Goal: Task Accomplishment & Management: Complete application form

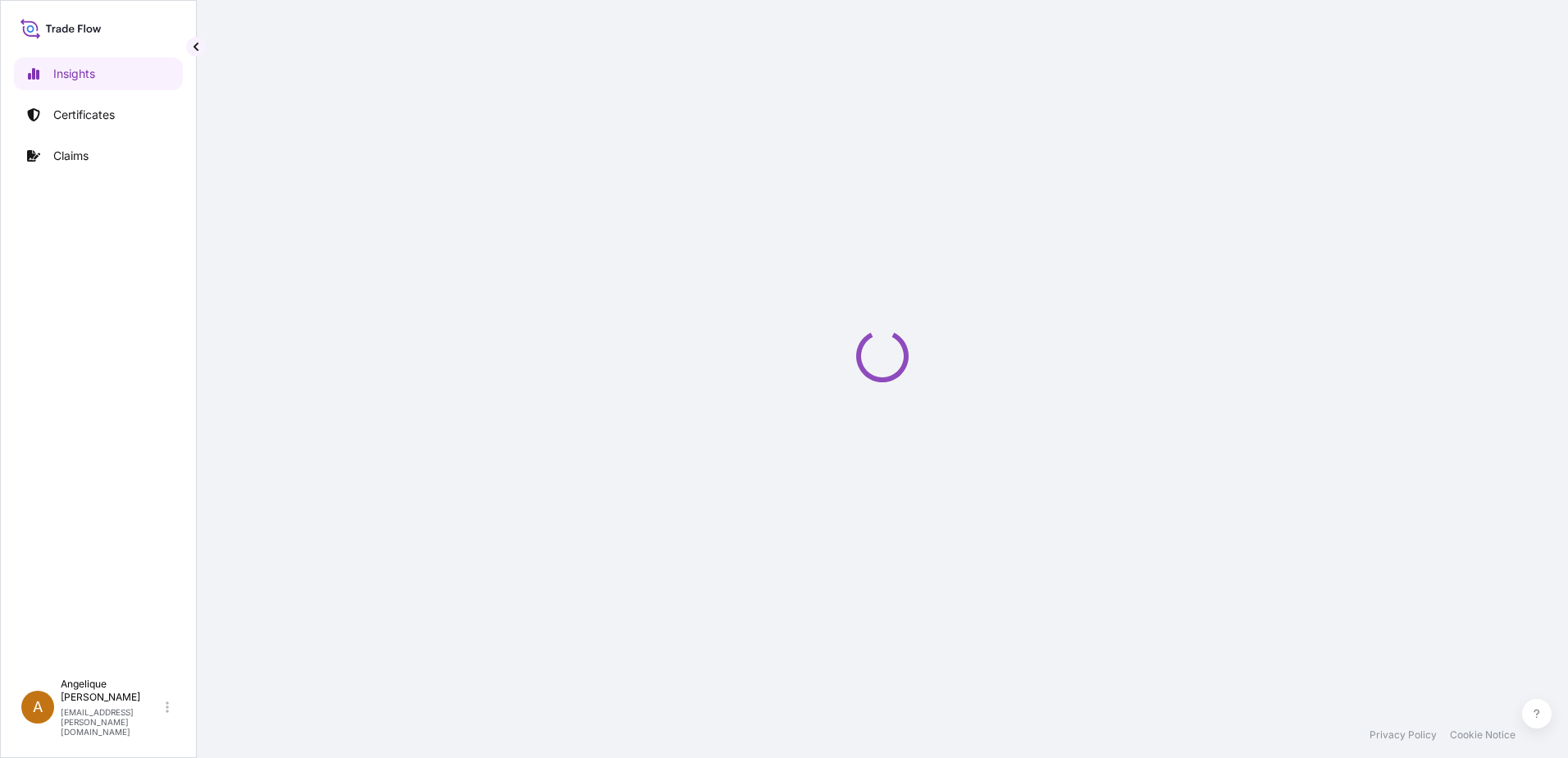
select select "2025"
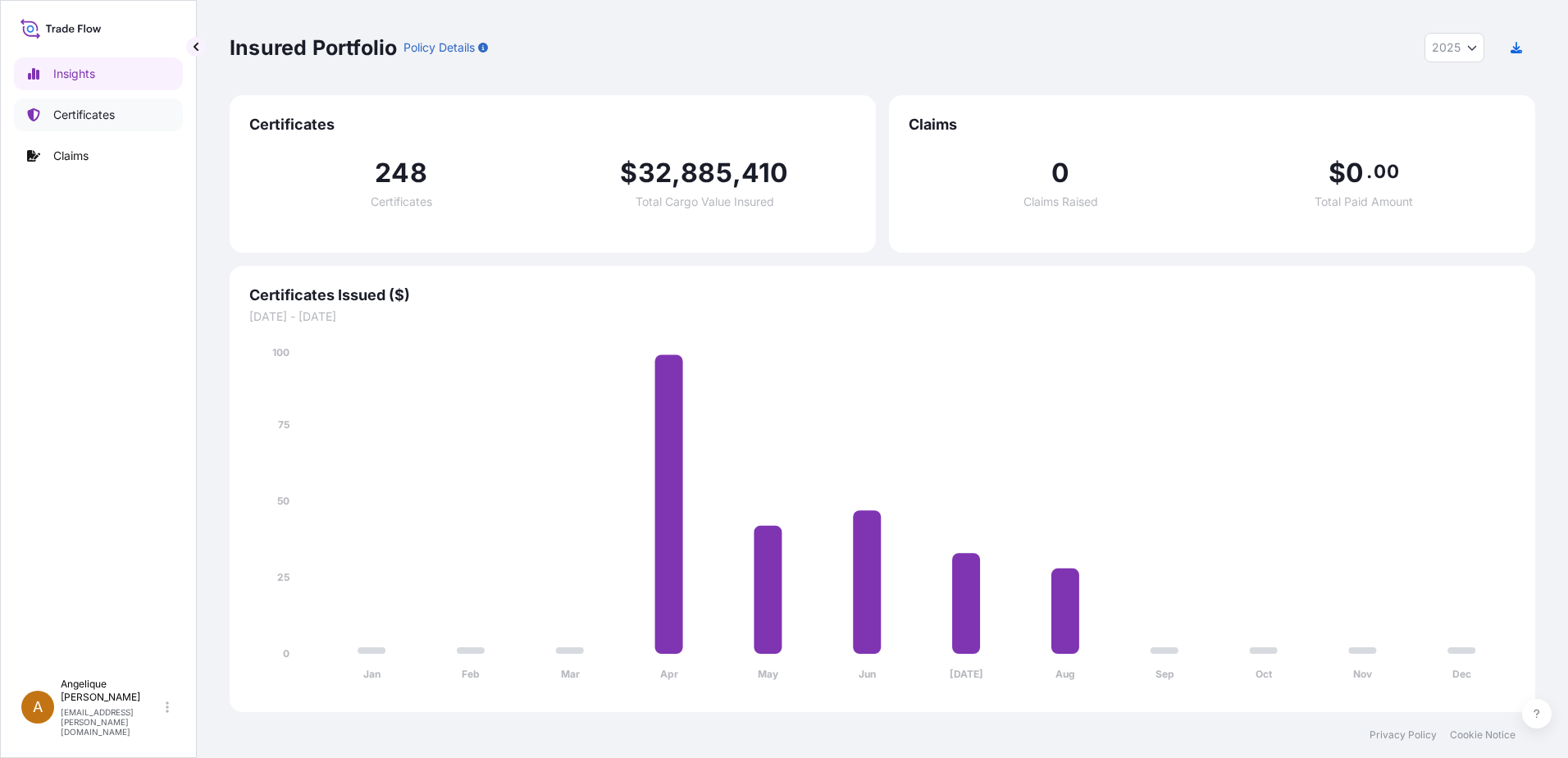
click at [63, 119] on p "Certificates" at bounding box center [84, 115] width 62 height 16
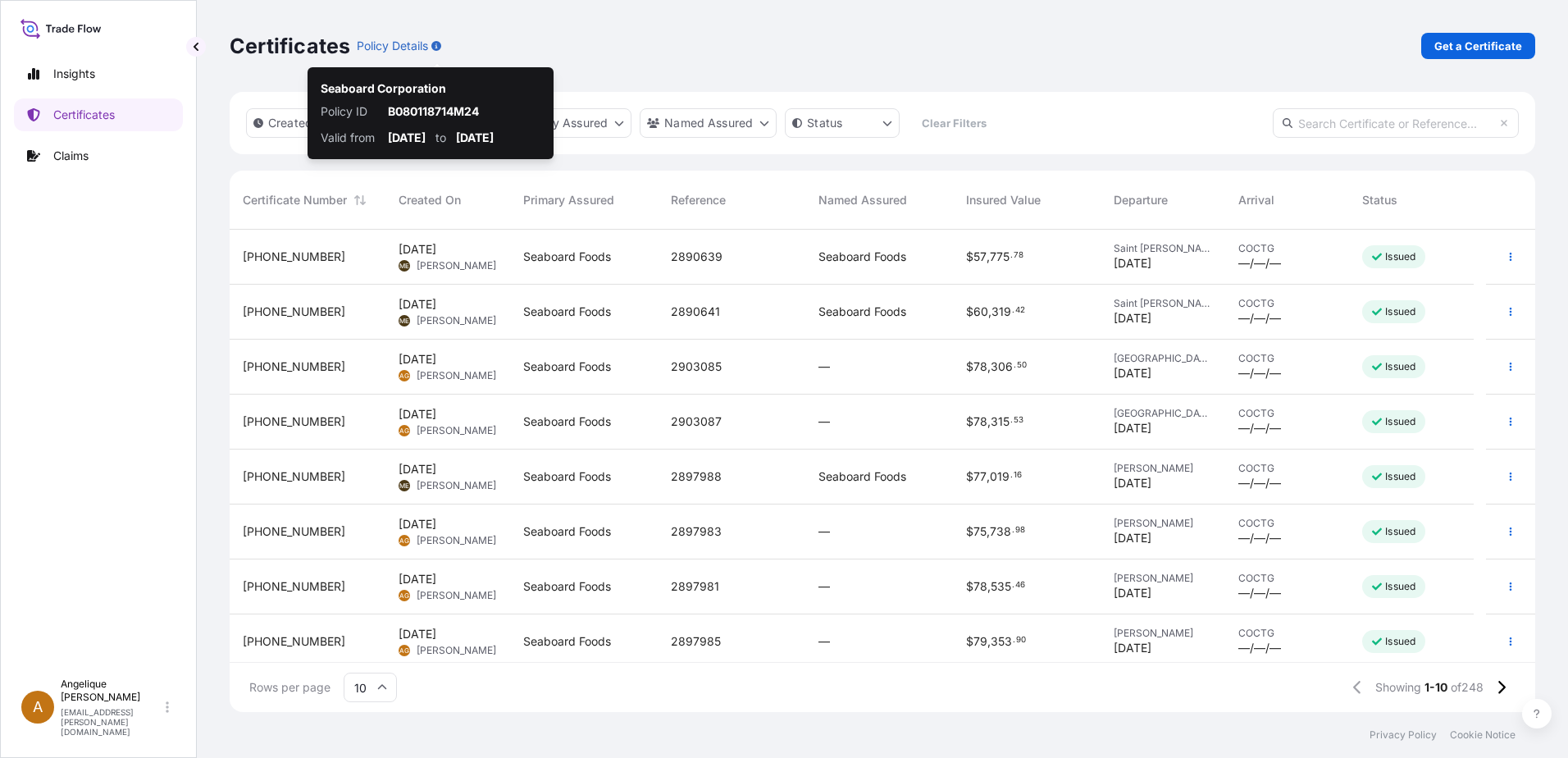
scroll to position [479, 1293]
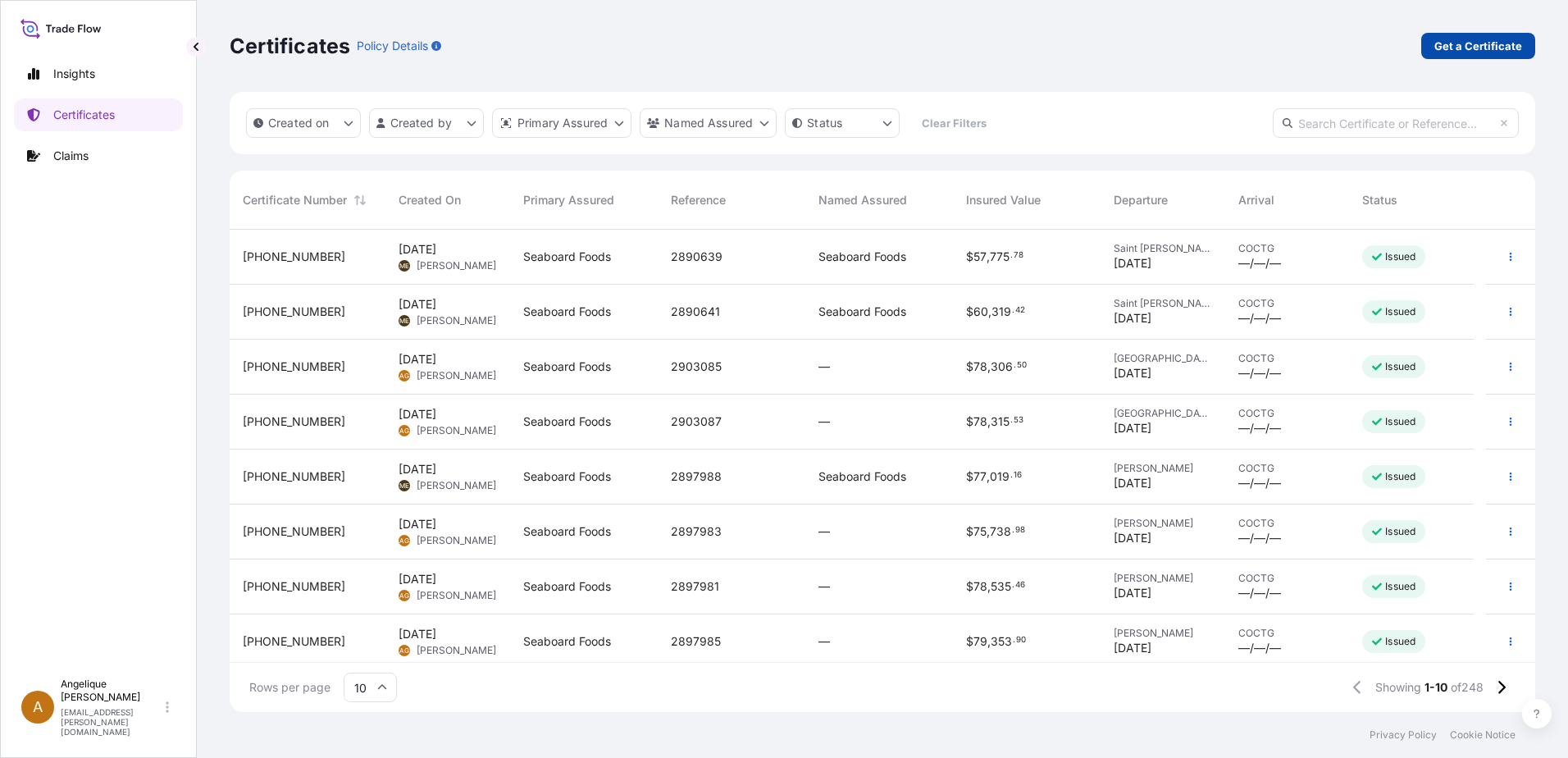
click at [1468, 53] on p "Get a Certificate" at bounding box center [1478, 46] width 88 height 16
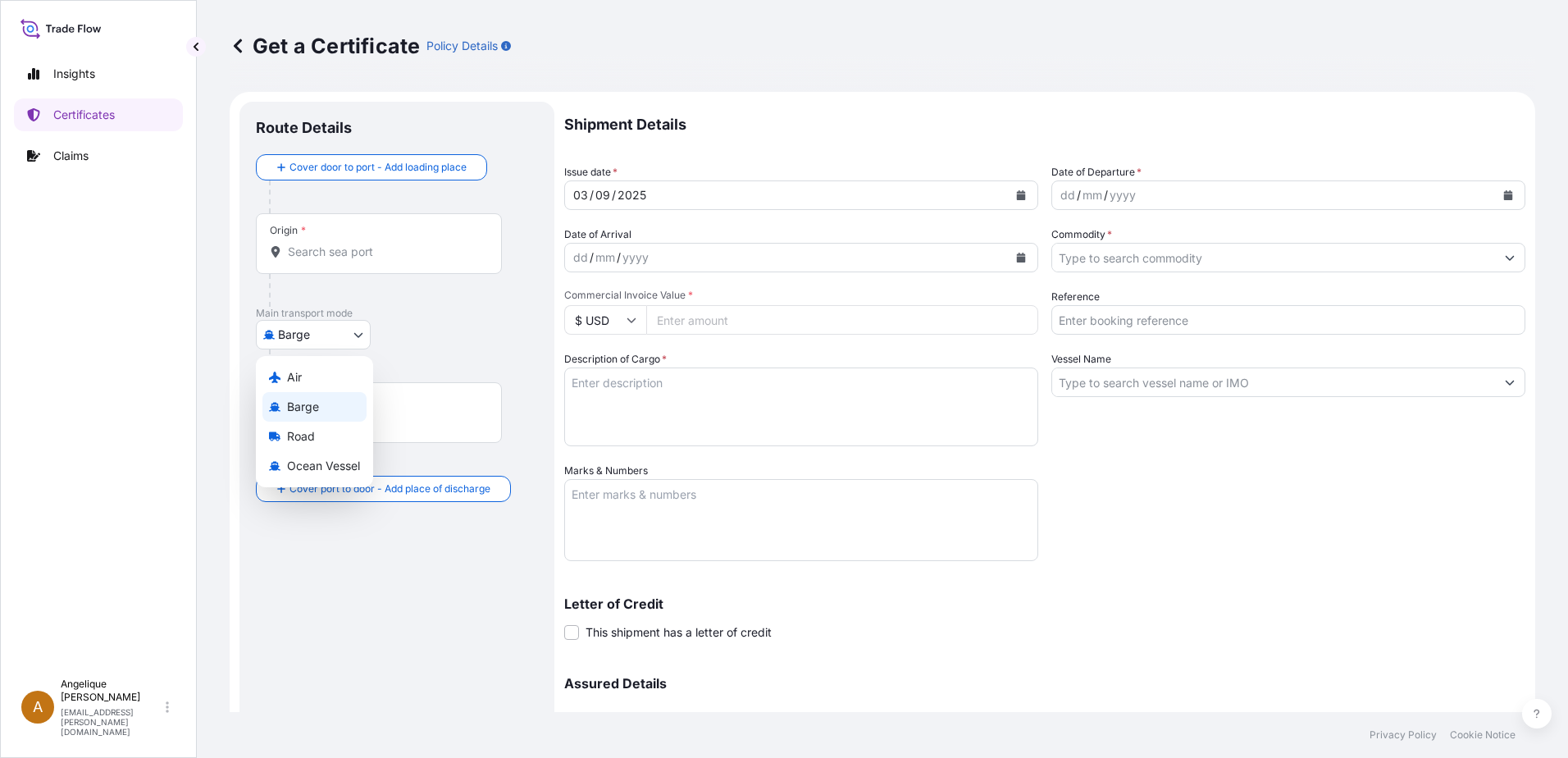
click at [363, 339] on body "Insights Certificates Claims A [PERSON_NAME] [PERSON_NAME][EMAIL_ADDRESS][PERSO…" at bounding box center [784, 379] width 1568 height 758
click at [346, 468] on span "Ocean Vessel" at bounding box center [322, 466] width 73 height 16
select select "Ocean Vessel"
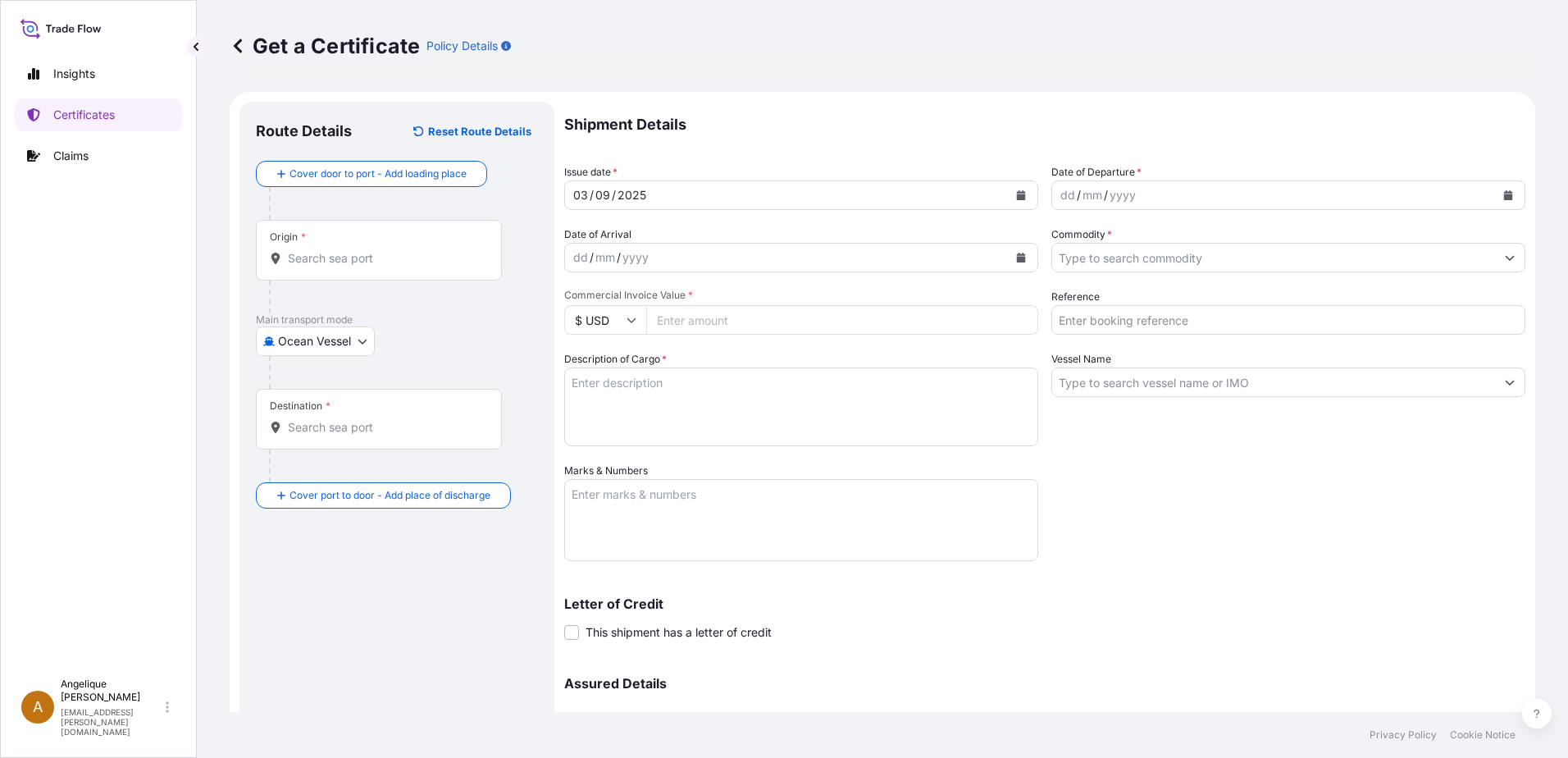
click at [296, 268] on div "Origin *" at bounding box center [379, 250] width 246 height 61
click at [296, 267] on input "Origin *" at bounding box center [384, 258] width 193 height 16
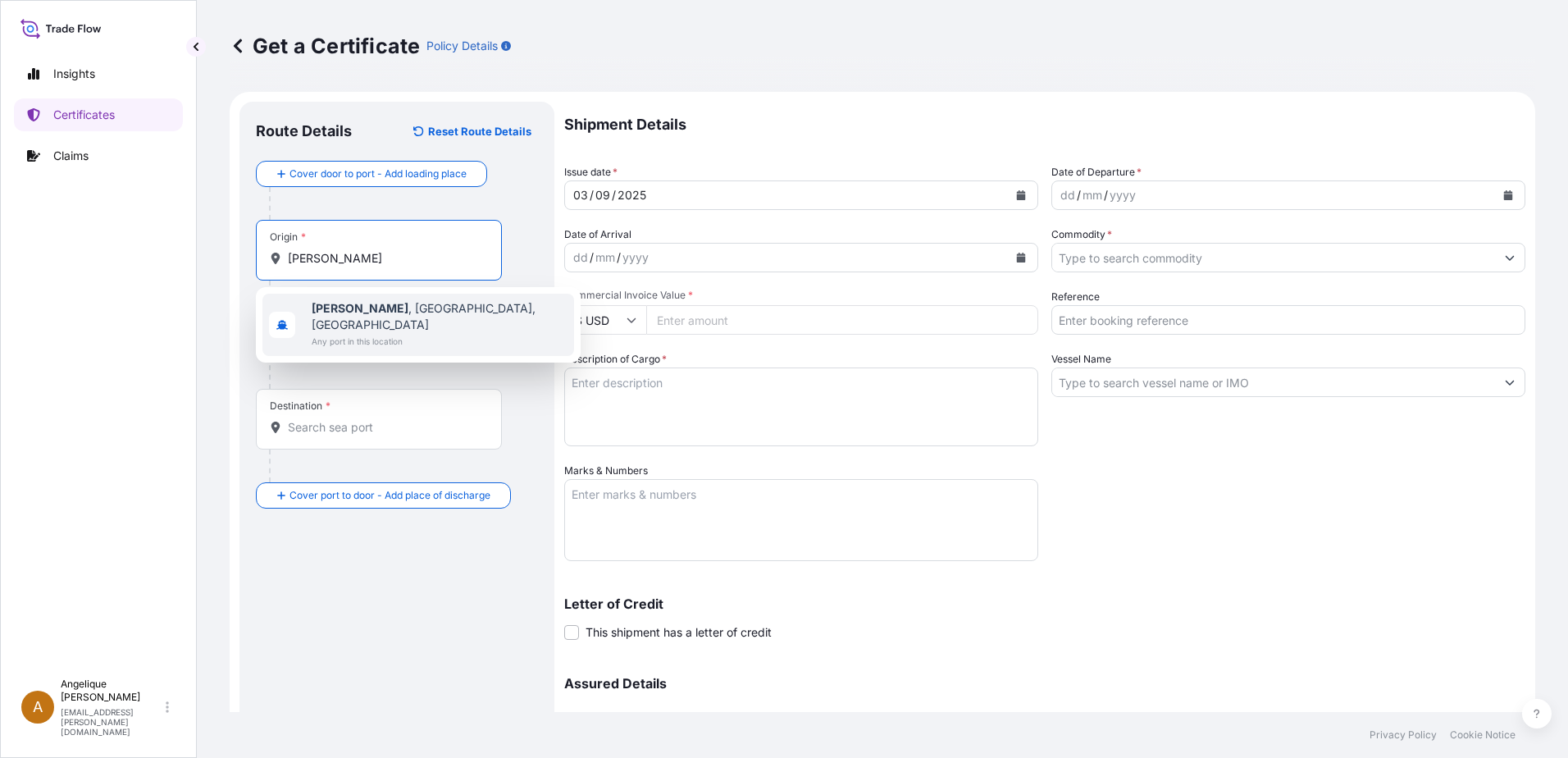
click at [361, 333] on span "Any port in this location" at bounding box center [440, 341] width 256 height 16
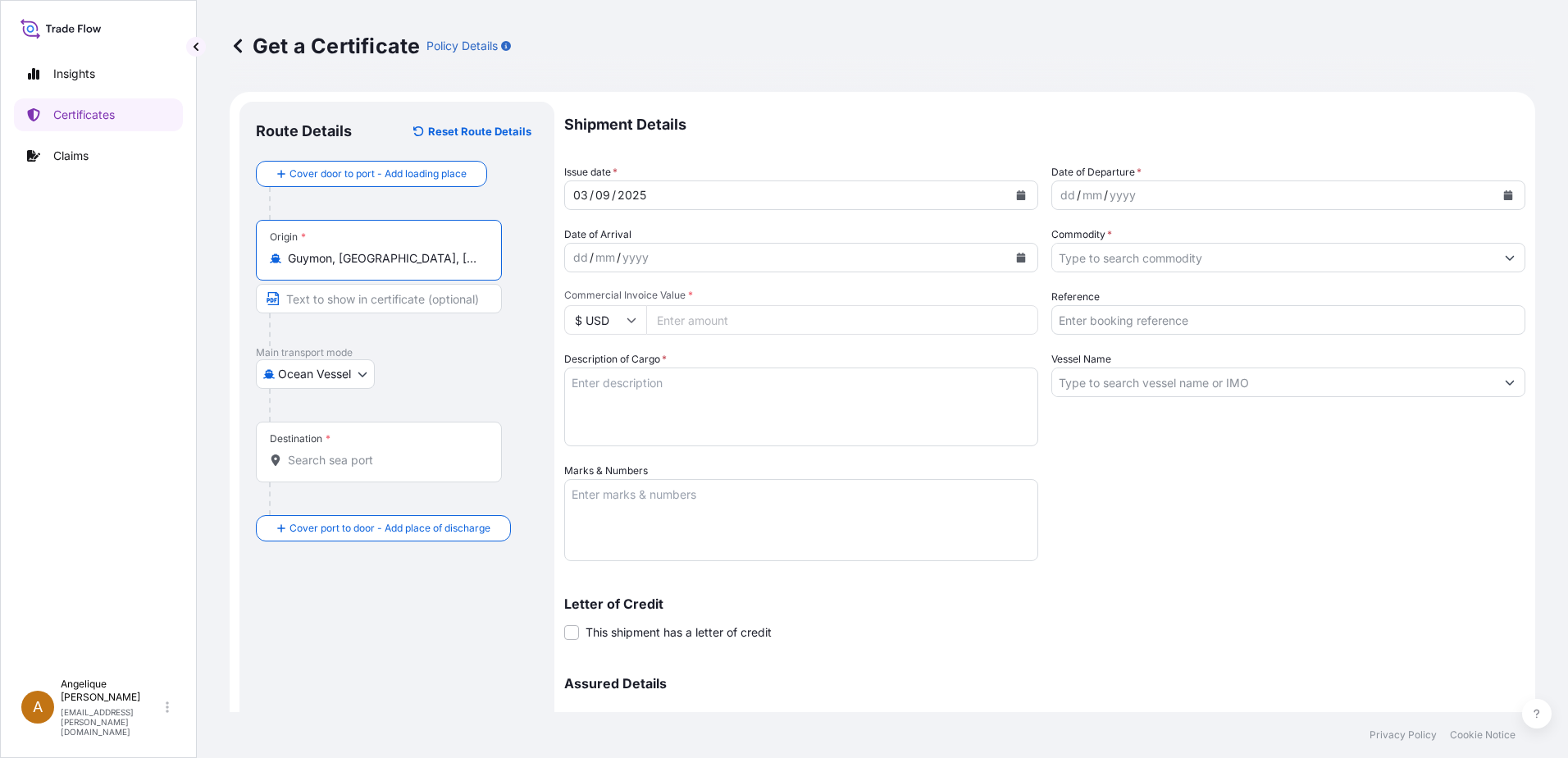
type input "Guymon, [GEOGRAPHIC_DATA], [GEOGRAPHIC_DATA]"
click at [315, 465] on input "Destination *" at bounding box center [384, 460] width 193 height 16
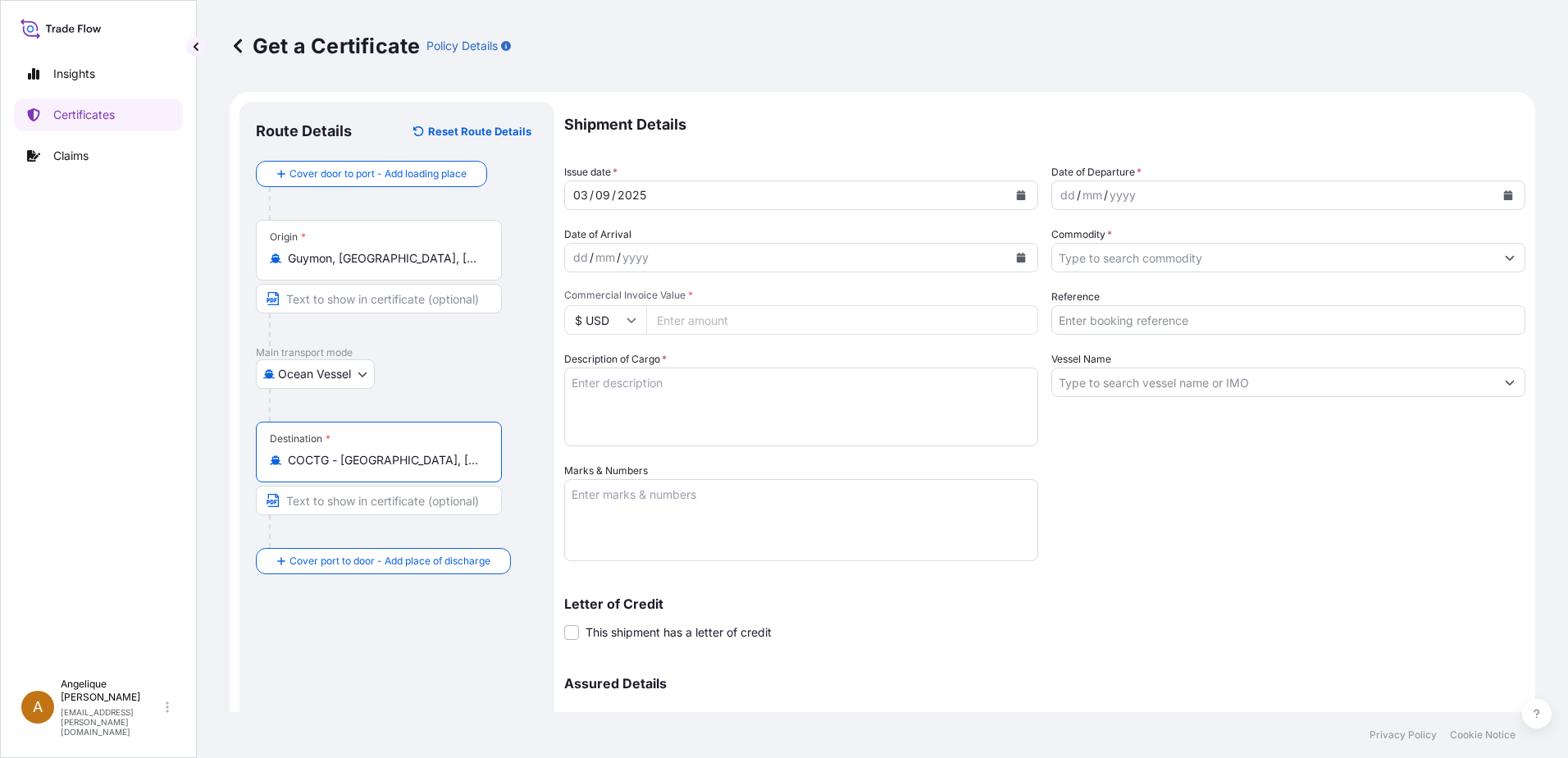
type input "COCTG - [GEOGRAPHIC_DATA], [GEOGRAPHIC_DATA]"
click at [1504, 194] on icon "Calendar" at bounding box center [1508, 194] width 9 height 10
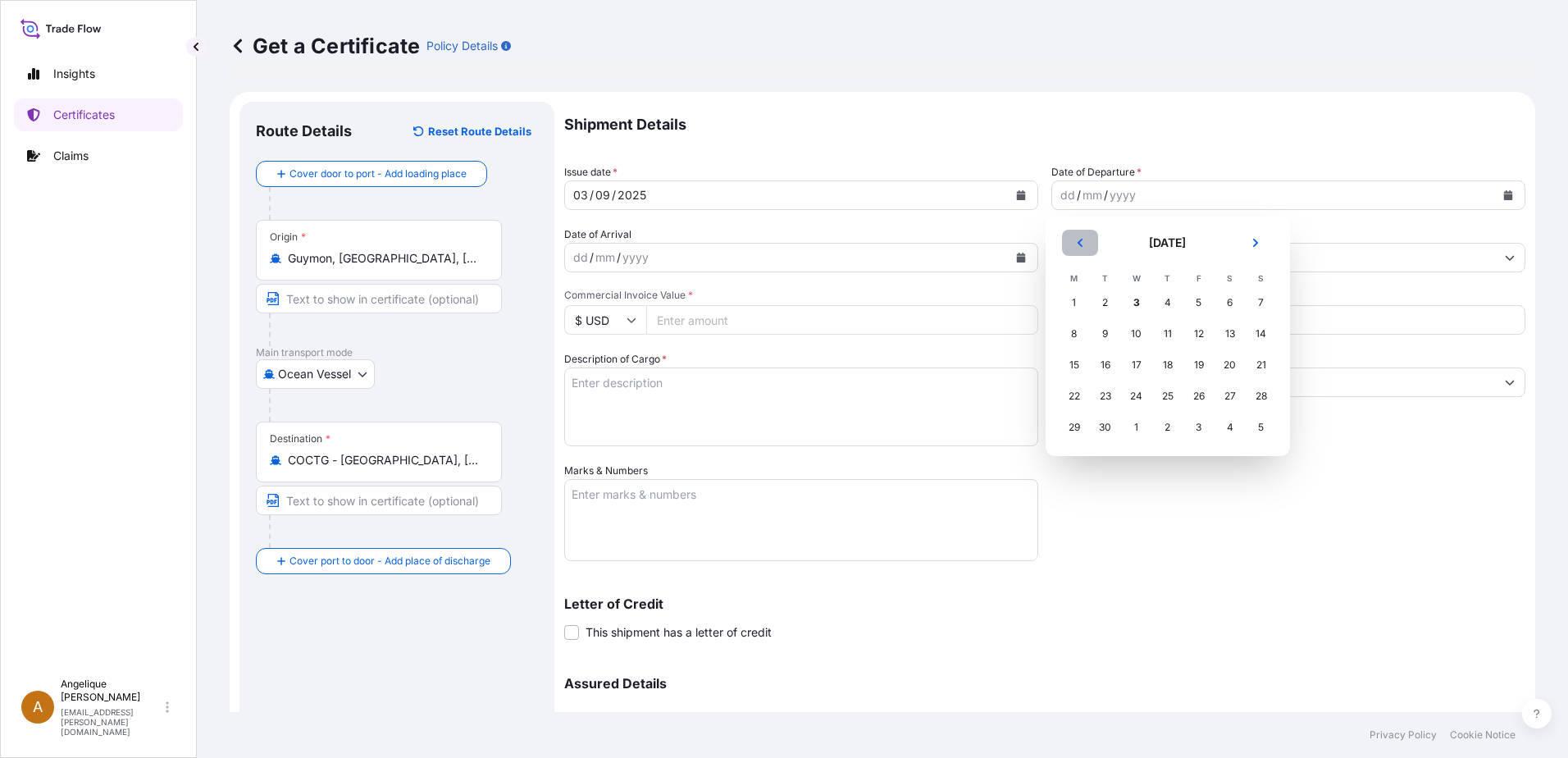
click at [1082, 240] on icon "Previous" at bounding box center [1079, 243] width 10 height 10
click at [1229, 430] on div "30" at bounding box center [1230, 427] width 30 height 30
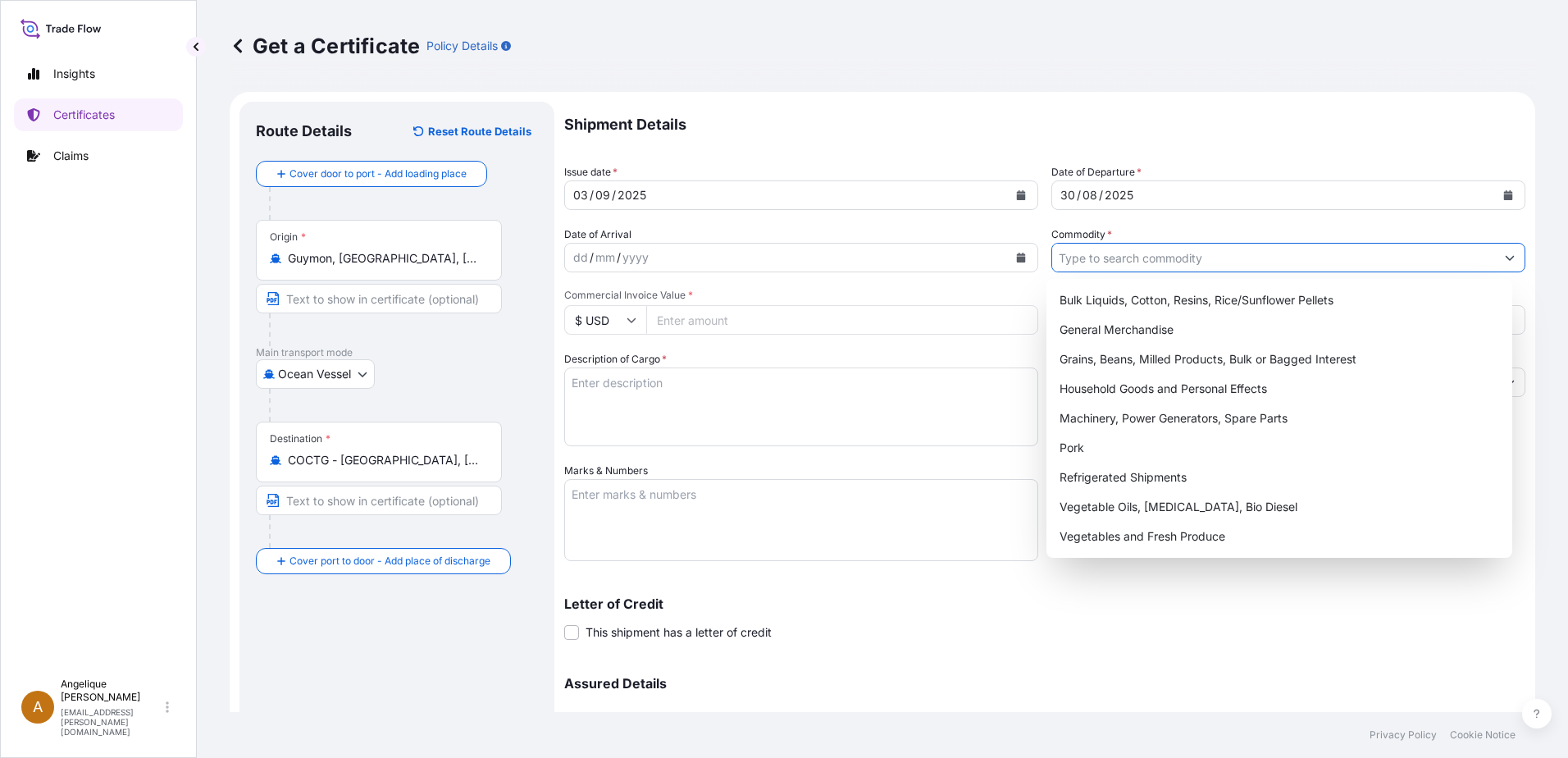
click at [1119, 263] on input "Commodity *" at bounding box center [1273, 257] width 442 height 30
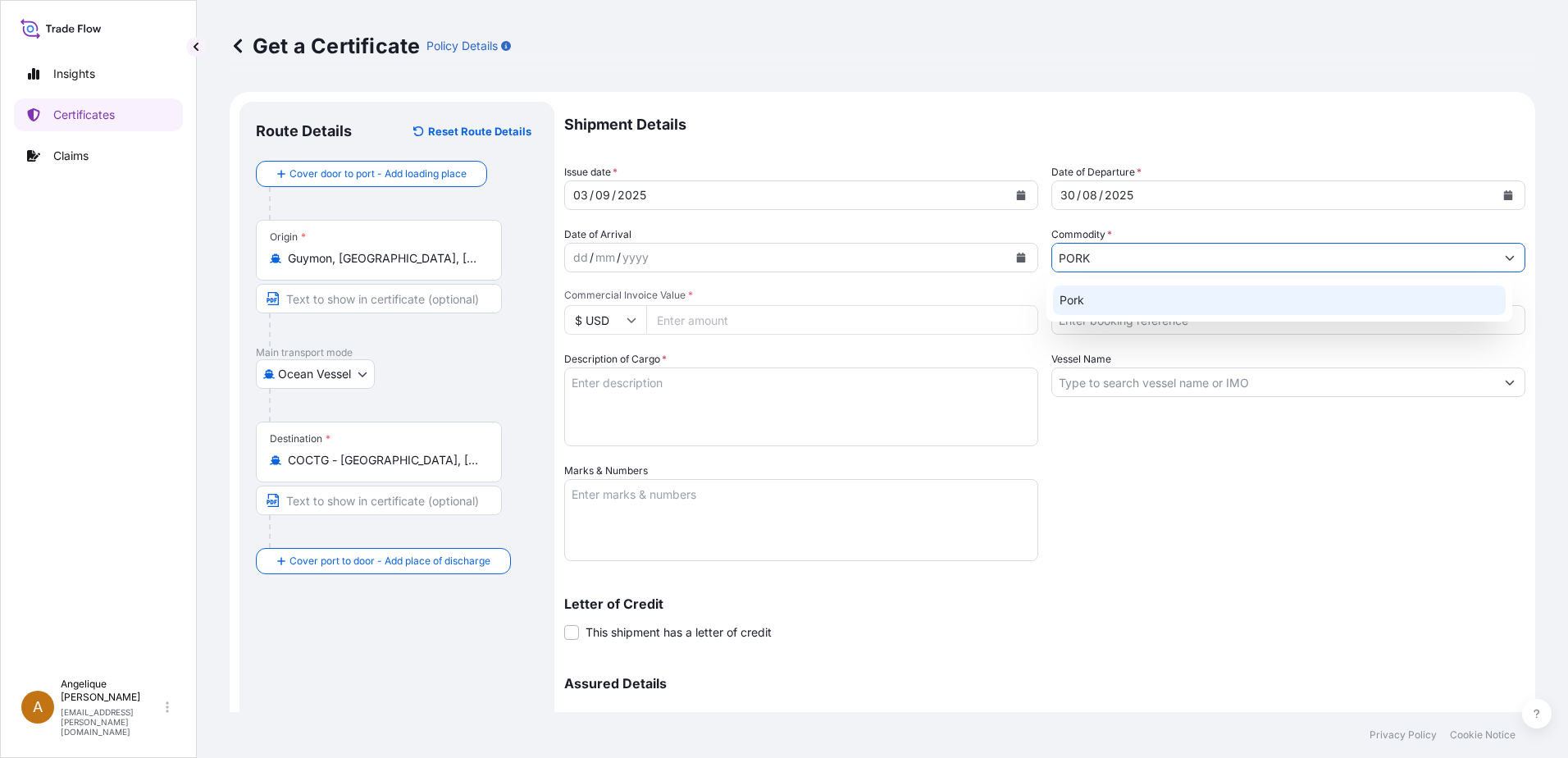
click at [1073, 307] on div "Pork" at bounding box center [1280, 300] width 453 height 30
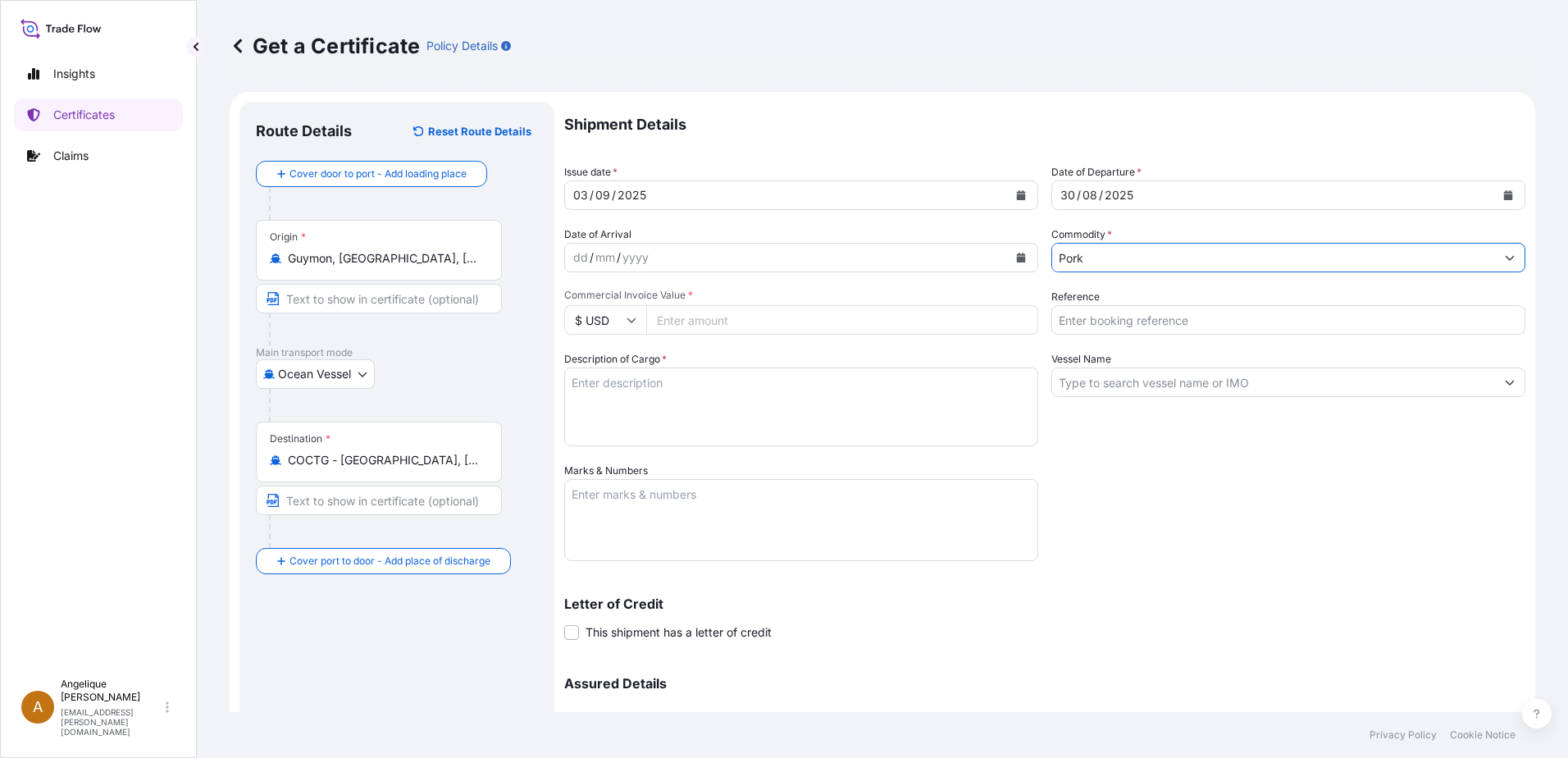
type input "Pork"
click at [1074, 315] on input "Reference" at bounding box center [1288, 320] width 474 height 30
type input "2897986"
click at [803, 326] on input "Commercial Invoice Value *" at bounding box center [842, 320] width 392 height 30
click at [701, 325] on input "Commercial Invoice Value *" at bounding box center [842, 320] width 392 height 30
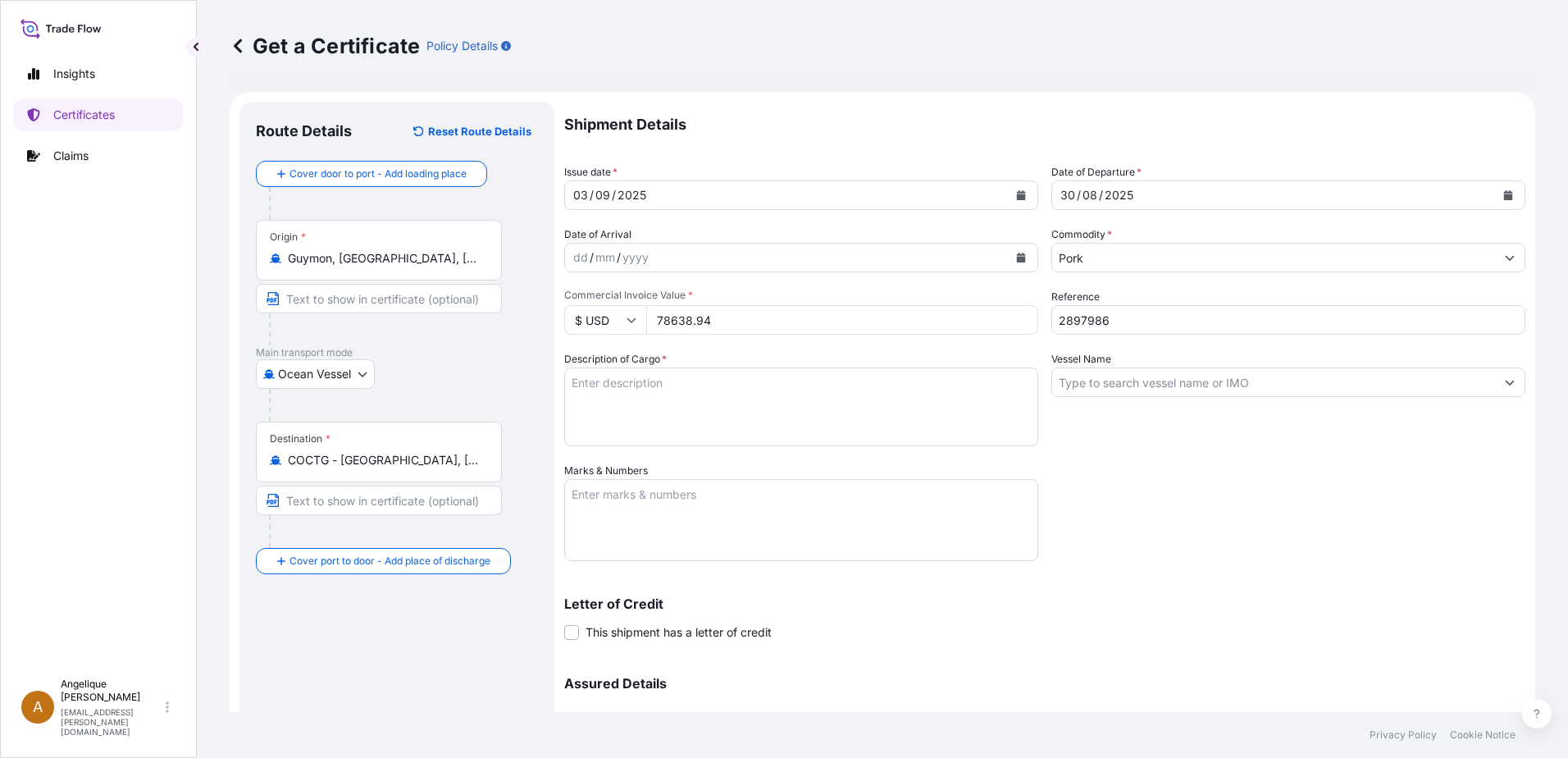
type input "78638.94"
click at [613, 384] on textarea "Description of Cargo *" at bounding box center [801, 407] width 474 height 79
type textarea "FROZEN PORK BONELESSLOIN STRAP ON *ALL NATURAL LOMO DE CERDOSIN HUESO CONGELADO"
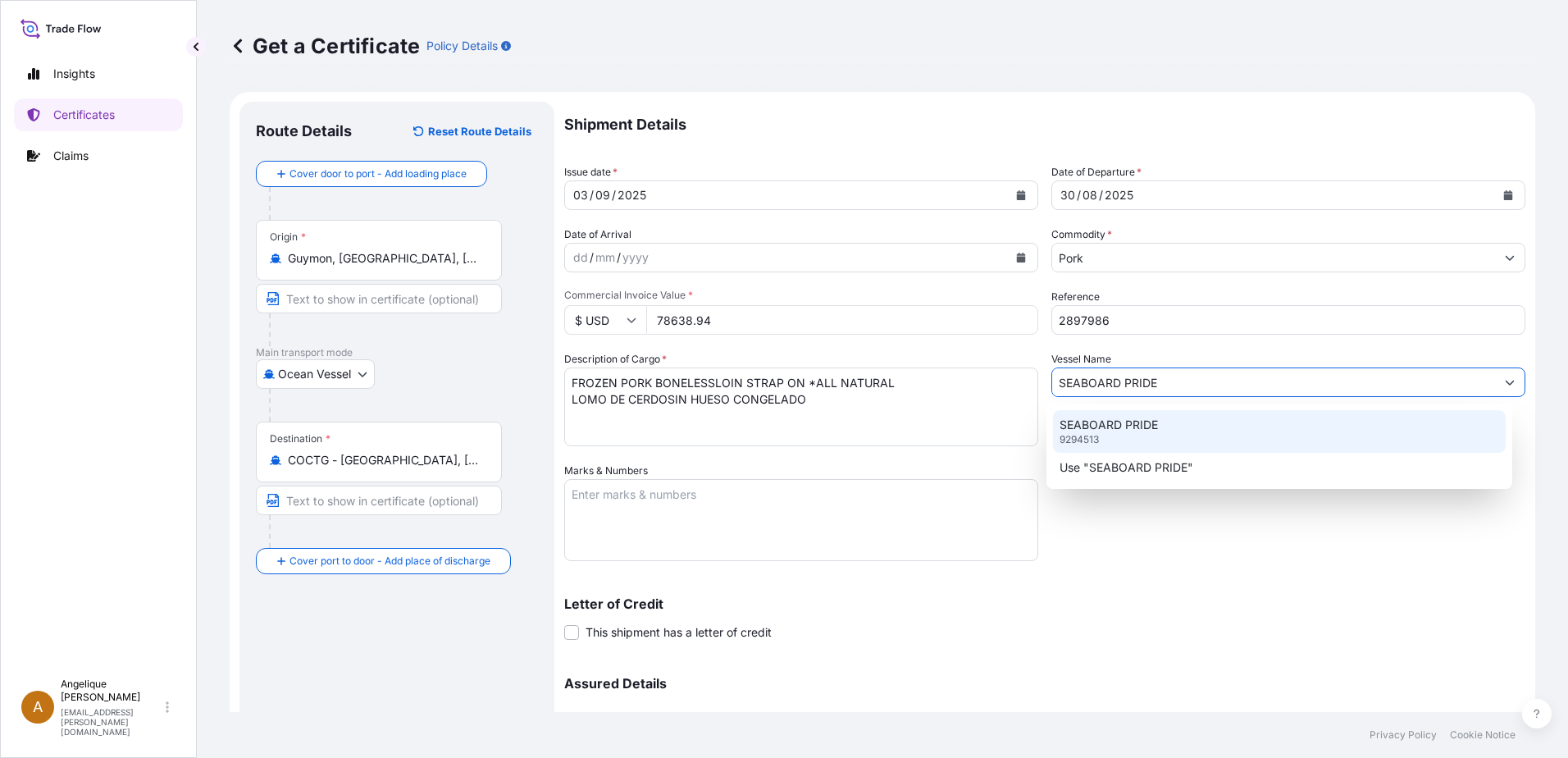
click at [1075, 427] on p "SEABOARD PRIDE" at bounding box center [1109, 425] width 99 height 16
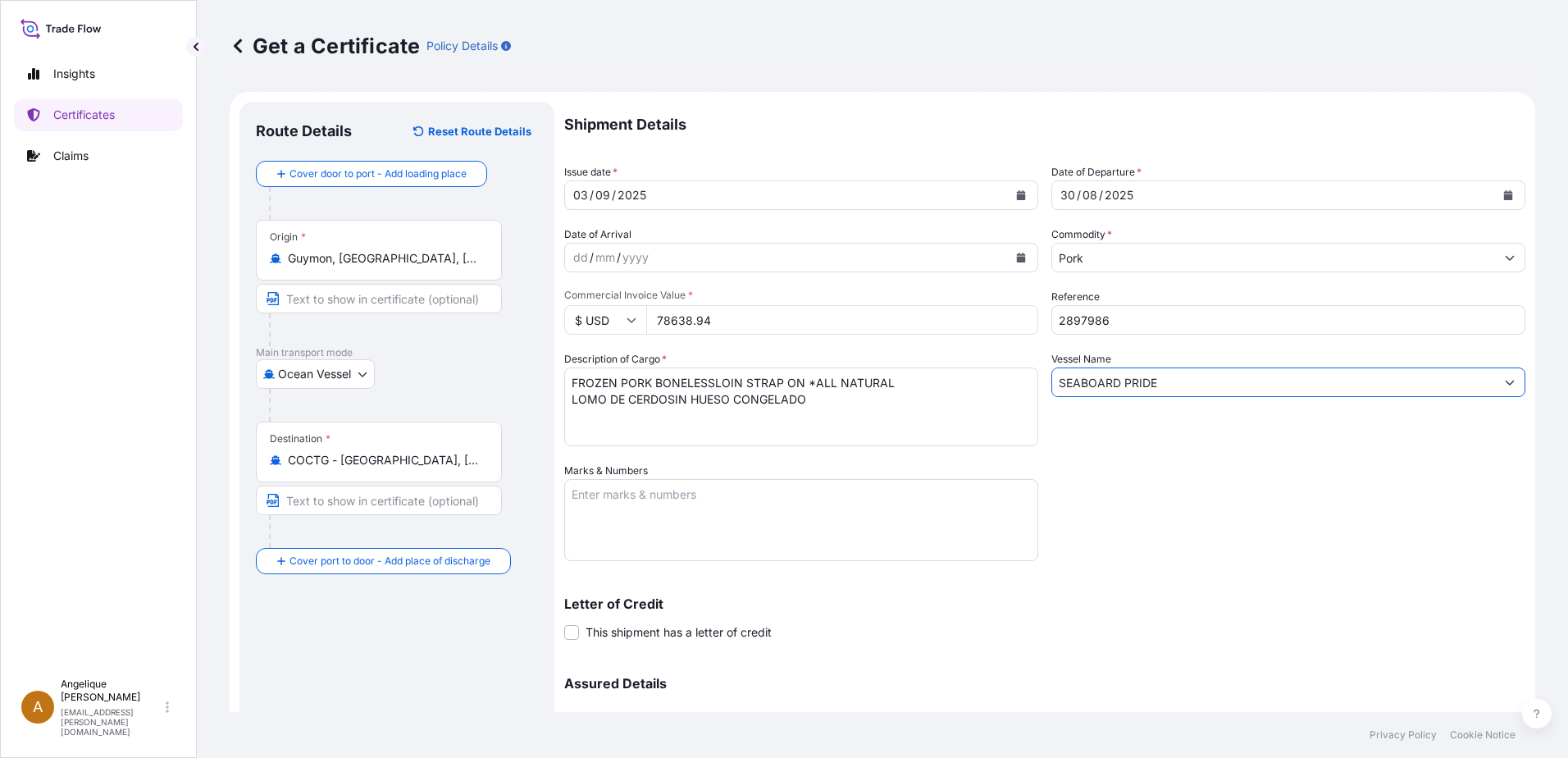
type input "SEABOARD PRIDE"
click at [600, 501] on textarea "Marks & Numbers" at bounding box center [801, 521] width 474 height 82
type textarea "2897986"
click at [665, 396] on textarea "FROZEN PORK BONELESSLOIN STRAP ON *ALL NATURAL LOMO DE CERDOSIN HUESO CONGELADO" at bounding box center [801, 407] width 474 height 79
type textarea "FROZEN PORK BONELESSLOIN STRAP ON *ALL NATURAL LOMO DE CERDO SIN HUESO CONGELADO"
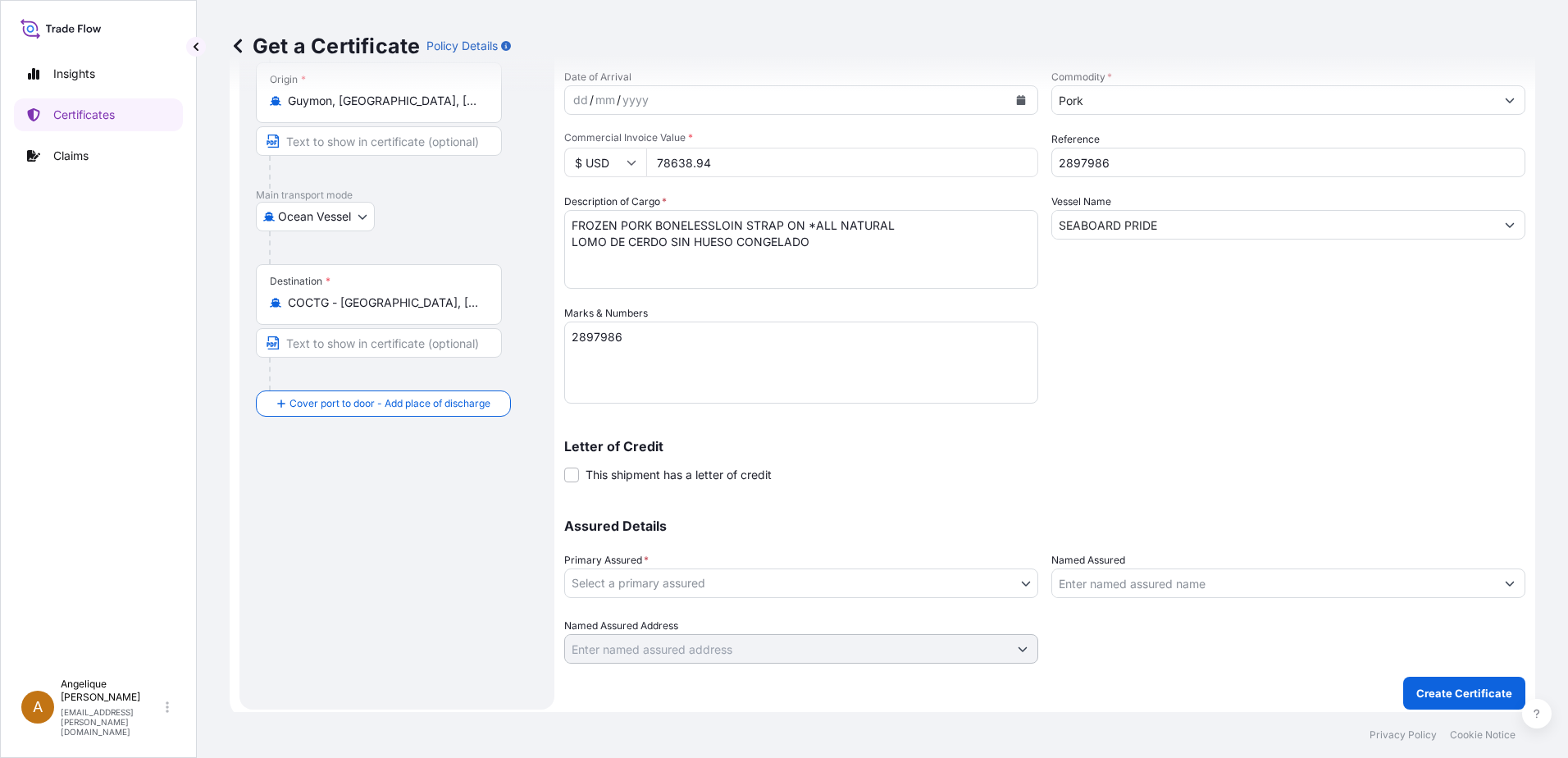
scroll to position [165, 0]
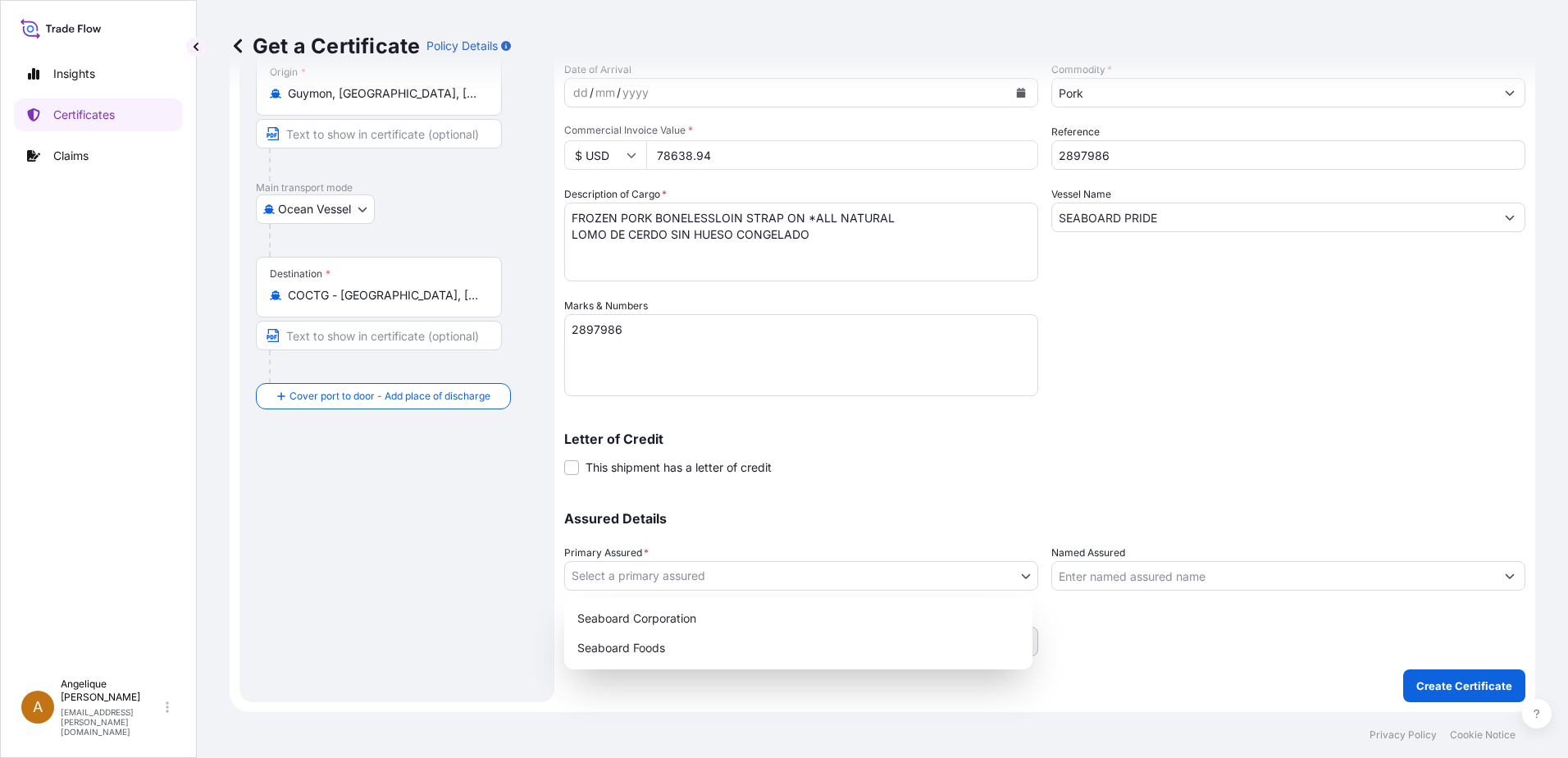
click at [636, 573] on body "Insights Certificates Claims A [PERSON_NAME] [PERSON_NAME][EMAIL_ADDRESS][PERSO…" at bounding box center [784, 379] width 1568 height 758
click at [662, 652] on div "Seaboard Foods" at bounding box center [798, 648] width 455 height 30
select select "31638"
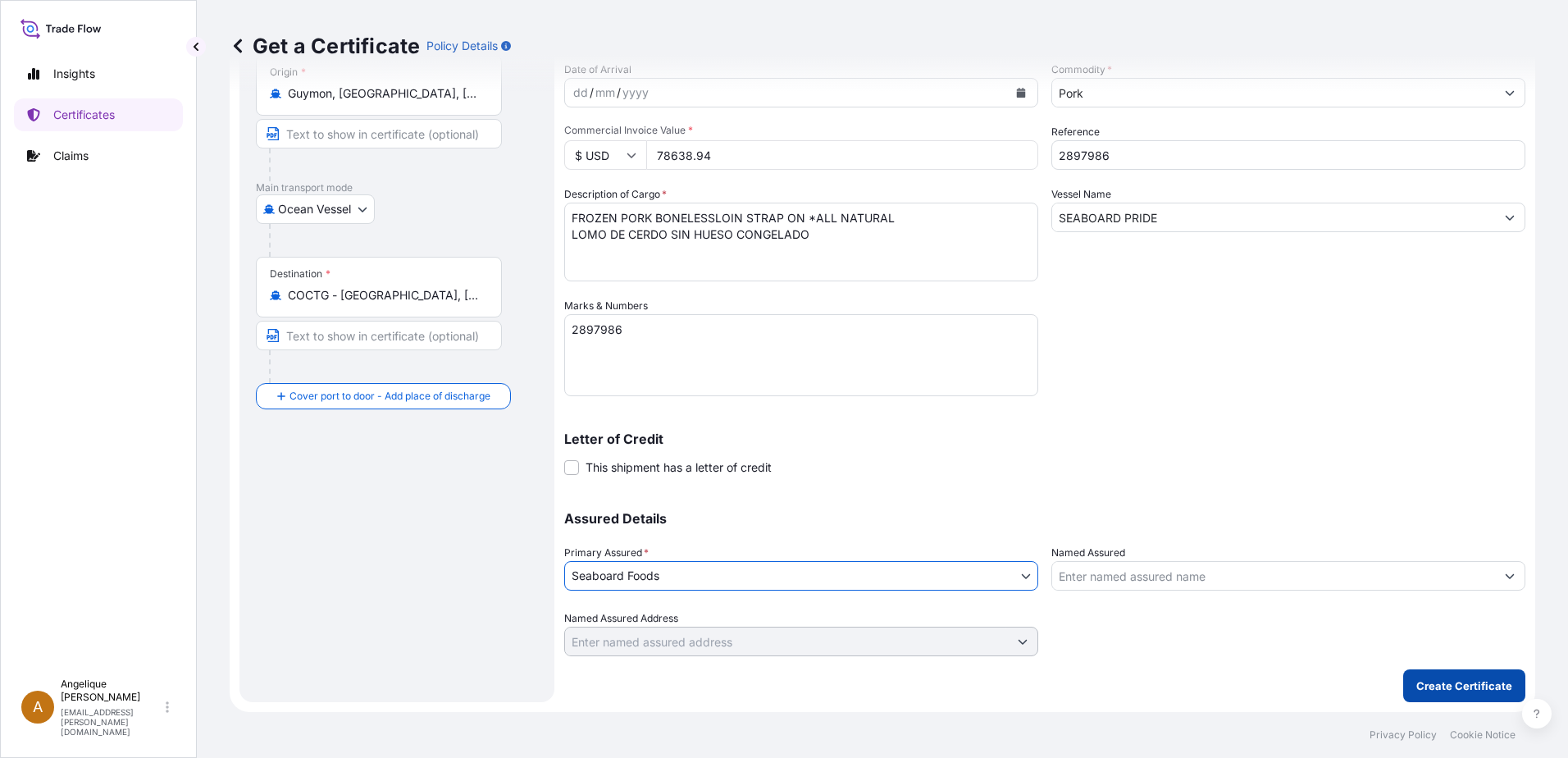
click at [1444, 693] on p "Create Certificate" at bounding box center [1463, 685] width 96 height 16
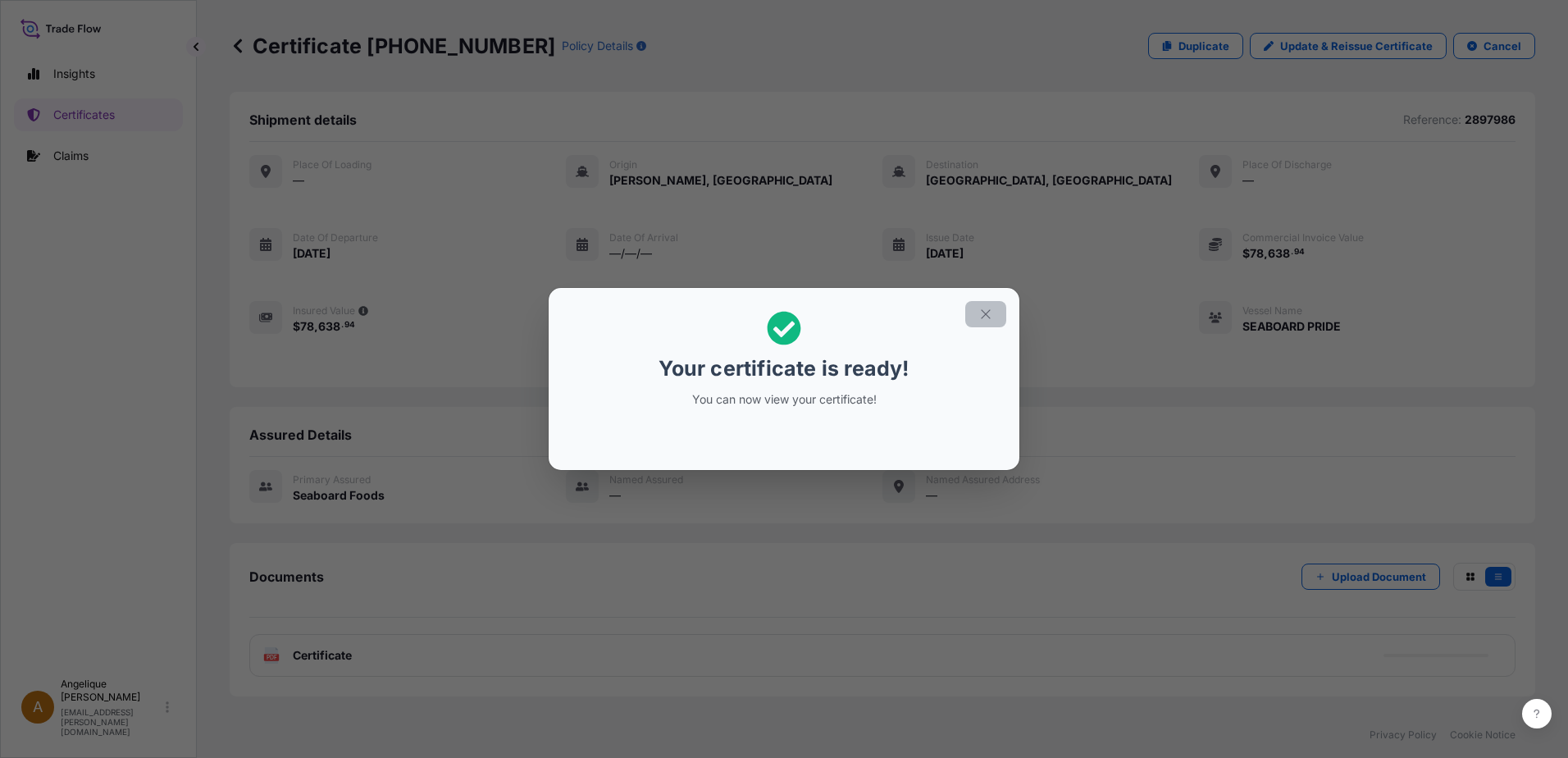
click at [986, 314] on icon "button" at bounding box center [985, 314] width 14 height 14
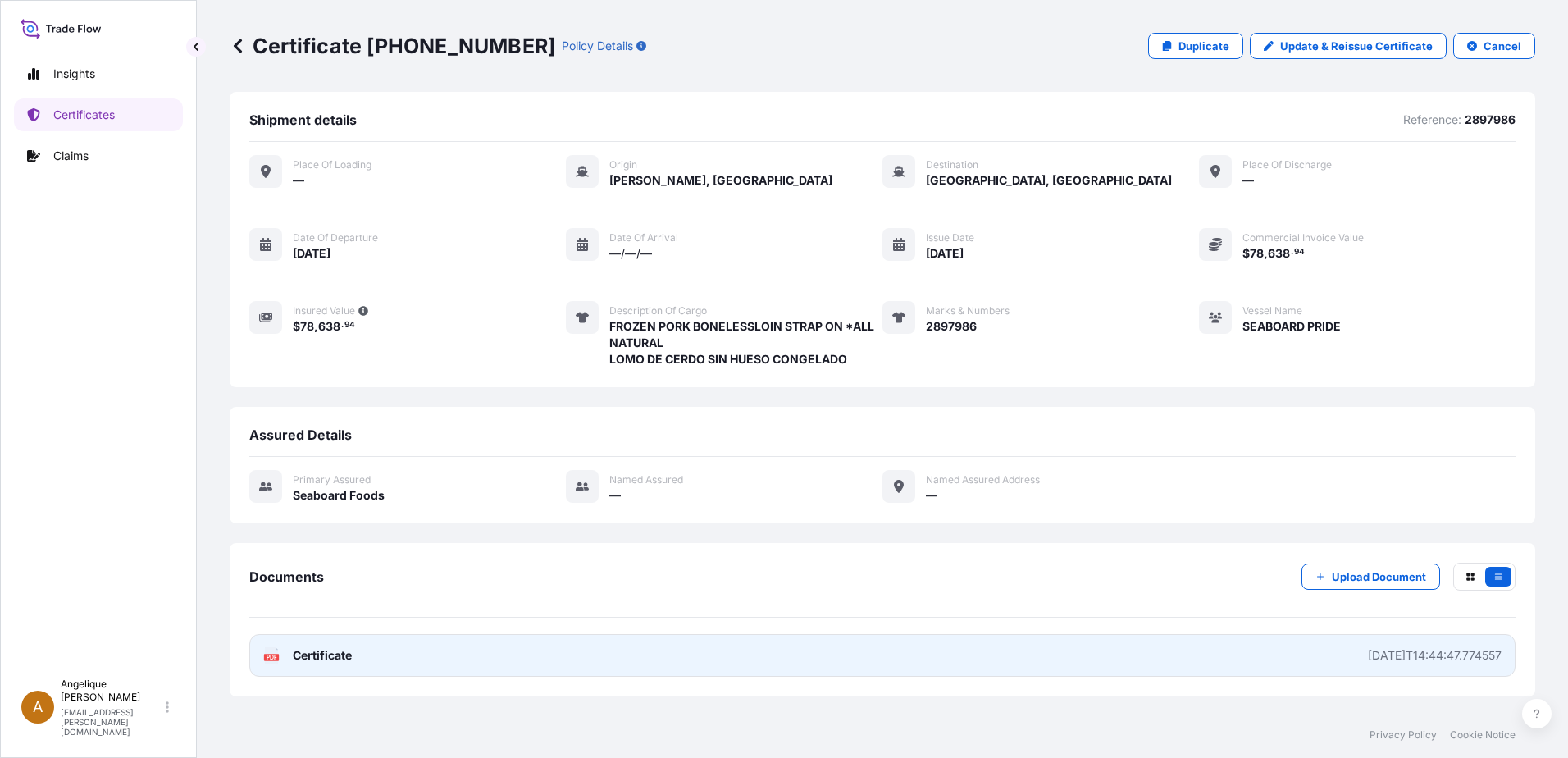
click at [417, 650] on link "PDF Certificate [DATE]T14:44:47.774557" at bounding box center [882, 656] width 1266 height 43
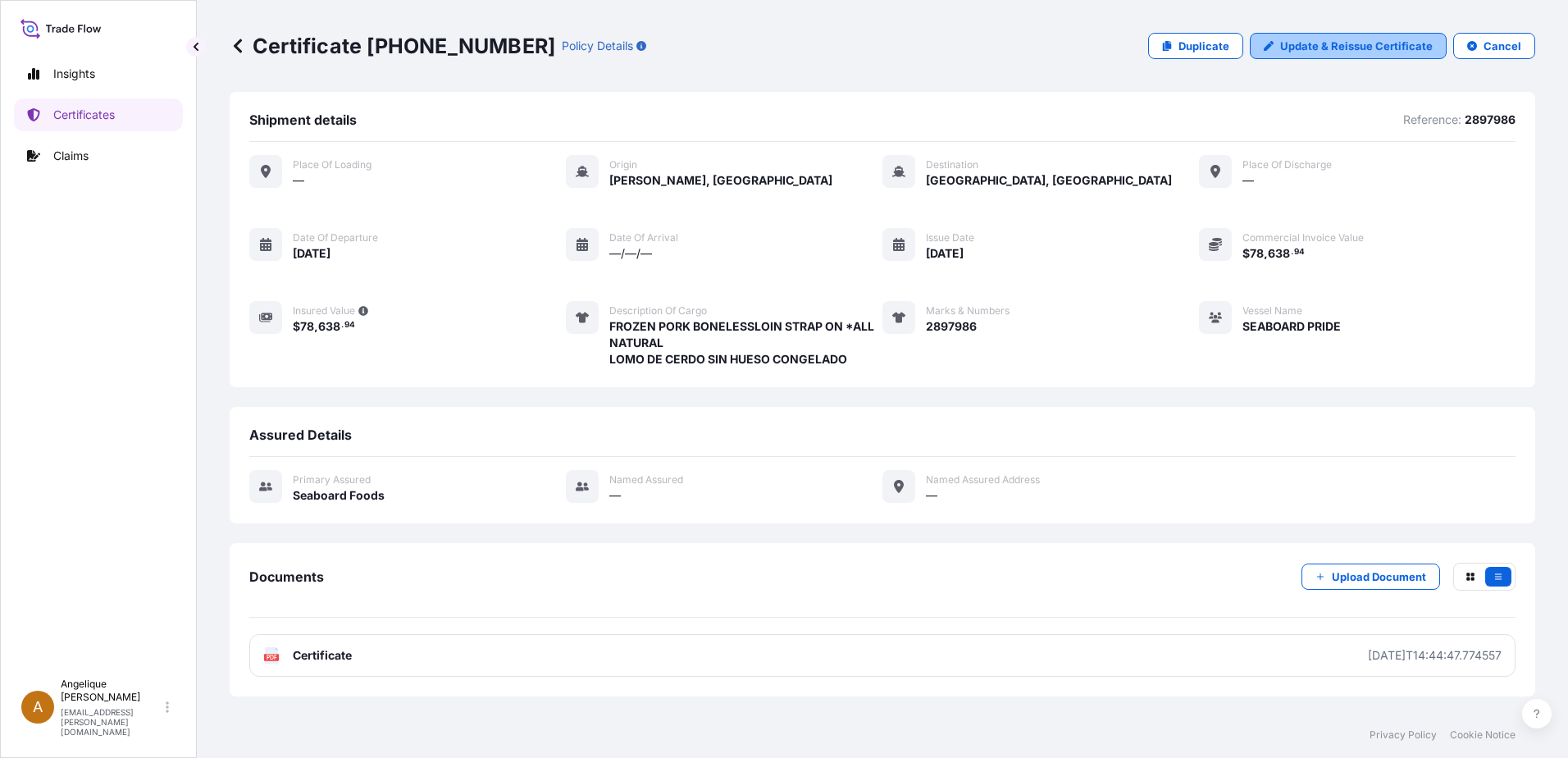
click at [1324, 45] on p "Update & Reissue Certificate" at bounding box center [1356, 46] width 152 height 16
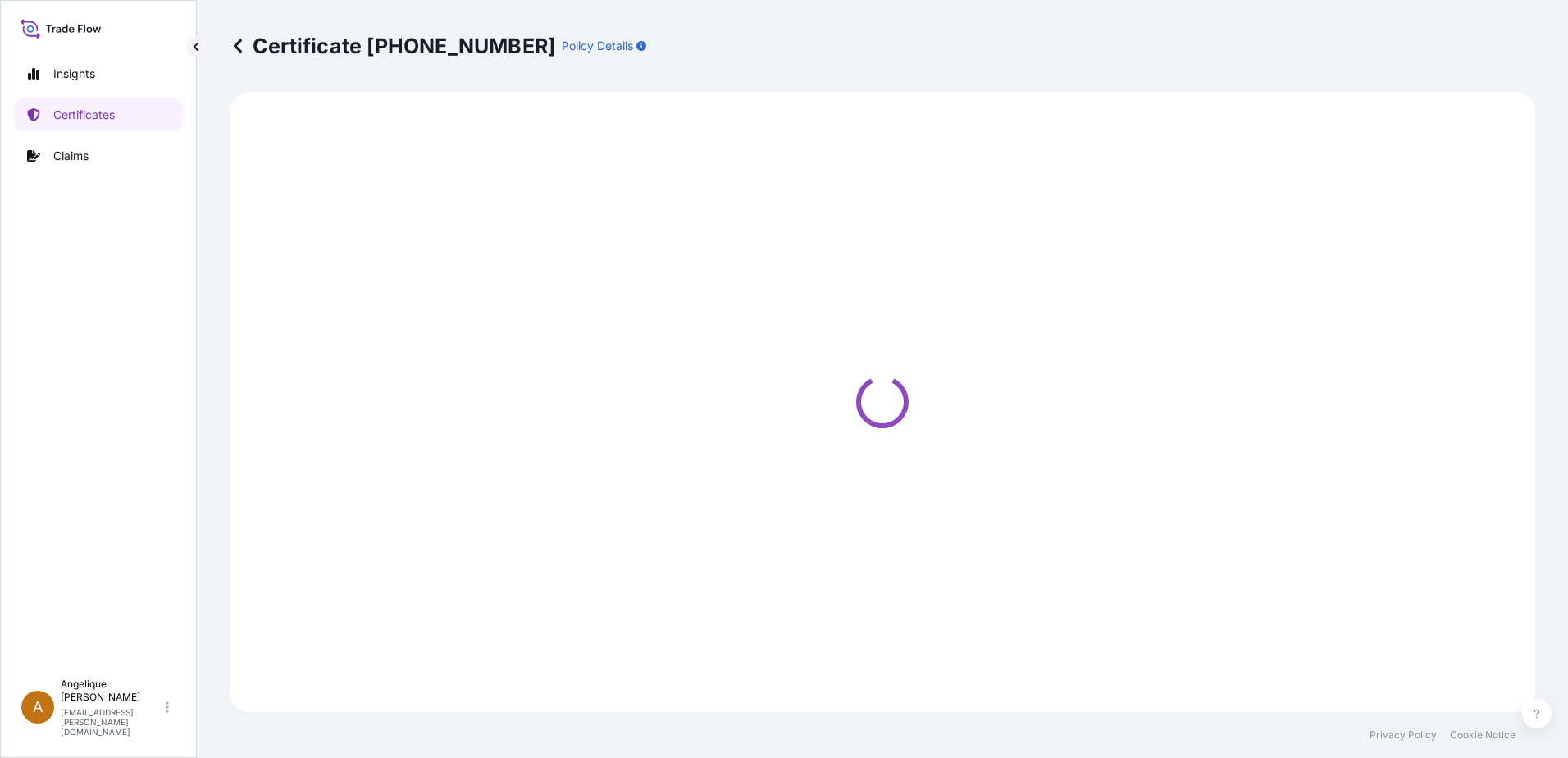
select select "Ocean Vessel"
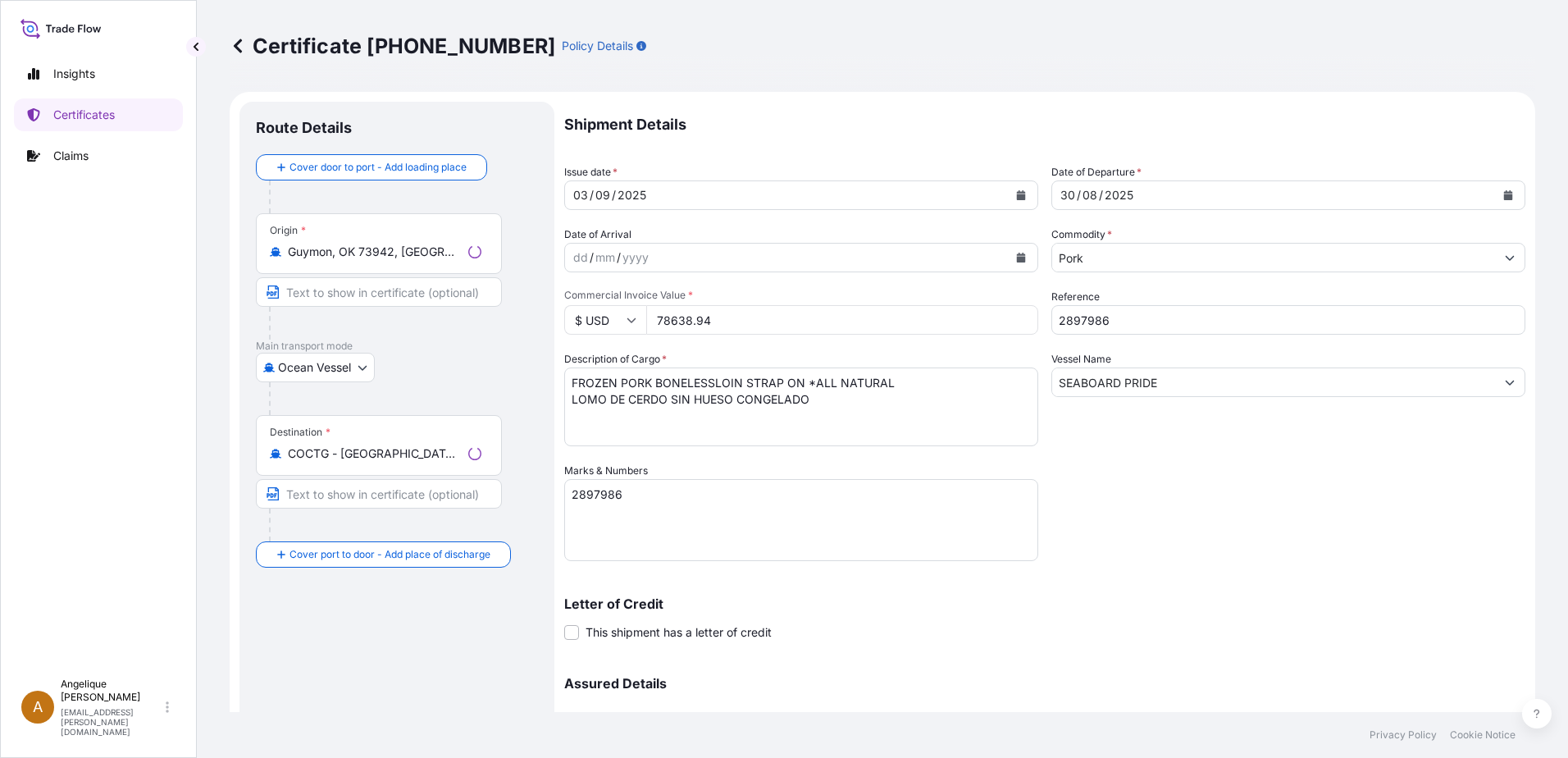
select select "31638"
click at [709, 381] on textarea "FROZEN PORK BONELESSLOIN STRAP ON *ALL NATURAL LOMO DE CERDO SIN HUESO CONGELADO" at bounding box center [801, 407] width 474 height 79
click at [715, 383] on textarea "FROZEN PORK BONELESSLOIN STRAP ON *ALL NATURAL LOMO DE CERDO SIN HUESO CONGELADO" at bounding box center [801, 407] width 474 height 79
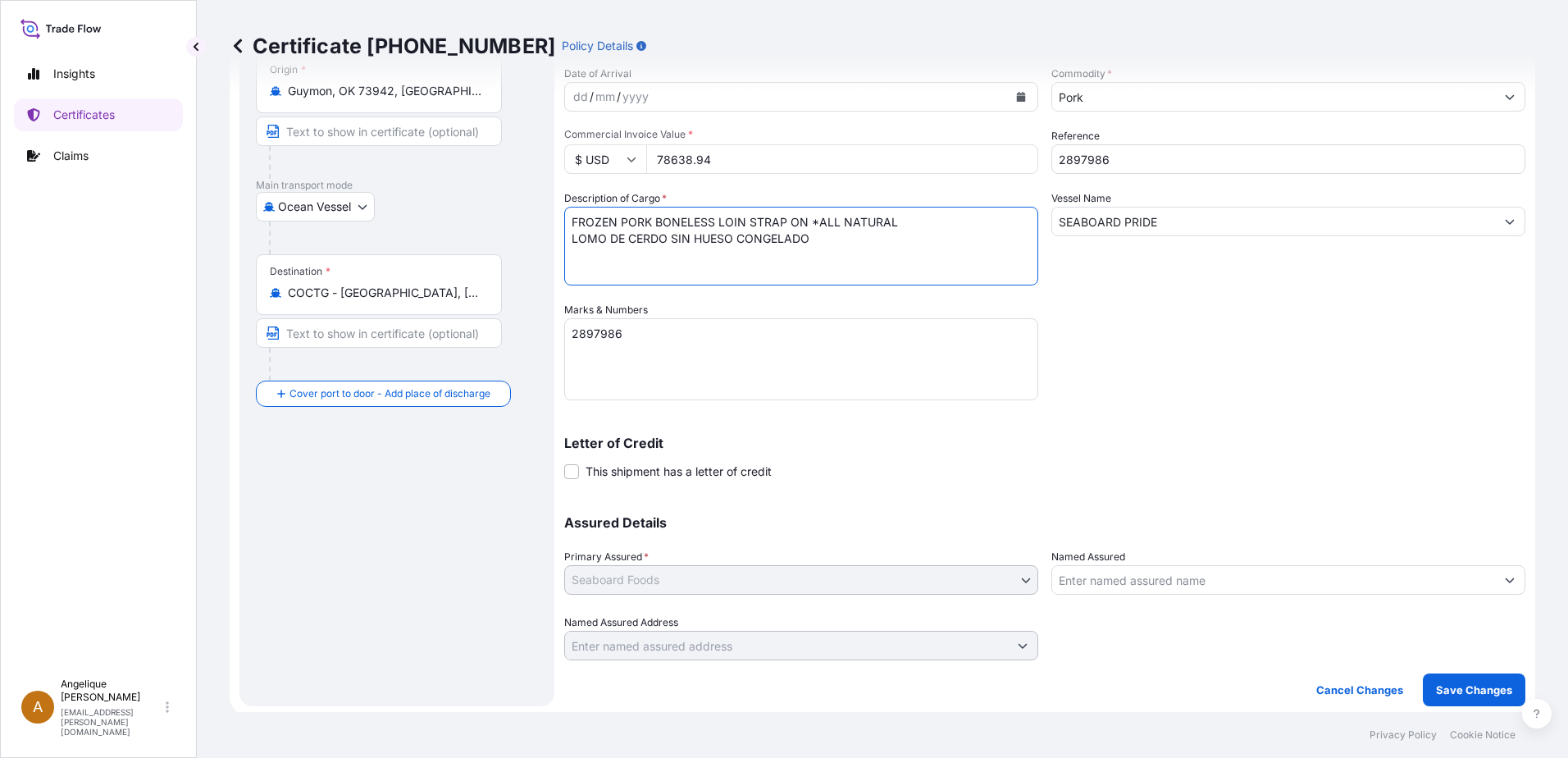
scroll to position [165, 0]
type textarea "FROZEN PORK BONELESS LOIN STRAP ON *ALL NATURAL LOMO DE CERDO SIN HUESO CONGELA…"
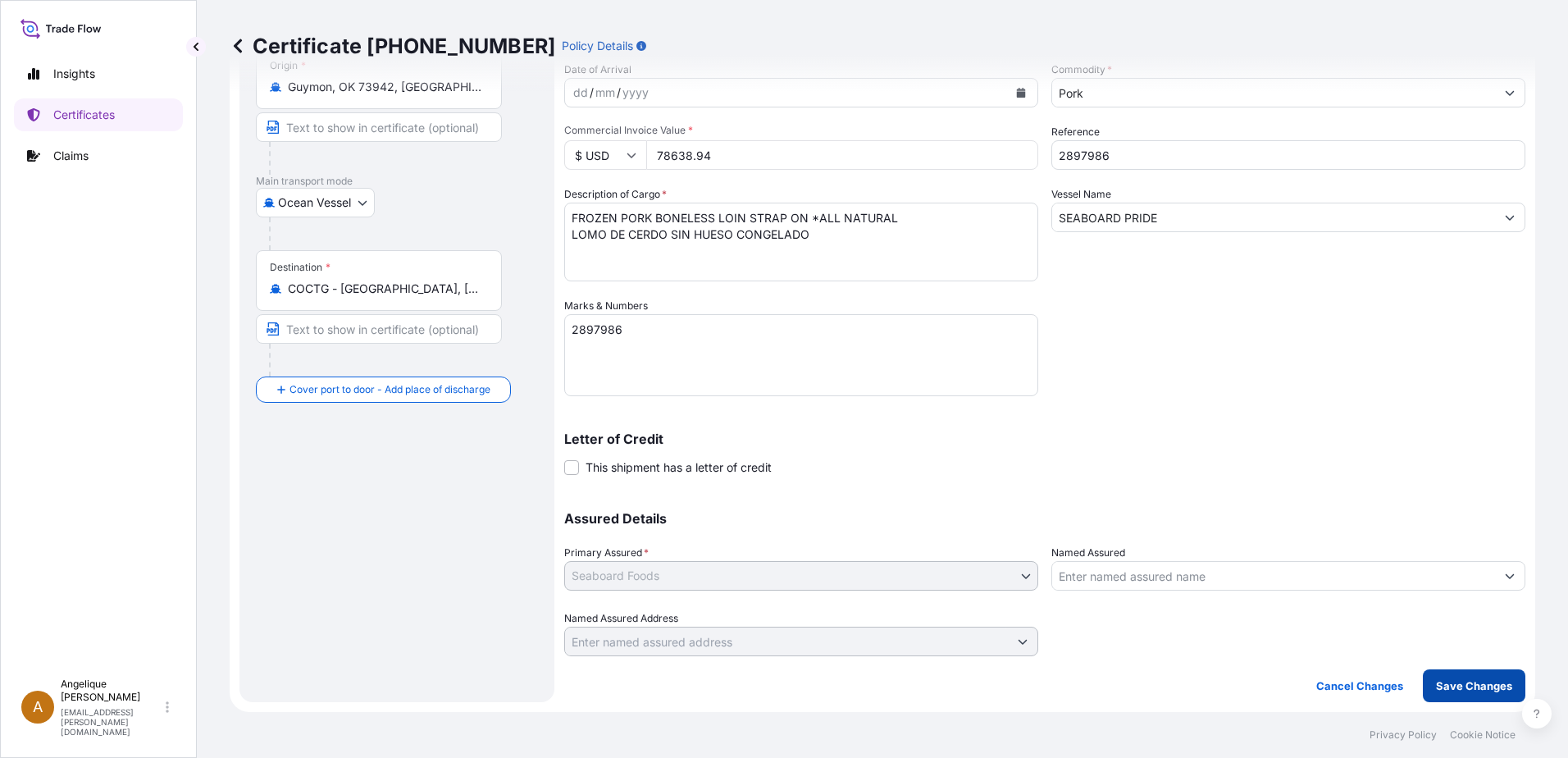
click at [1464, 685] on p "Save Changes" at bounding box center [1473, 685] width 76 height 16
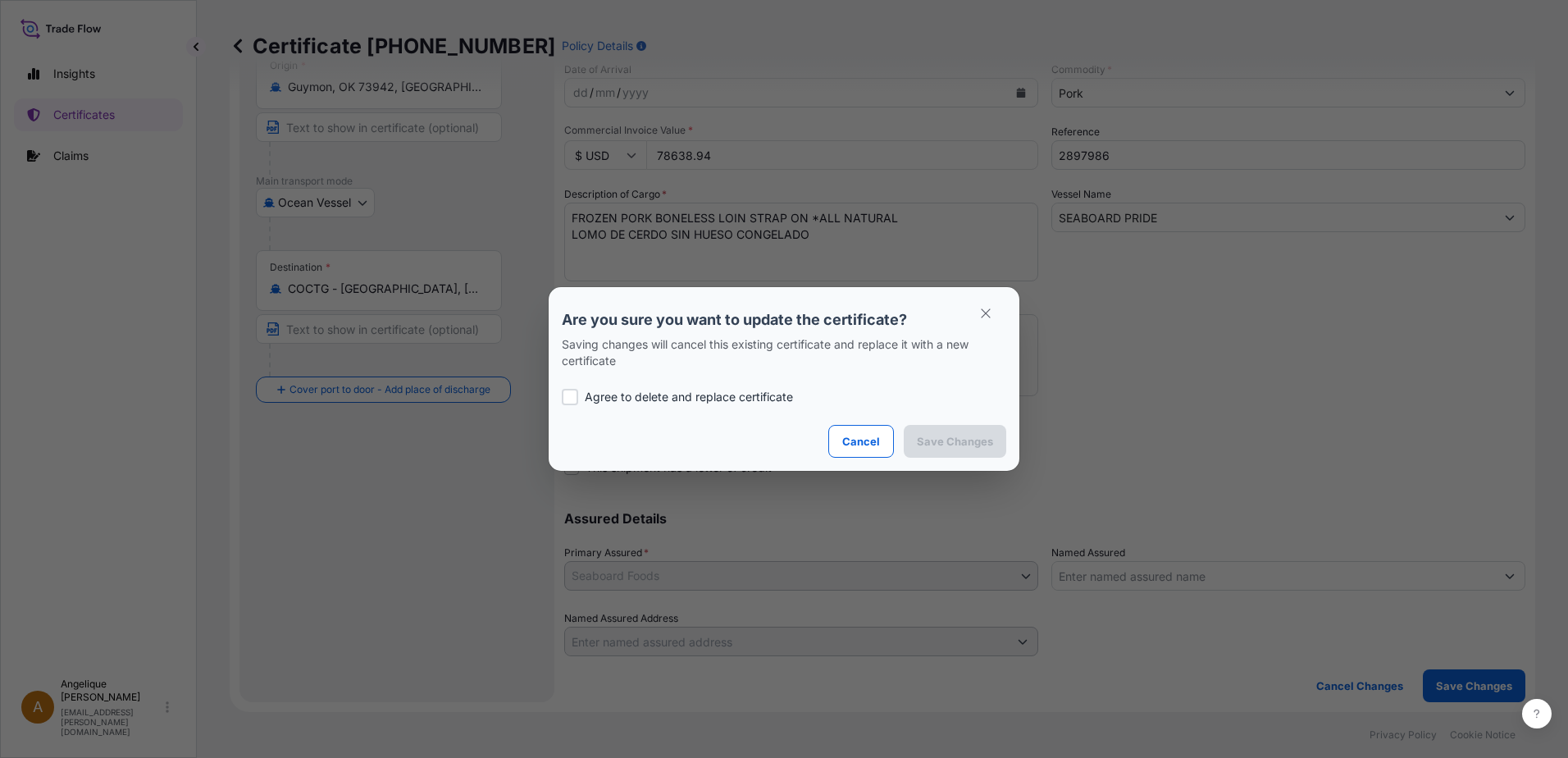
click at [569, 401] on div at bounding box center [570, 397] width 16 height 16
checkbox input "true"
click at [947, 438] on p "Save Changes" at bounding box center [955, 441] width 76 height 16
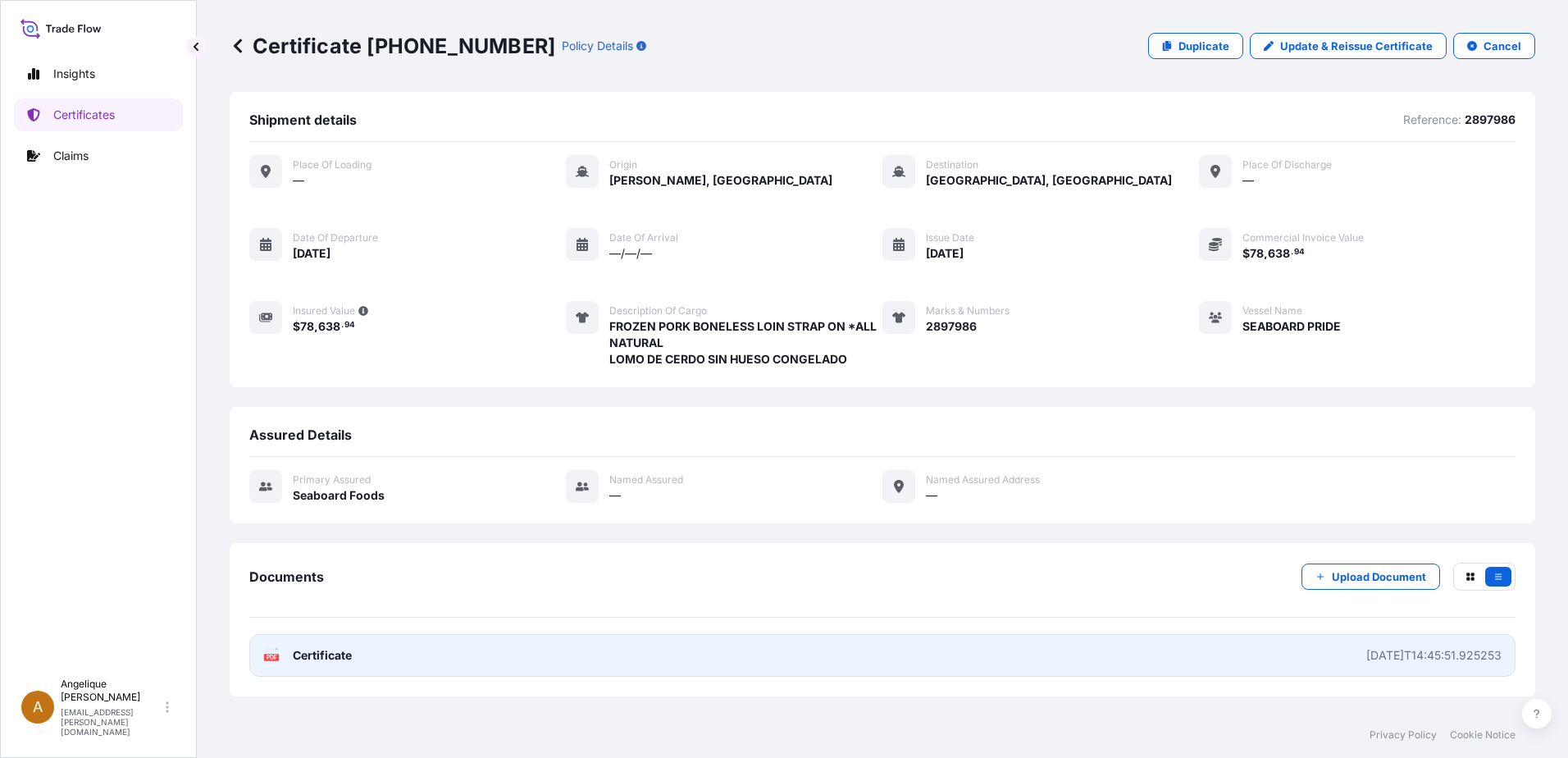
click at [635, 657] on link "PDF Certificate [DATE]T14:45:51.925253" at bounding box center [882, 656] width 1266 height 43
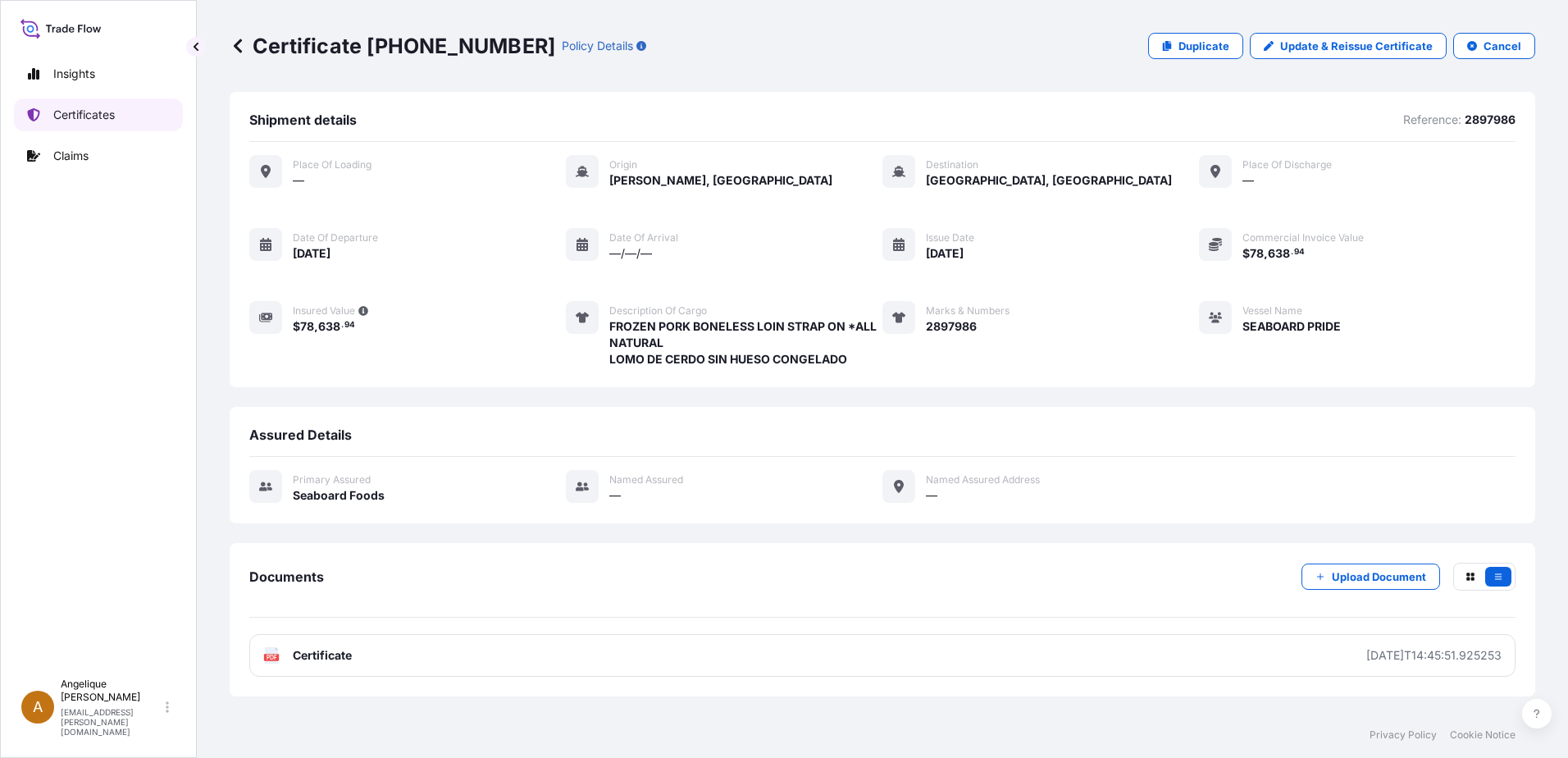
click at [63, 123] on link "Certificates" at bounding box center [99, 115] width 169 height 33
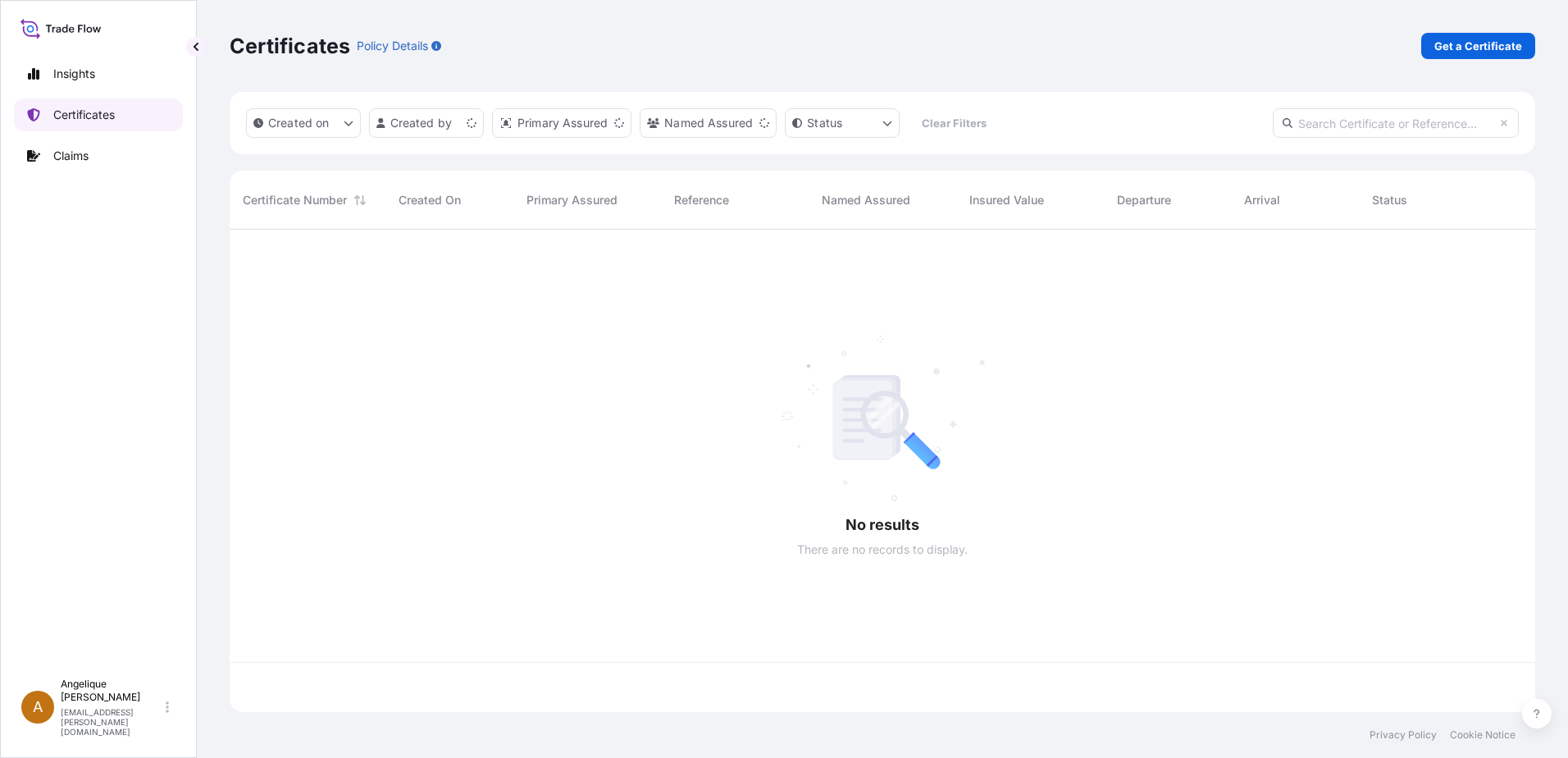
scroll to position [479, 1293]
click at [1461, 53] on p "Get a Certificate" at bounding box center [1478, 46] width 88 height 16
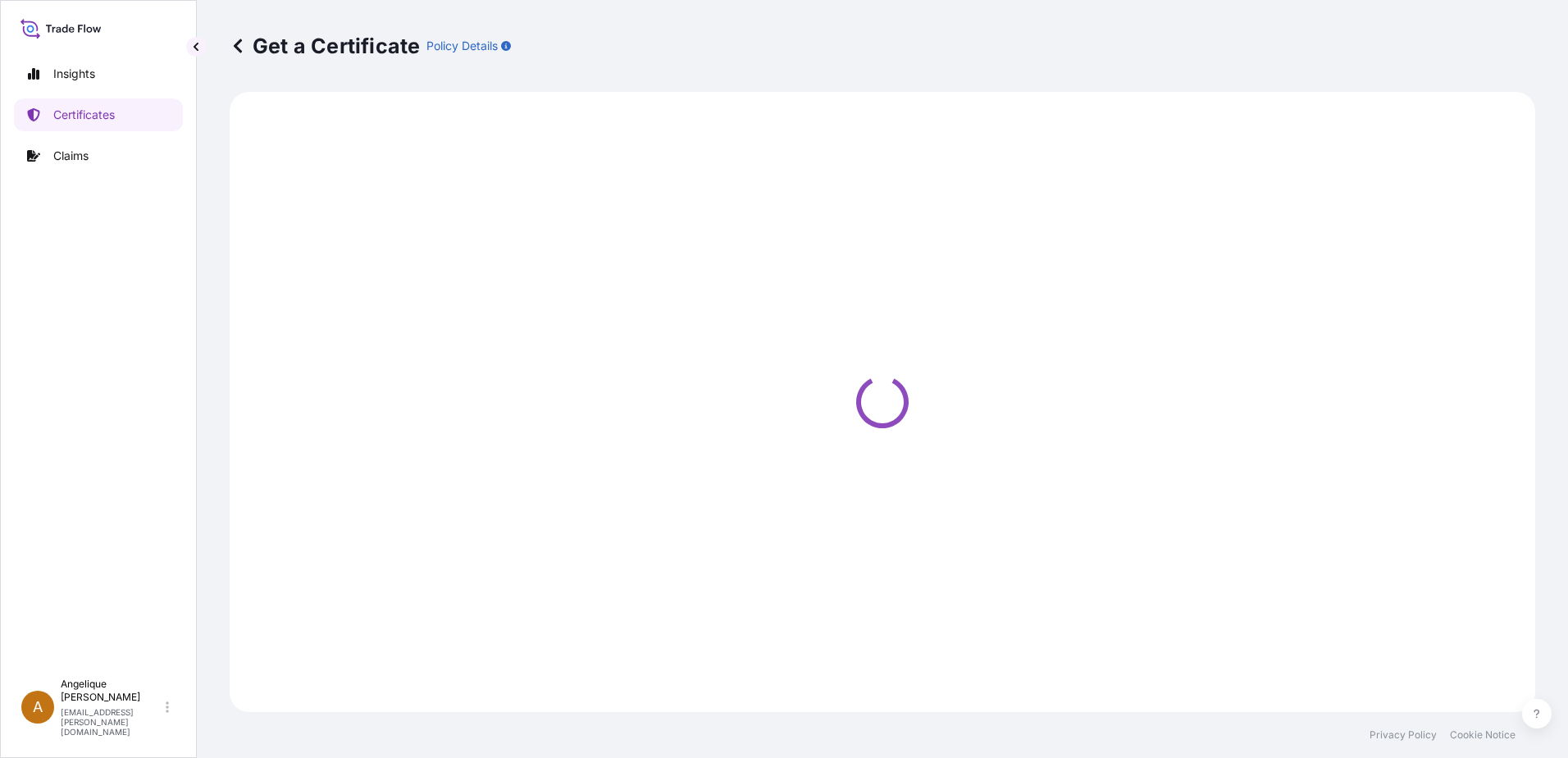
select select "Barge"
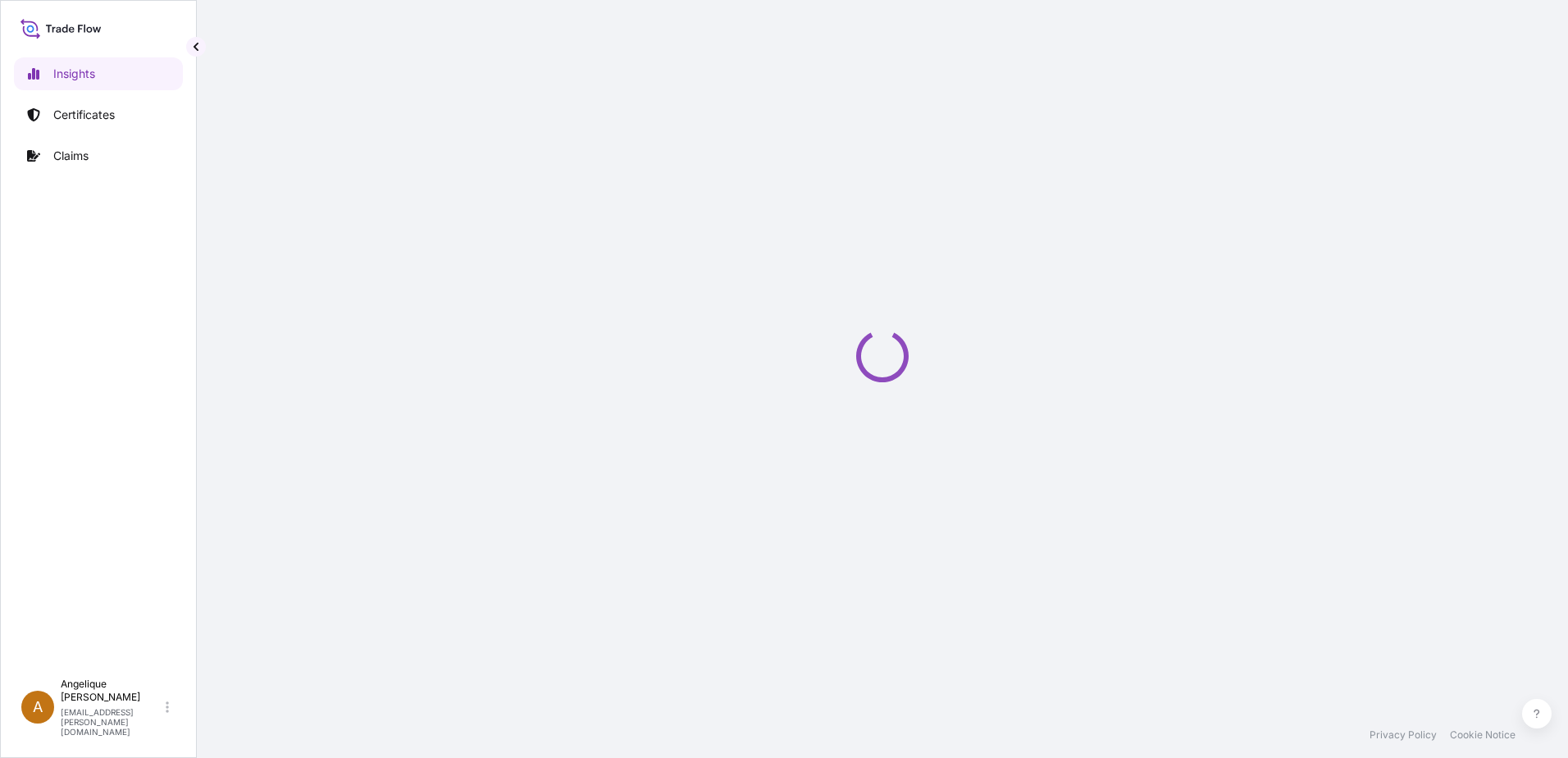
select select "2025"
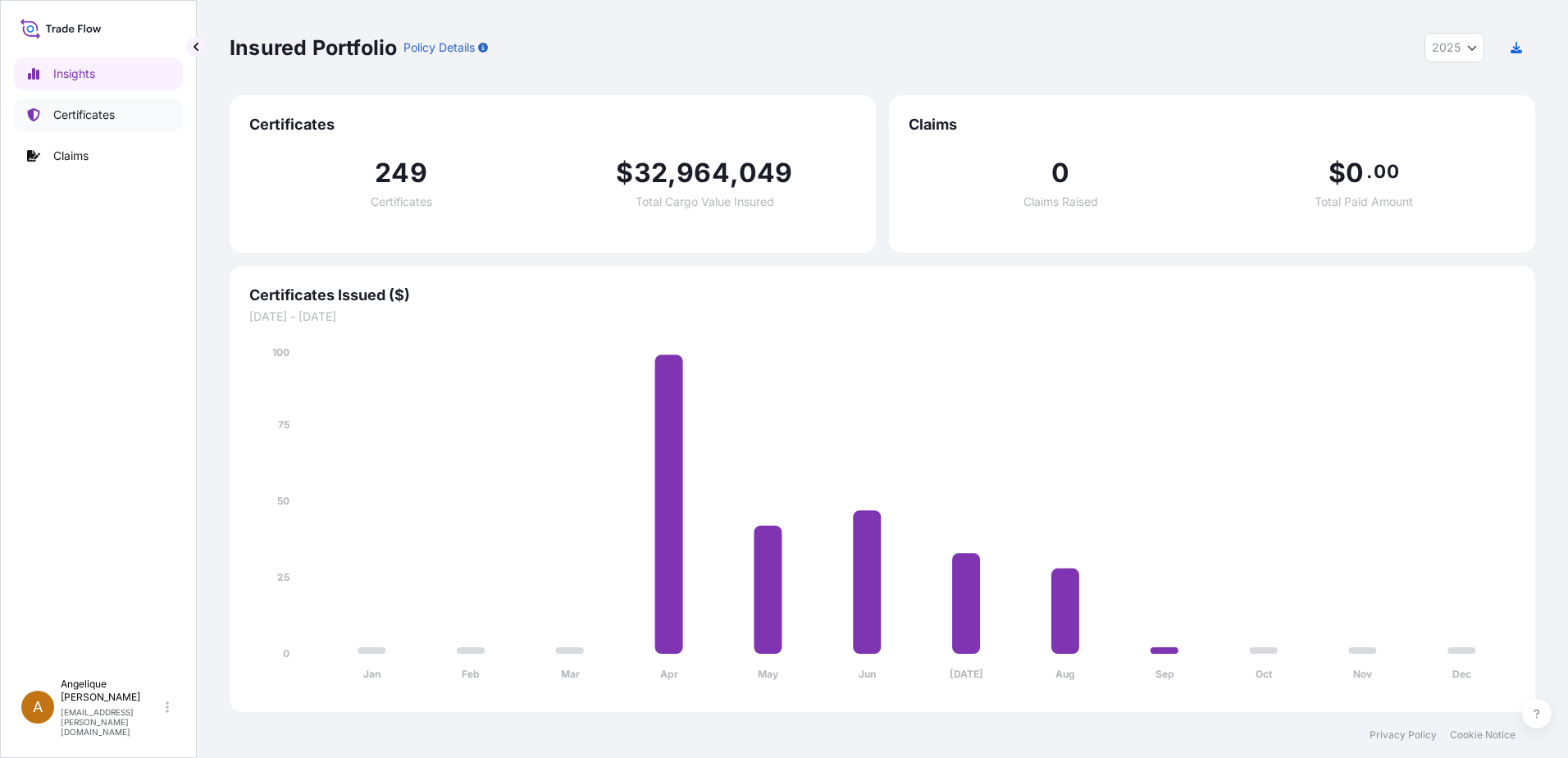
click at [57, 117] on p "Certificates" at bounding box center [84, 115] width 62 height 16
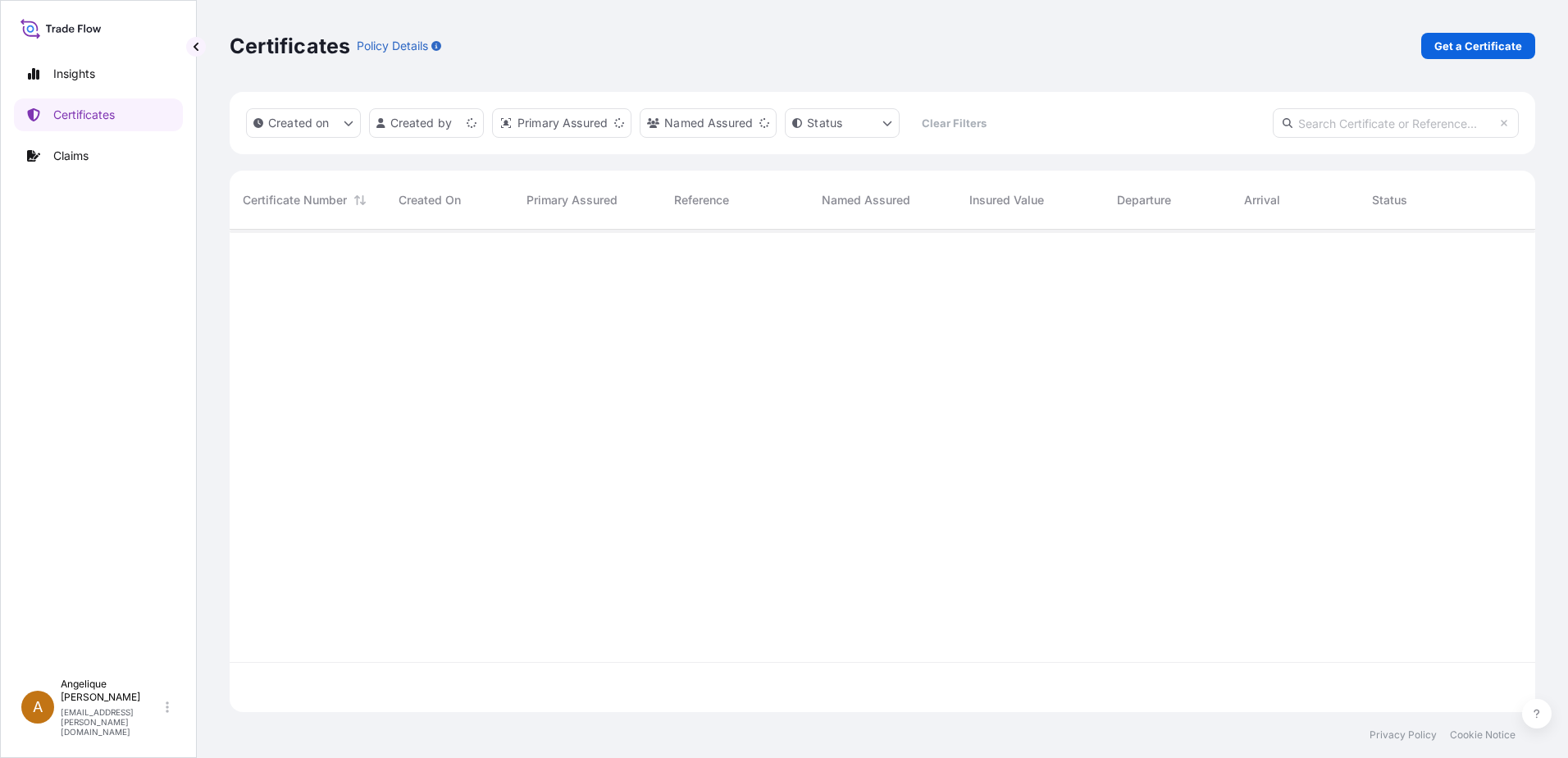
scroll to position [479, 1293]
click at [1452, 47] on p "Get a Certificate" at bounding box center [1478, 46] width 88 height 16
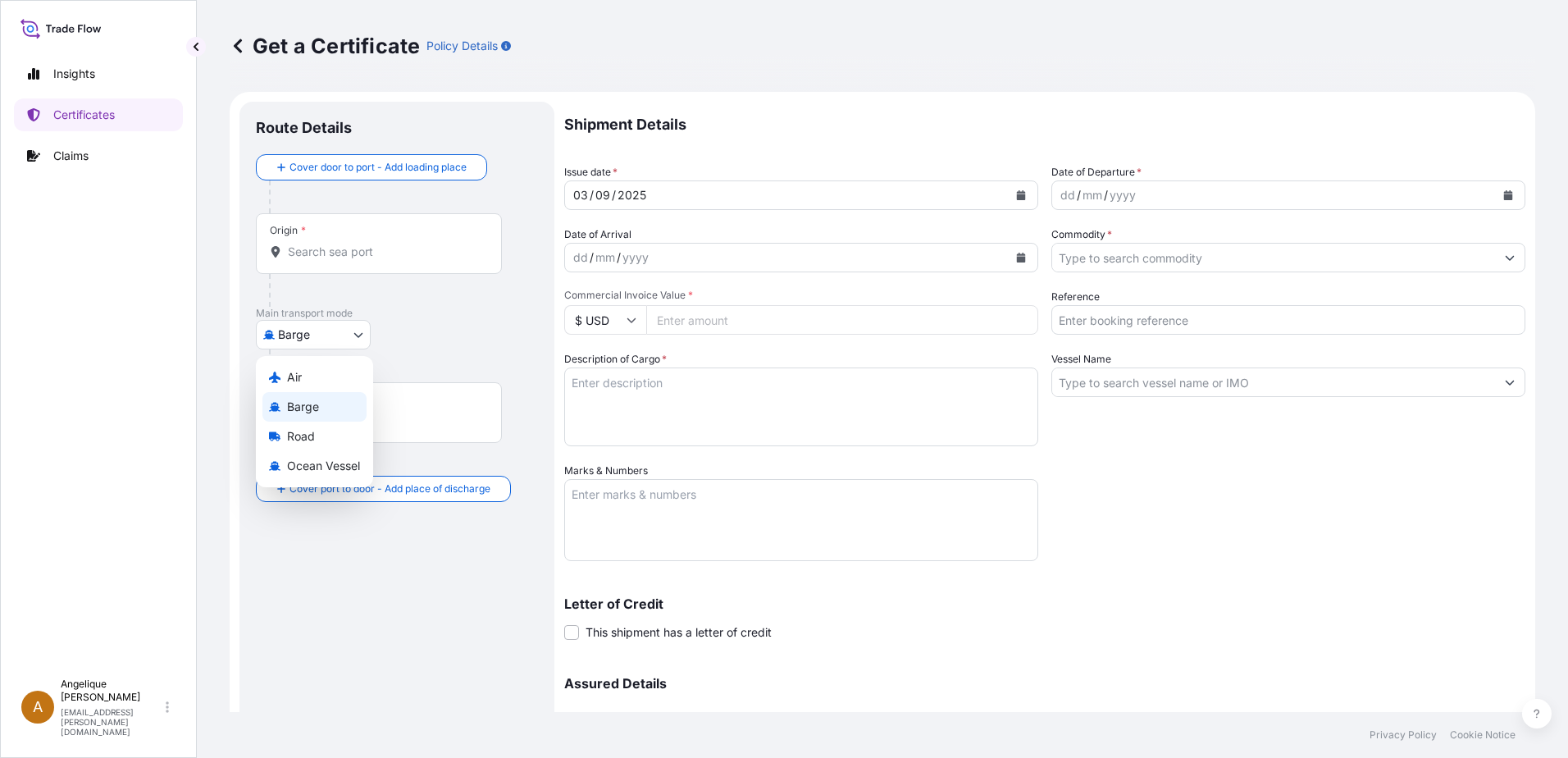
click at [359, 338] on body "Insights Certificates Claims A [PERSON_NAME] [PERSON_NAME][EMAIL_ADDRESS][PERSO…" at bounding box center [784, 379] width 1568 height 758
click at [312, 470] on span "Ocean Vessel" at bounding box center [322, 466] width 73 height 16
select select "Ocean Vessel"
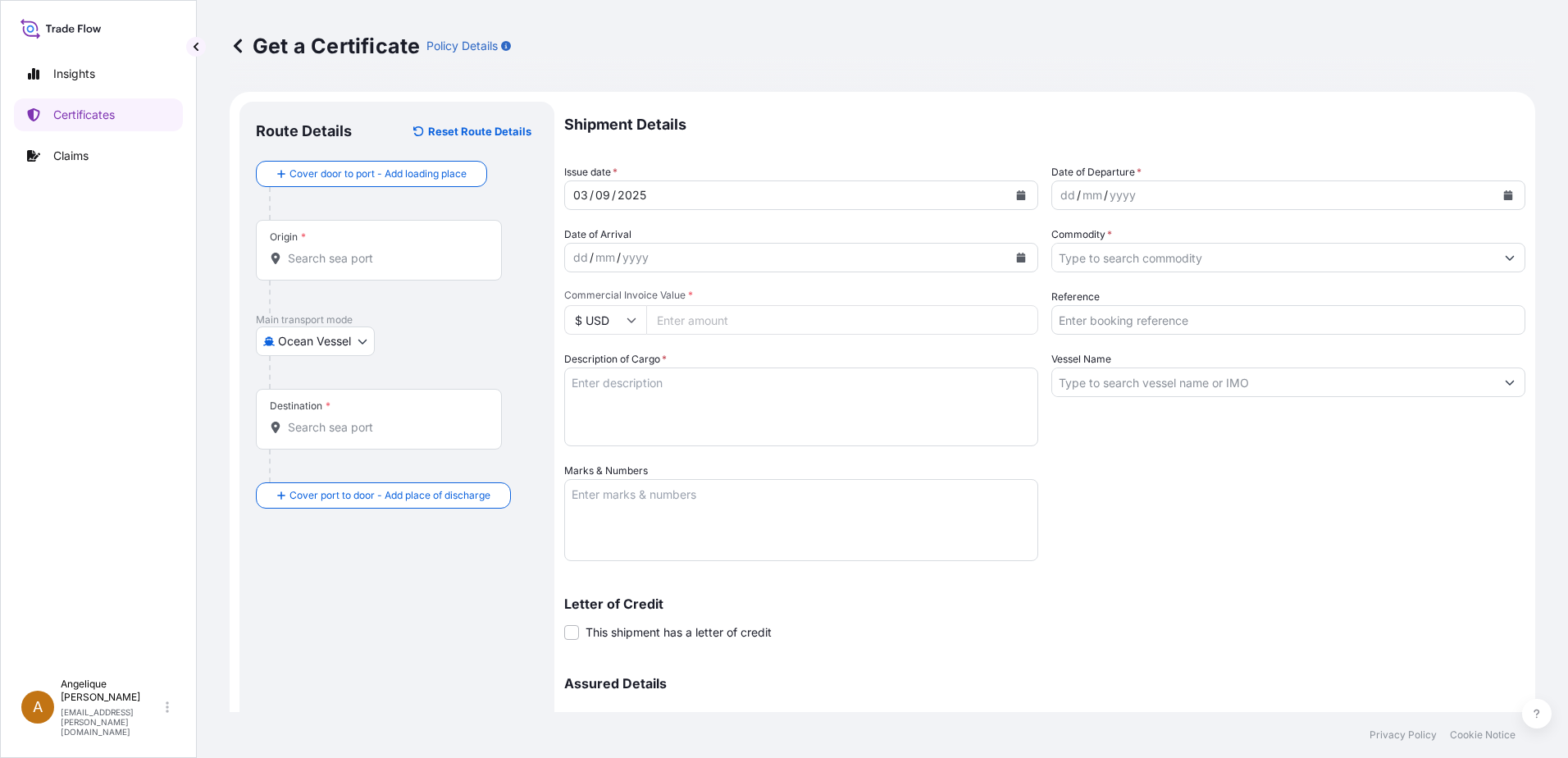
click at [308, 267] on div "Origin *" at bounding box center [379, 250] width 246 height 61
click at [308, 267] on input "Origin *" at bounding box center [384, 258] width 193 height 16
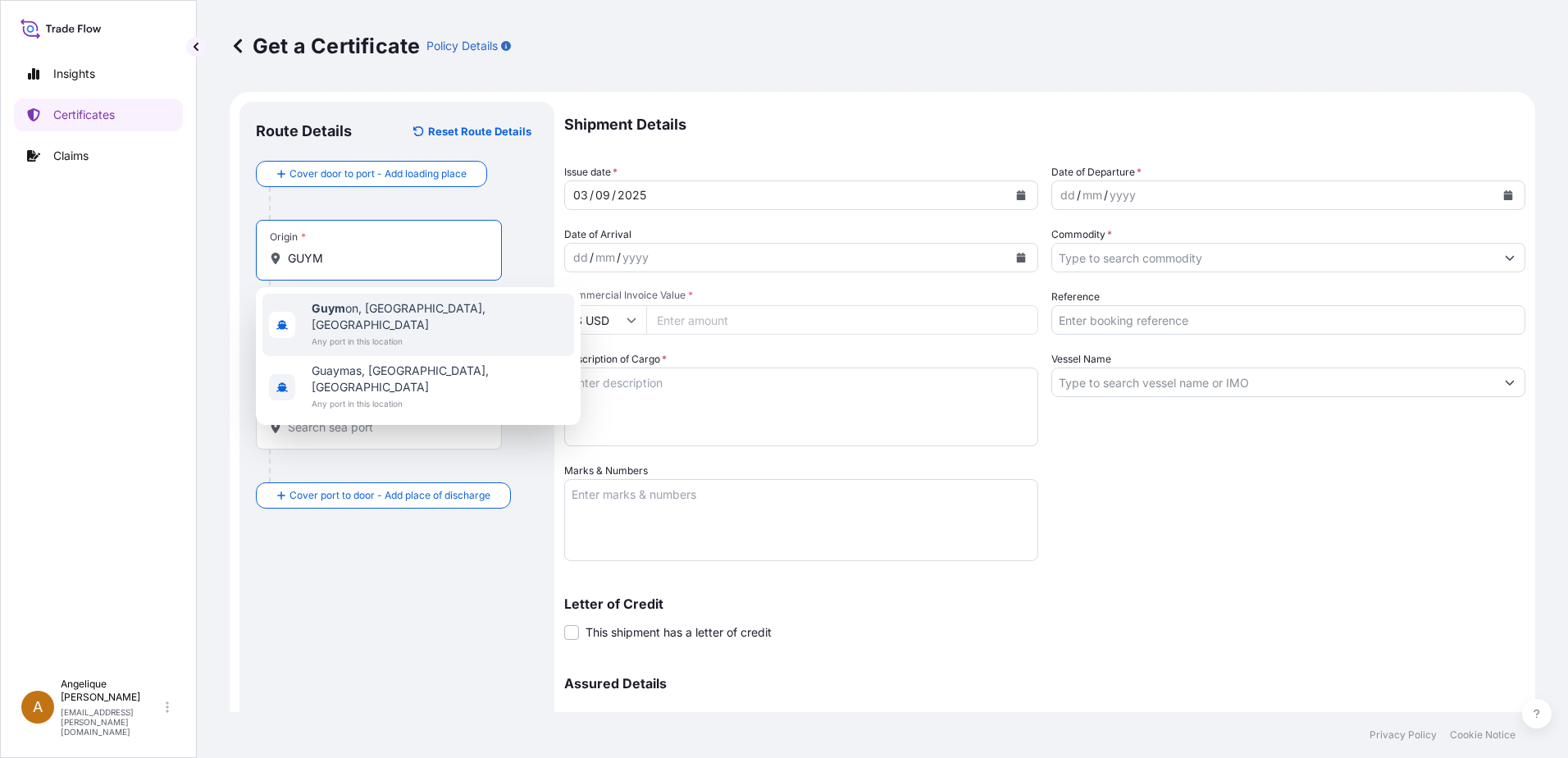
click at [380, 310] on span "Guym on, OK, USA" at bounding box center [440, 316] width 256 height 33
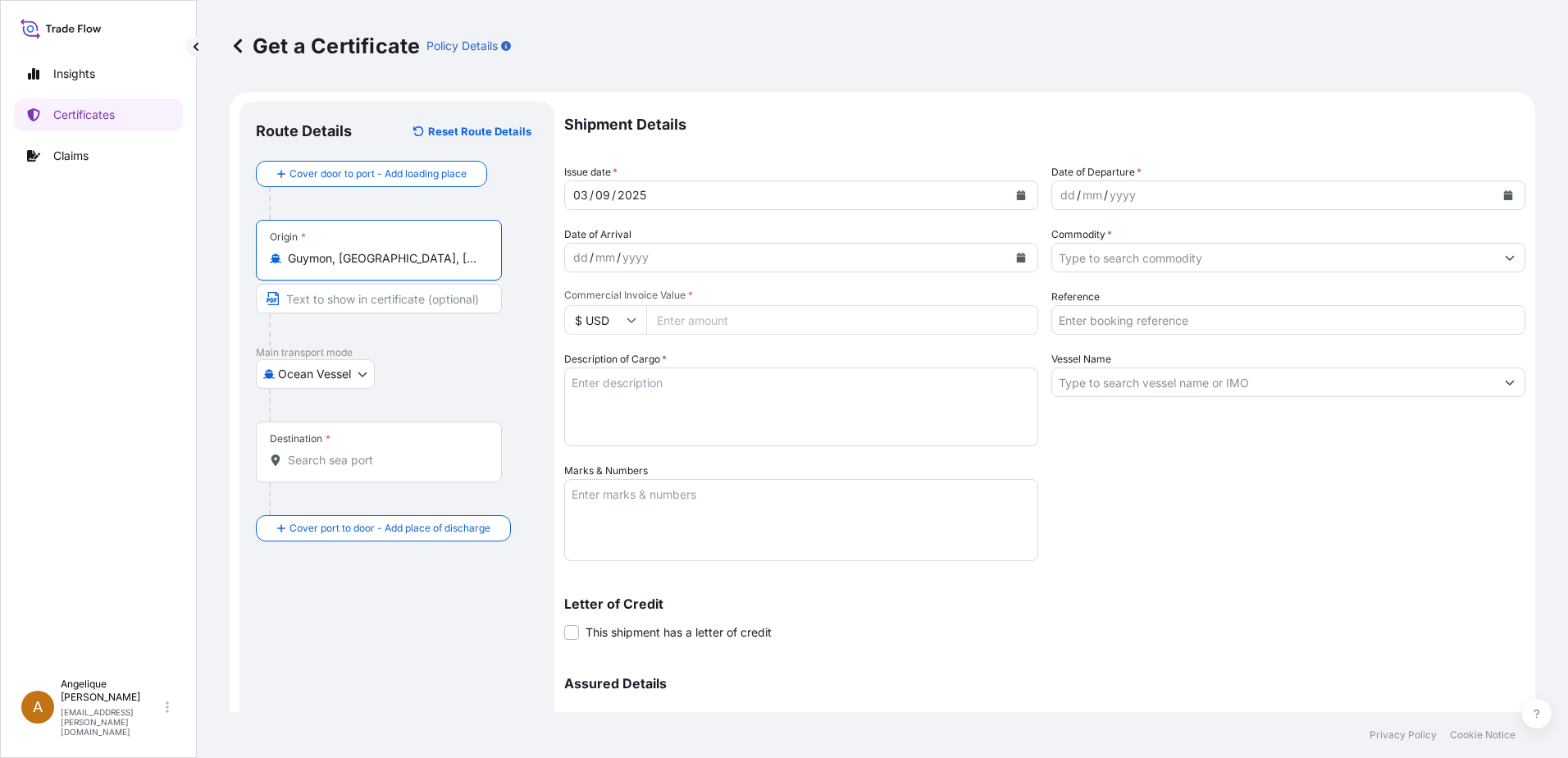
type input "Guymon, [GEOGRAPHIC_DATA], [GEOGRAPHIC_DATA]"
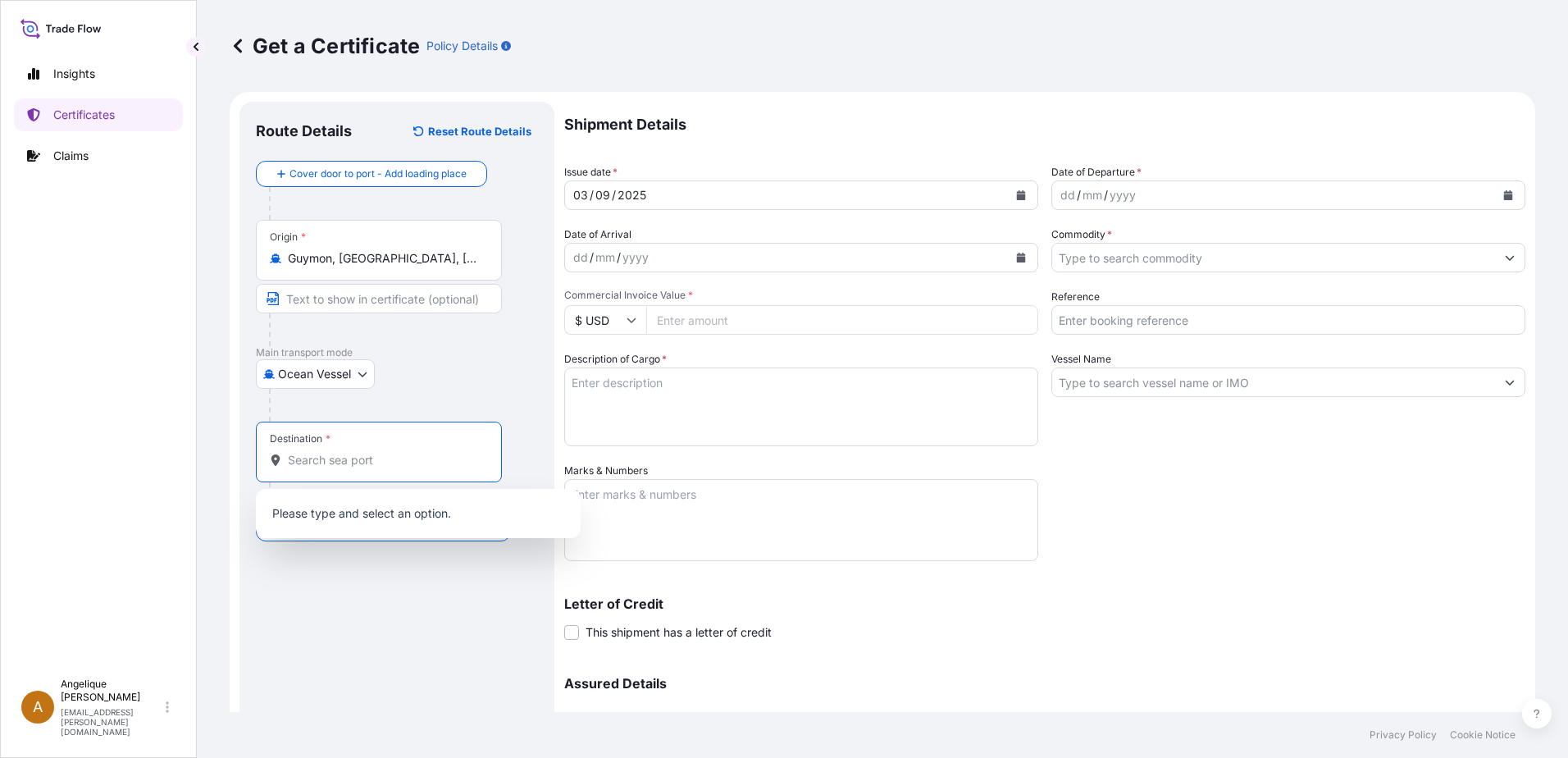
click at [297, 466] on input "Destination *" at bounding box center [384, 460] width 193 height 16
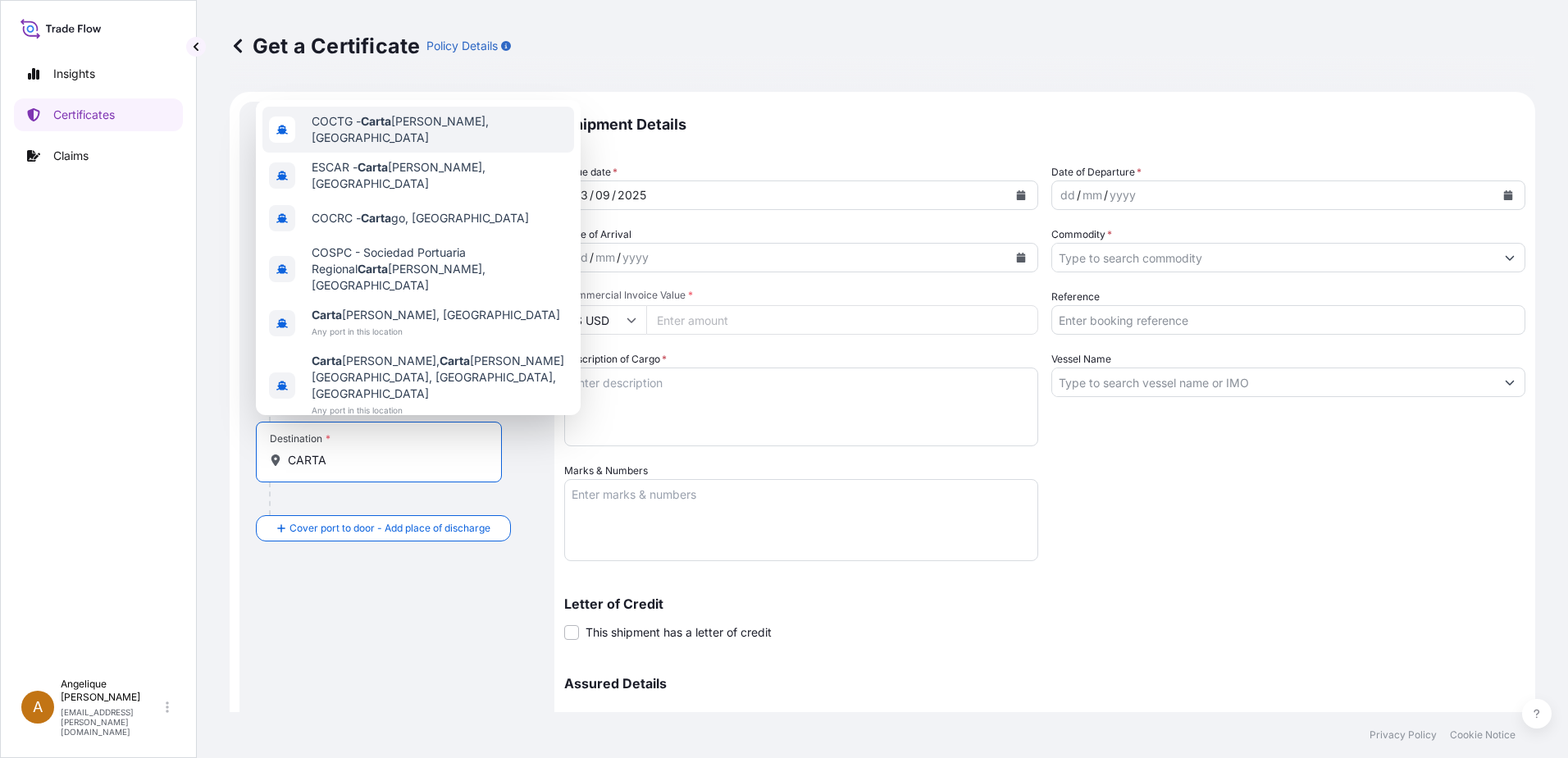
click at [354, 146] on span "COCTG - Carta gena, Colombia" at bounding box center [440, 129] width 256 height 33
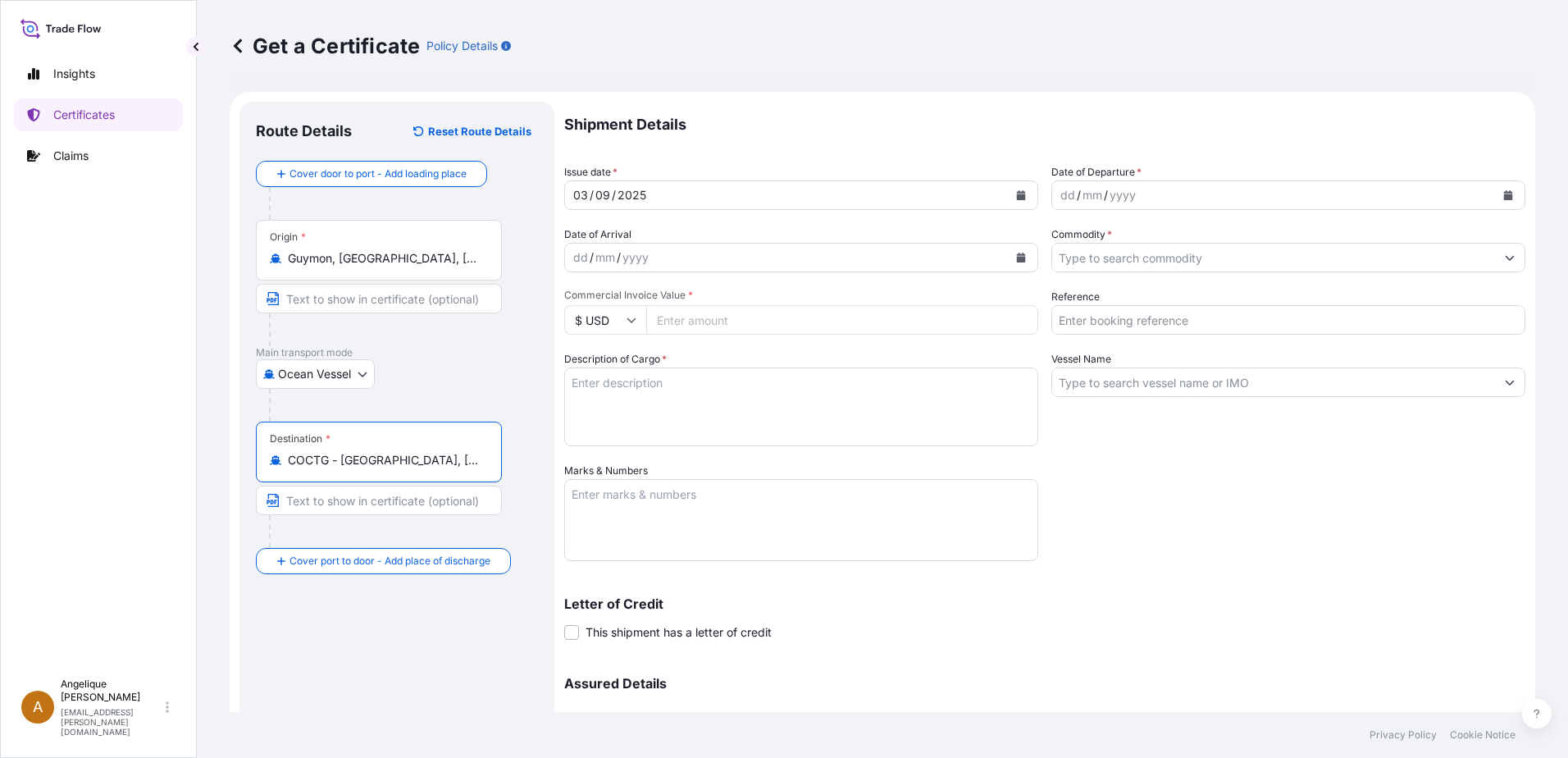
type input "COCTG - [GEOGRAPHIC_DATA], [GEOGRAPHIC_DATA]"
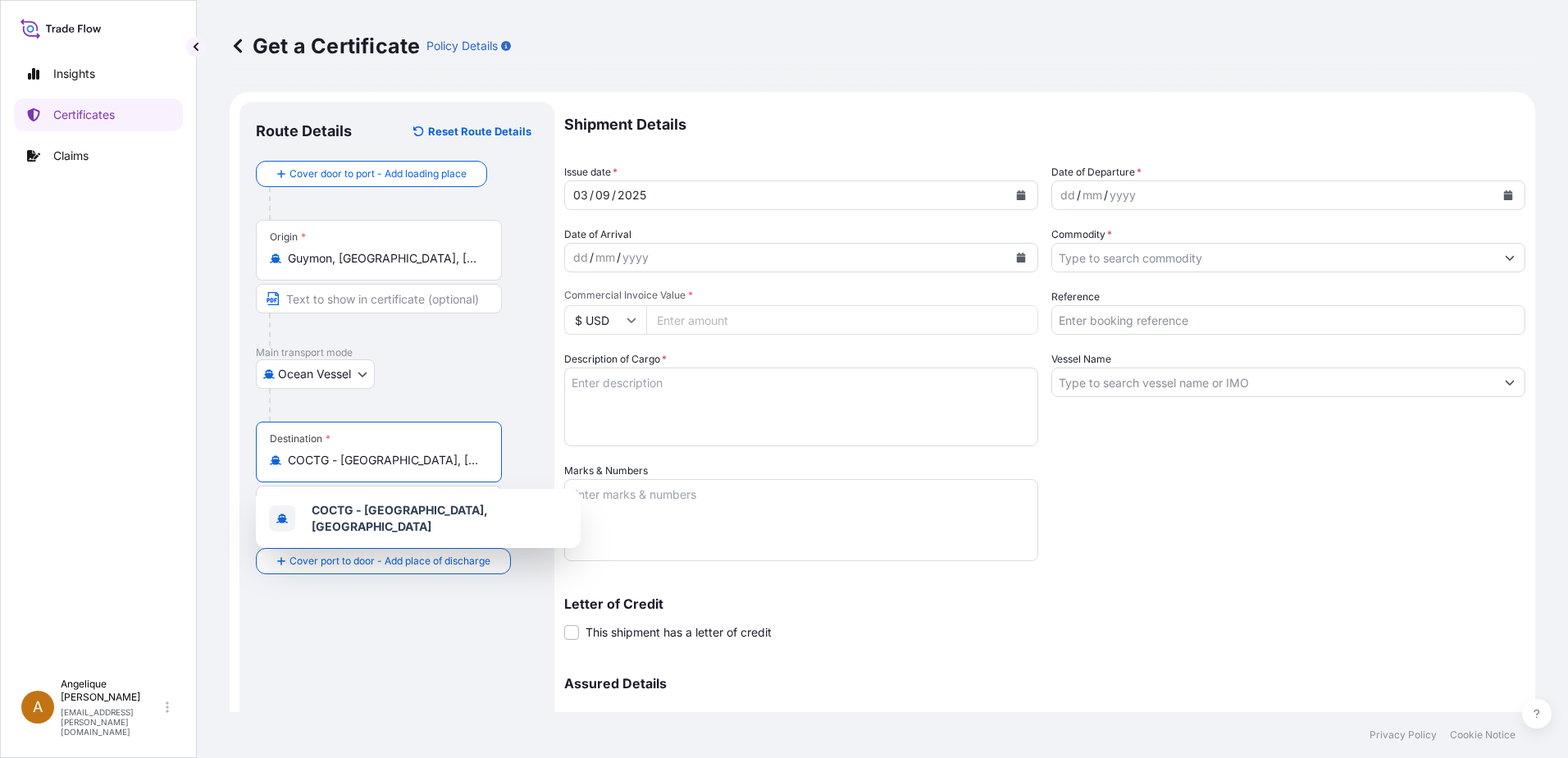
click at [1504, 195] on icon "Calendar" at bounding box center [1508, 194] width 9 height 10
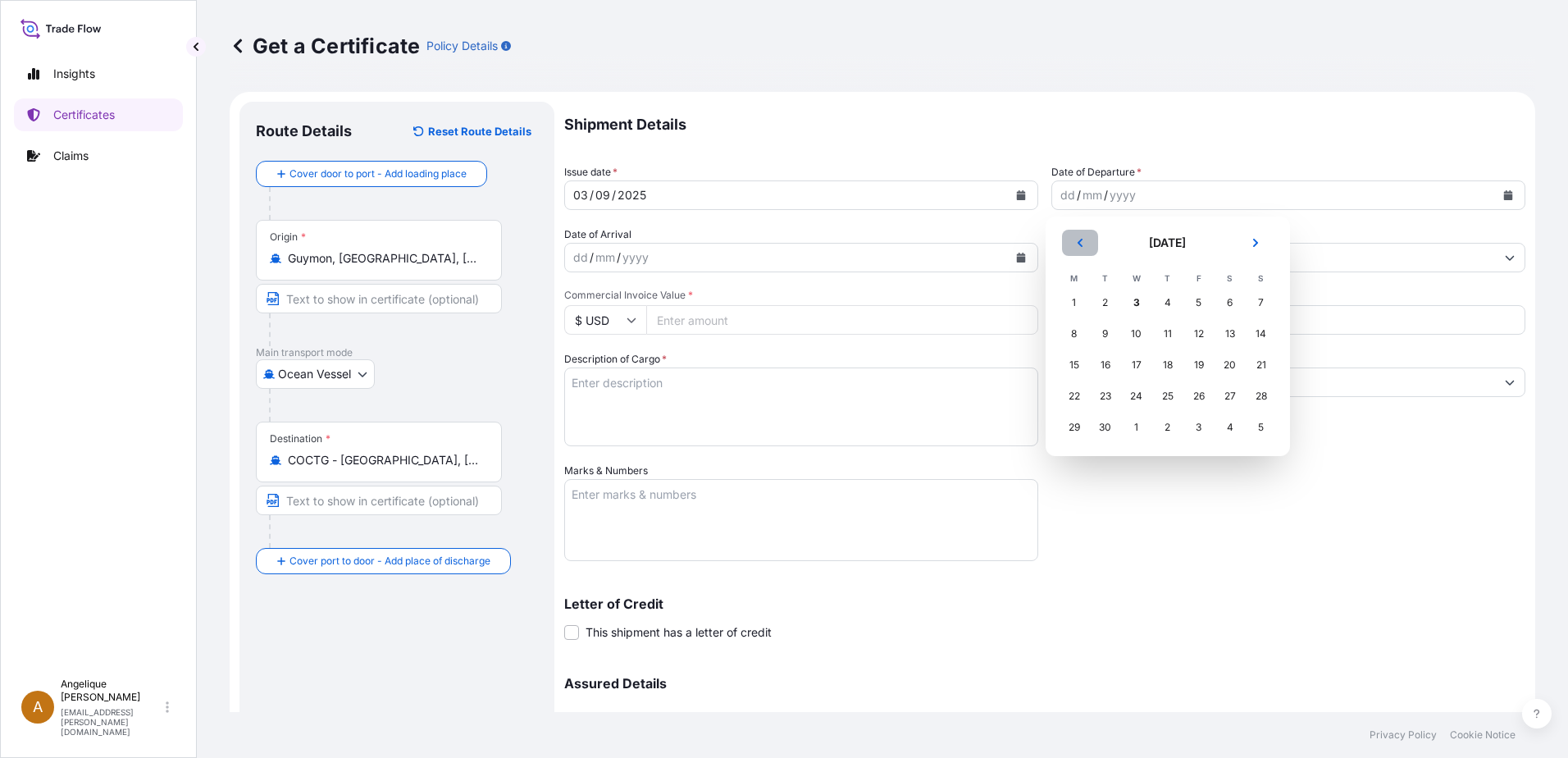
click at [1082, 248] on button "Previous" at bounding box center [1080, 242] width 36 height 26
click at [1229, 423] on div "30" at bounding box center [1230, 427] width 30 height 30
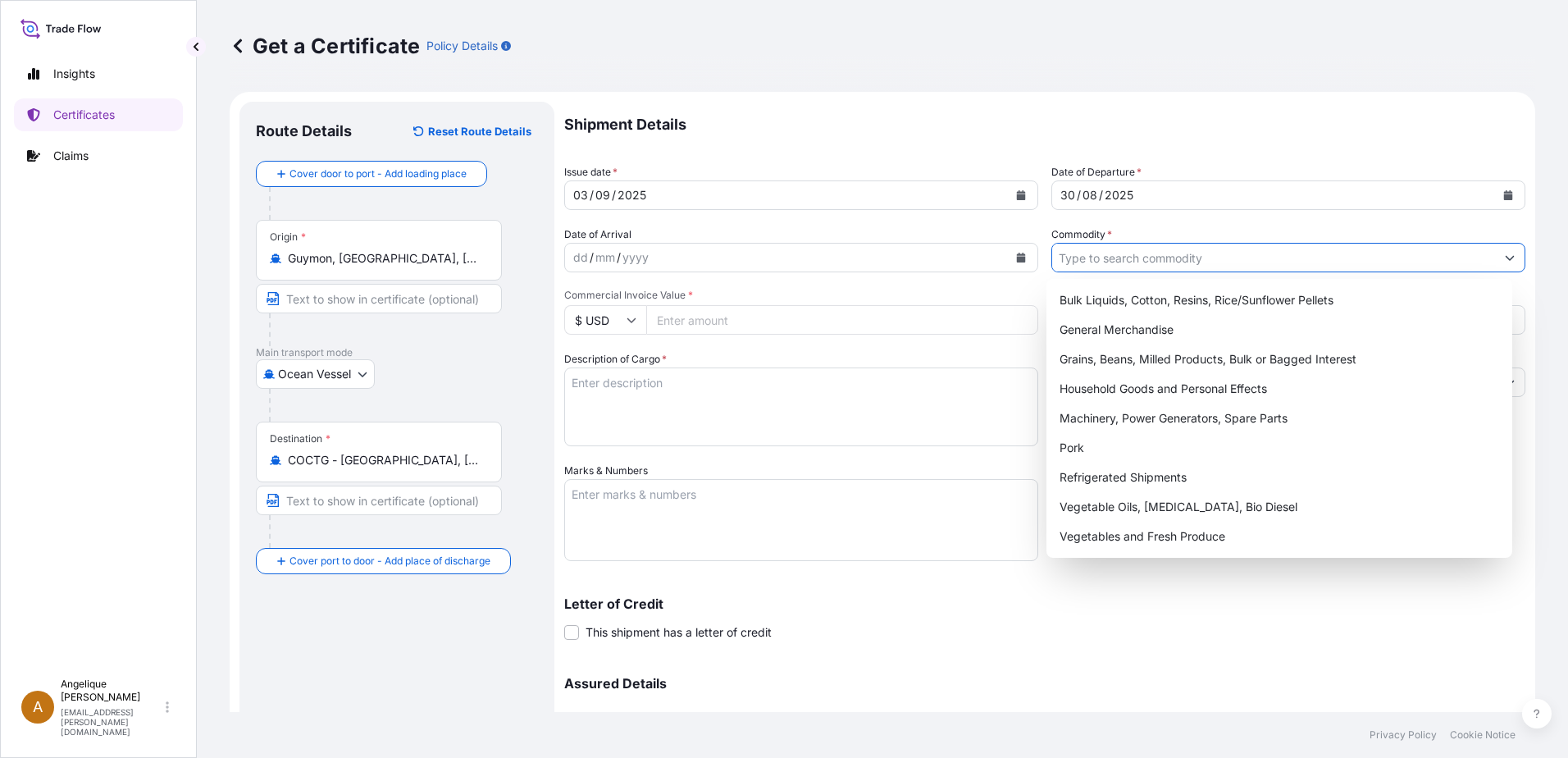
click at [1086, 263] on input "Commodity *" at bounding box center [1273, 257] width 442 height 30
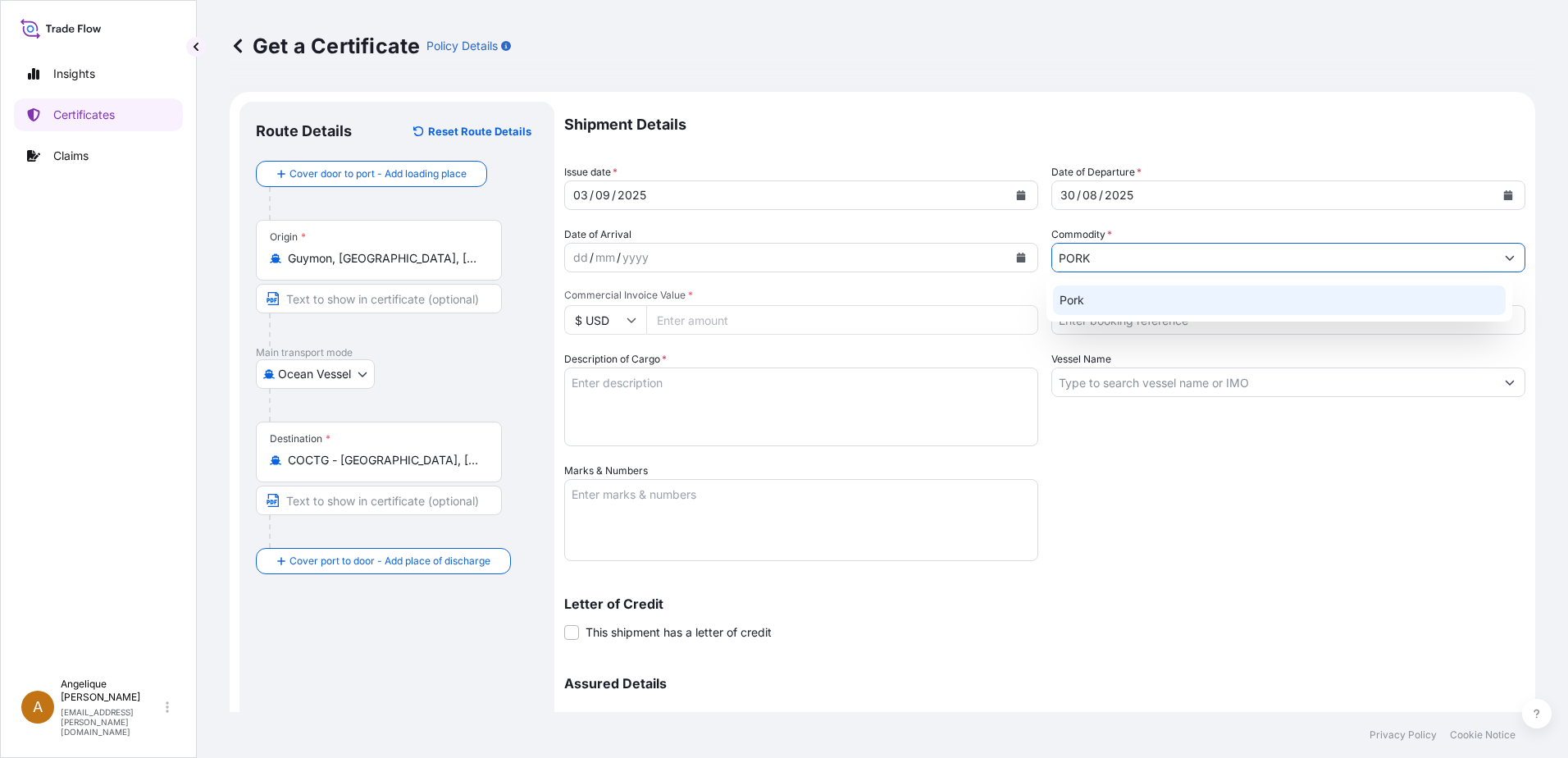
click at [1099, 298] on div "Pork" at bounding box center [1280, 300] width 453 height 30
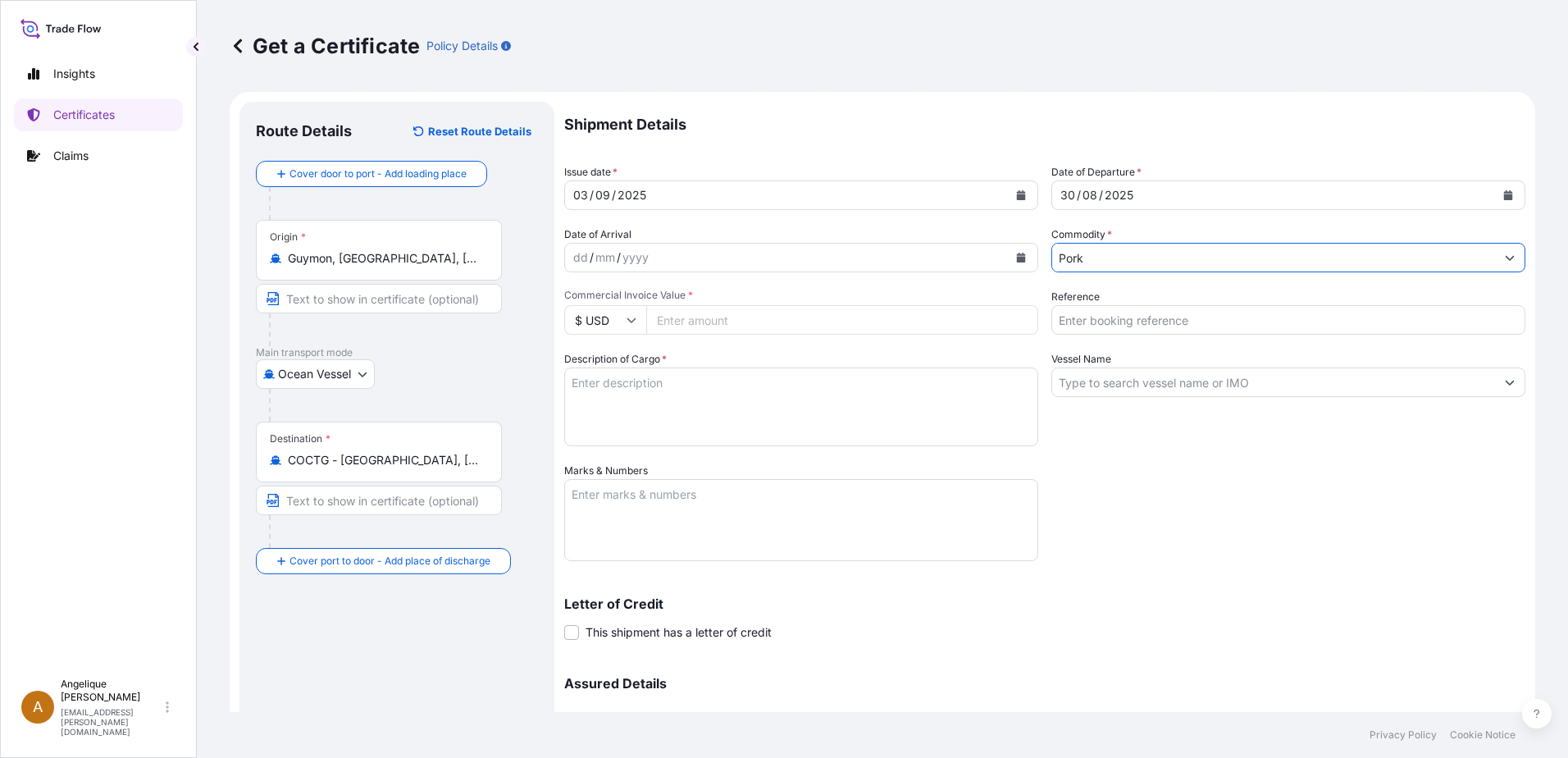
type input "Pork"
click at [669, 322] on input "Commercial Invoice Value *" at bounding box center [842, 320] width 392 height 30
type input "76972.28"
type input "2897987"
click at [593, 398] on textarea "Description of Cargo *" at bounding box center [801, 407] width 474 height 79
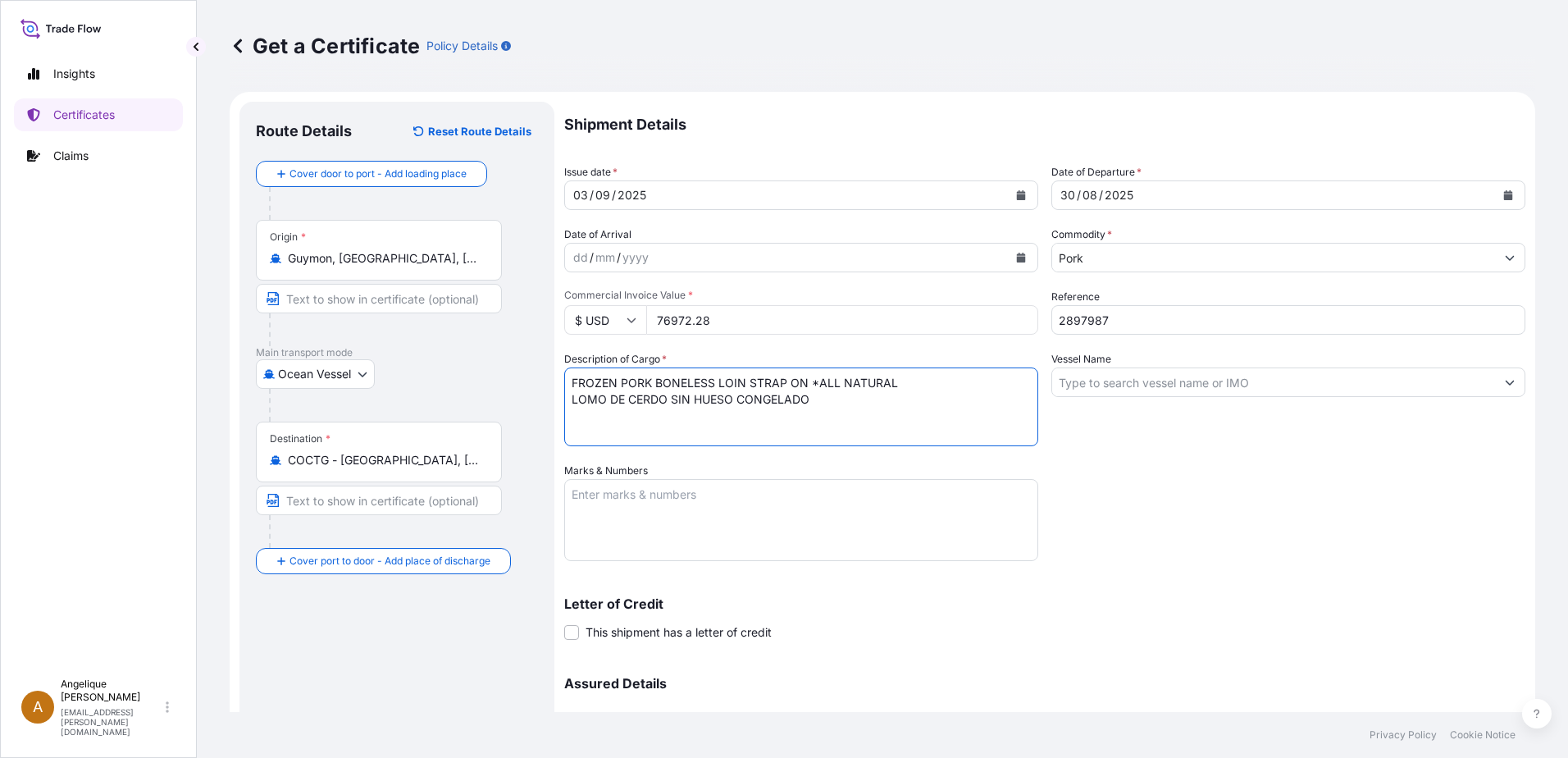
type textarea "FROZEN PORK BONELESS LOIN STRAP ON *ALL NATURAL LOMO DE CERDO SIN HUESO CONGELA…"
click at [1127, 390] on input "Vessel Name" at bounding box center [1273, 382] width 442 height 30
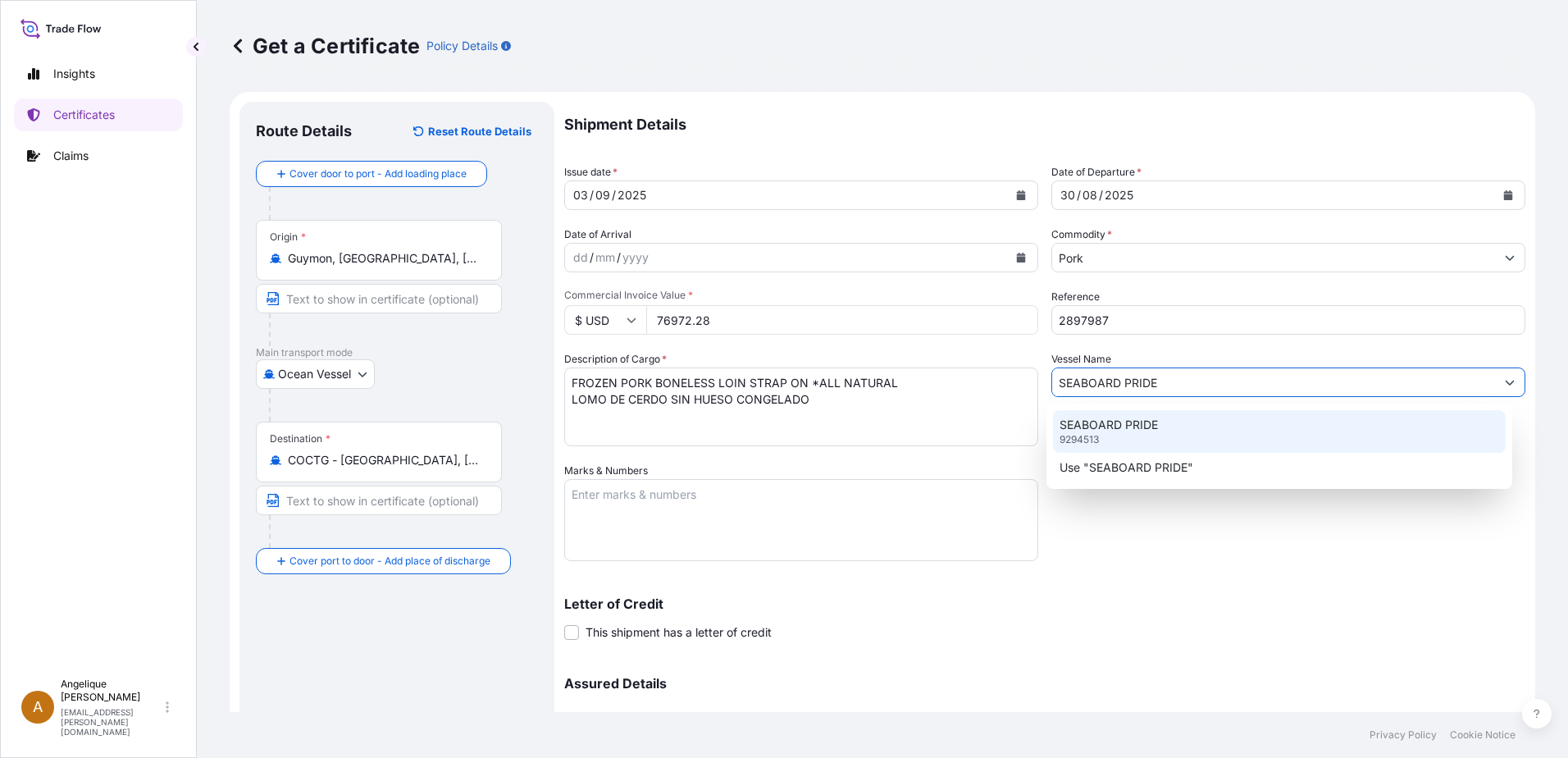
click at [1135, 426] on p "SEABOARD PRIDE" at bounding box center [1109, 425] width 99 height 16
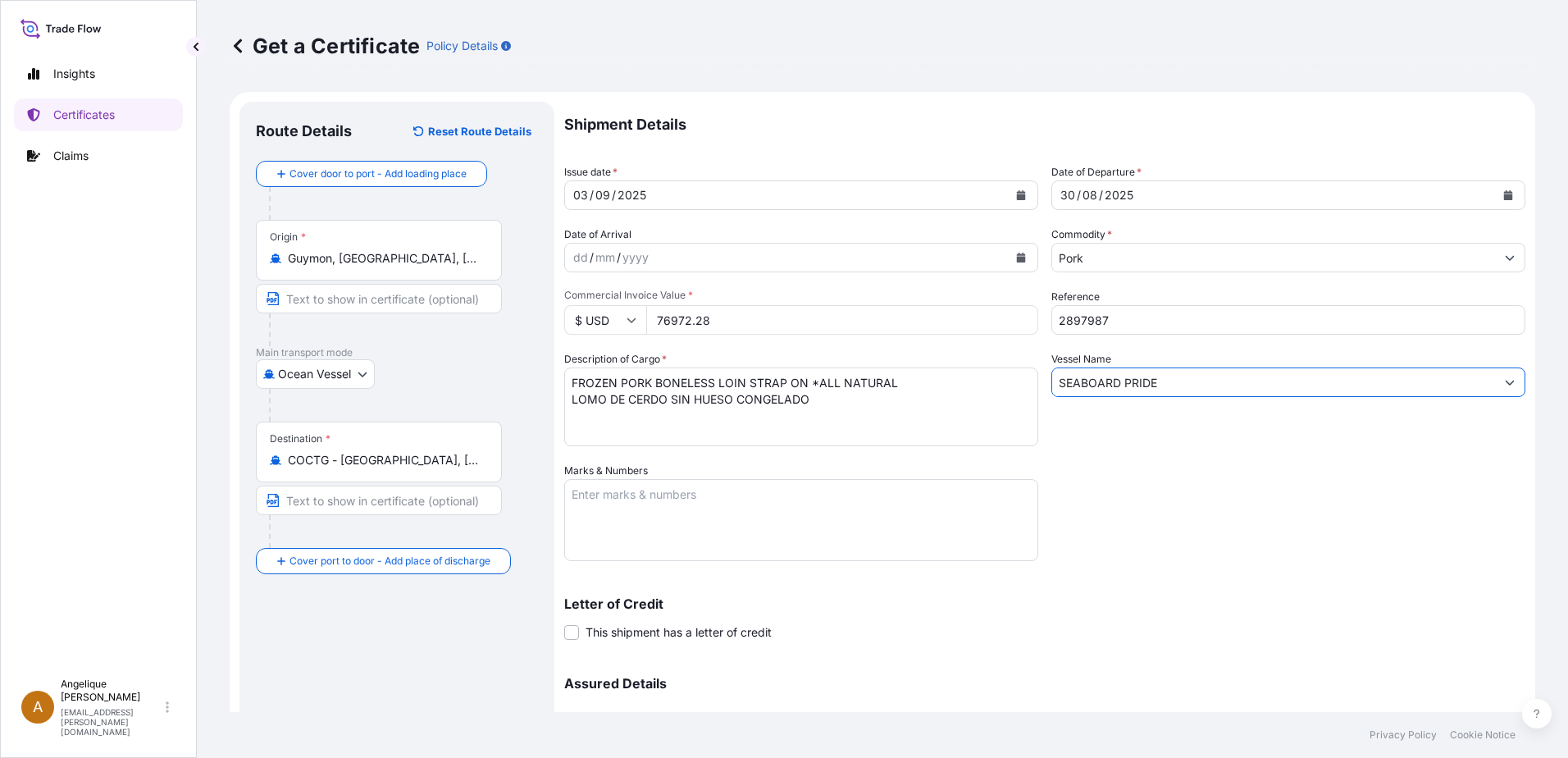
type input "SEABOARD PRIDE"
click at [580, 500] on textarea "Marks & Numbers" at bounding box center [801, 521] width 474 height 82
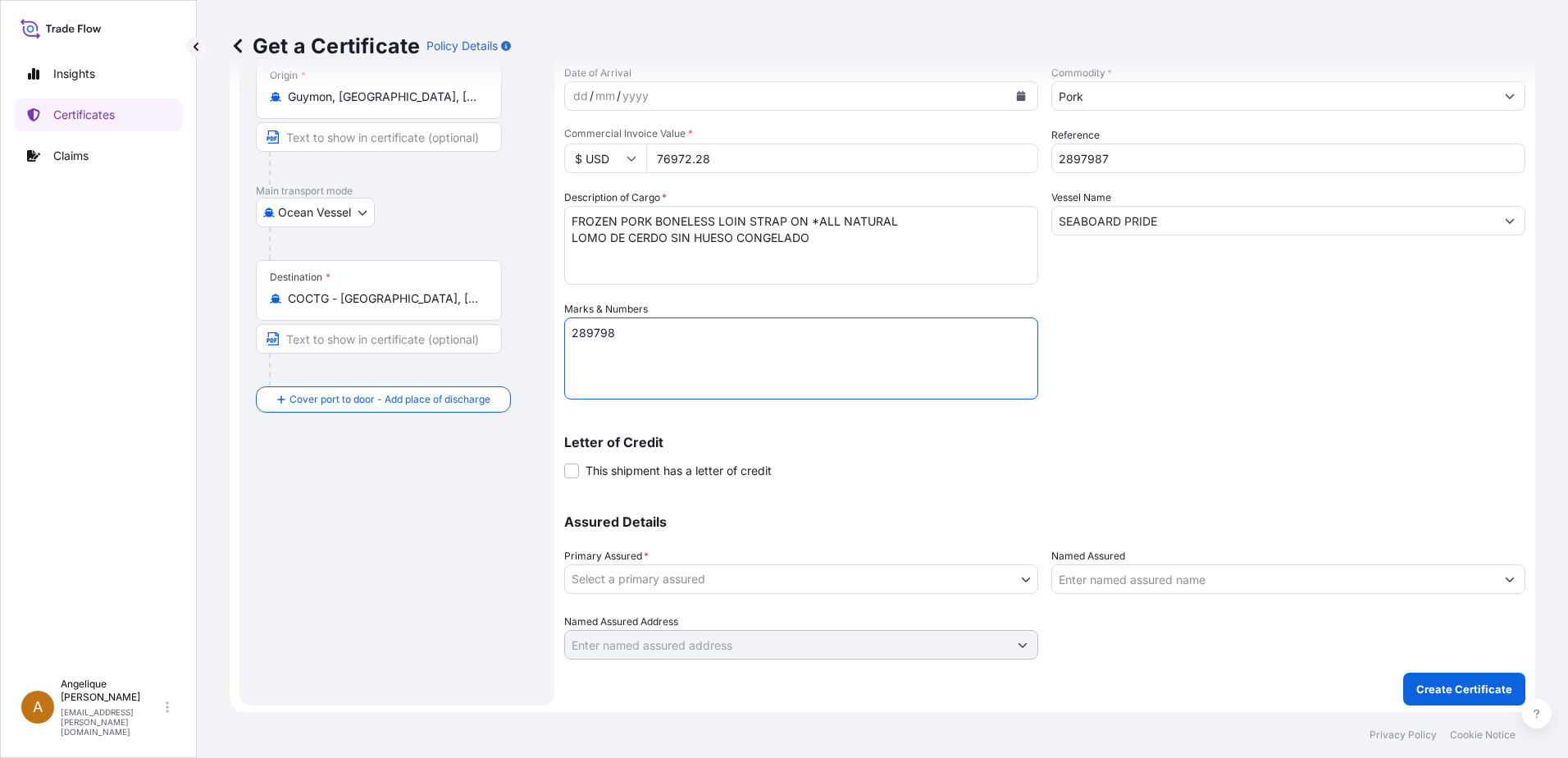
scroll to position [165, 0]
type textarea "289798"
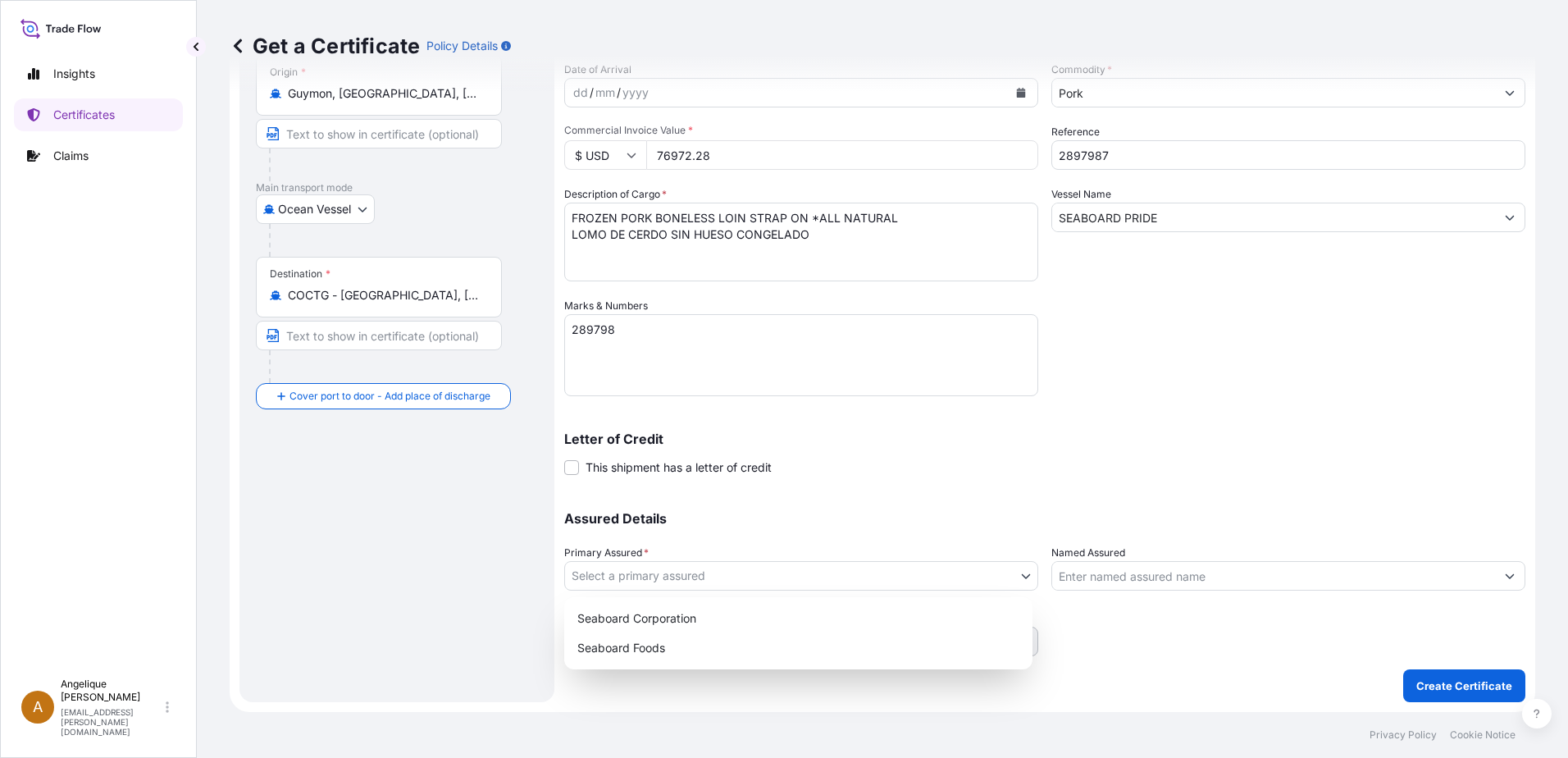
click at [688, 574] on body "Insights Certificates Claims A Angelique Gutierrez angelique.gutierrez@seaboard…" at bounding box center [784, 379] width 1568 height 758
click at [670, 645] on div "Seaboard Foods" at bounding box center [798, 648] width 455 height 30
select select "31638"
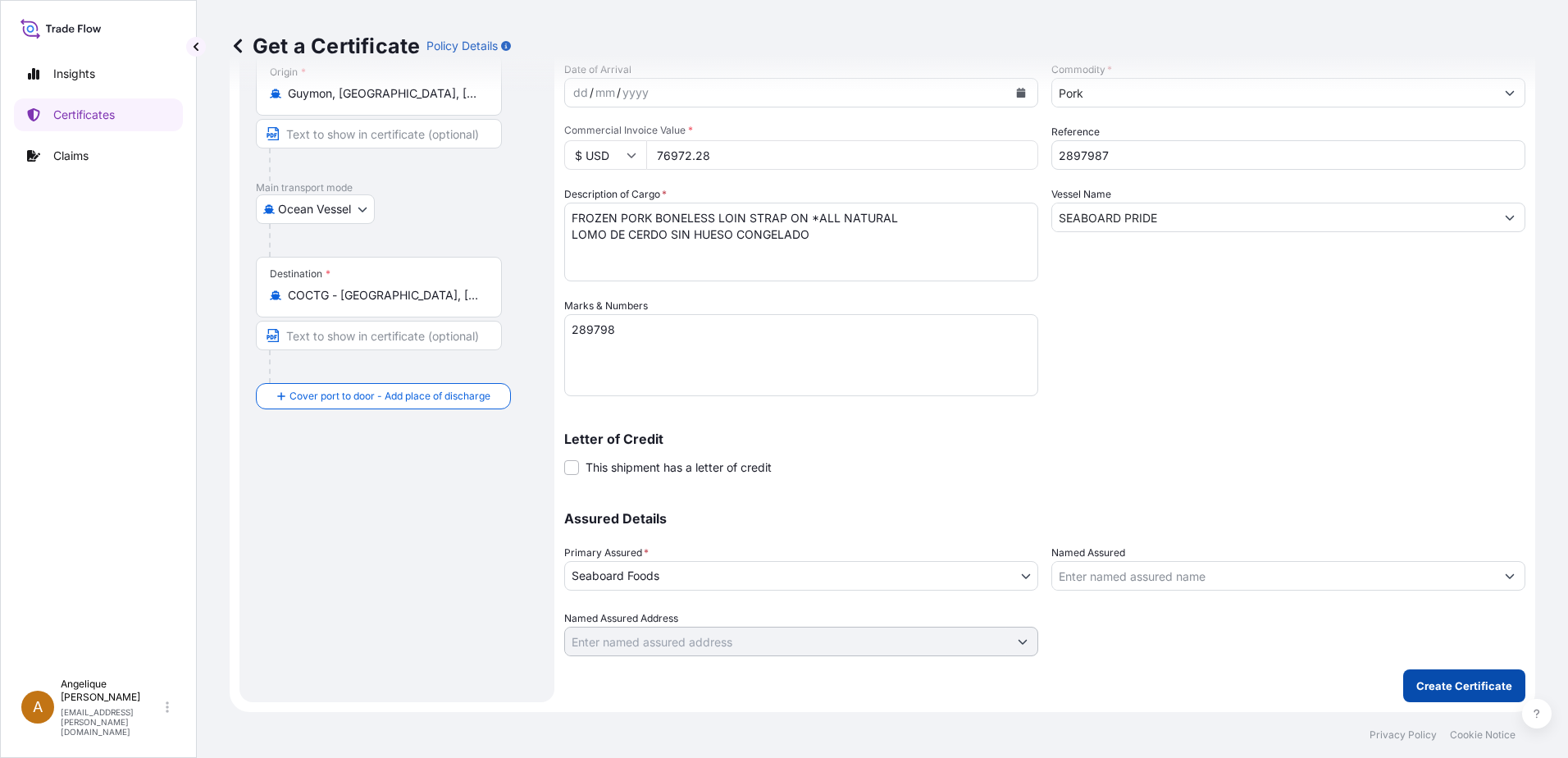
click at [1472, 681] on p "Create Certificate" at bounding box center [1463, 685] width 96 height 16
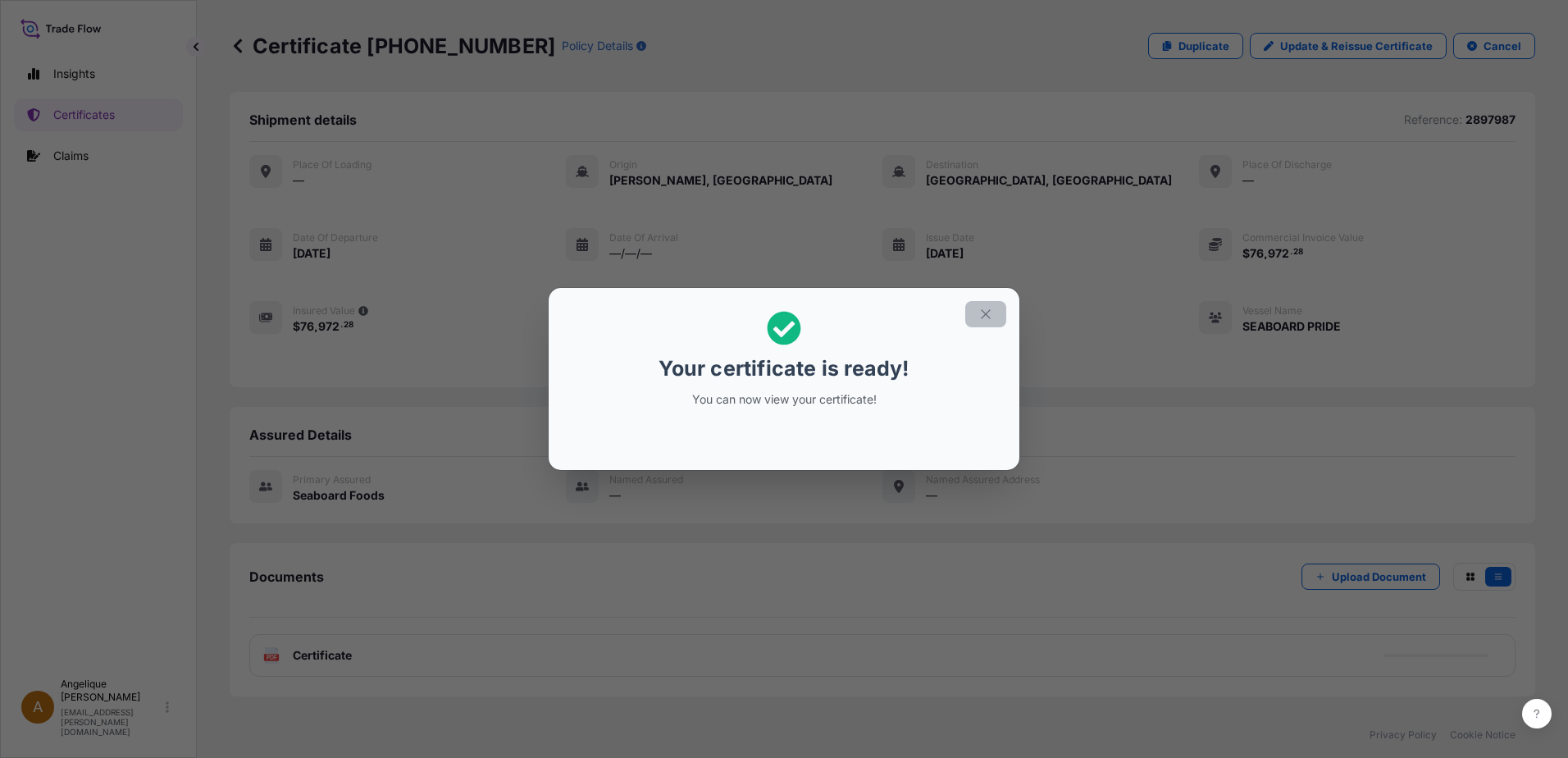
click at [977, 317] on button "button" at bounding box center [986, 314] width 41 height 26
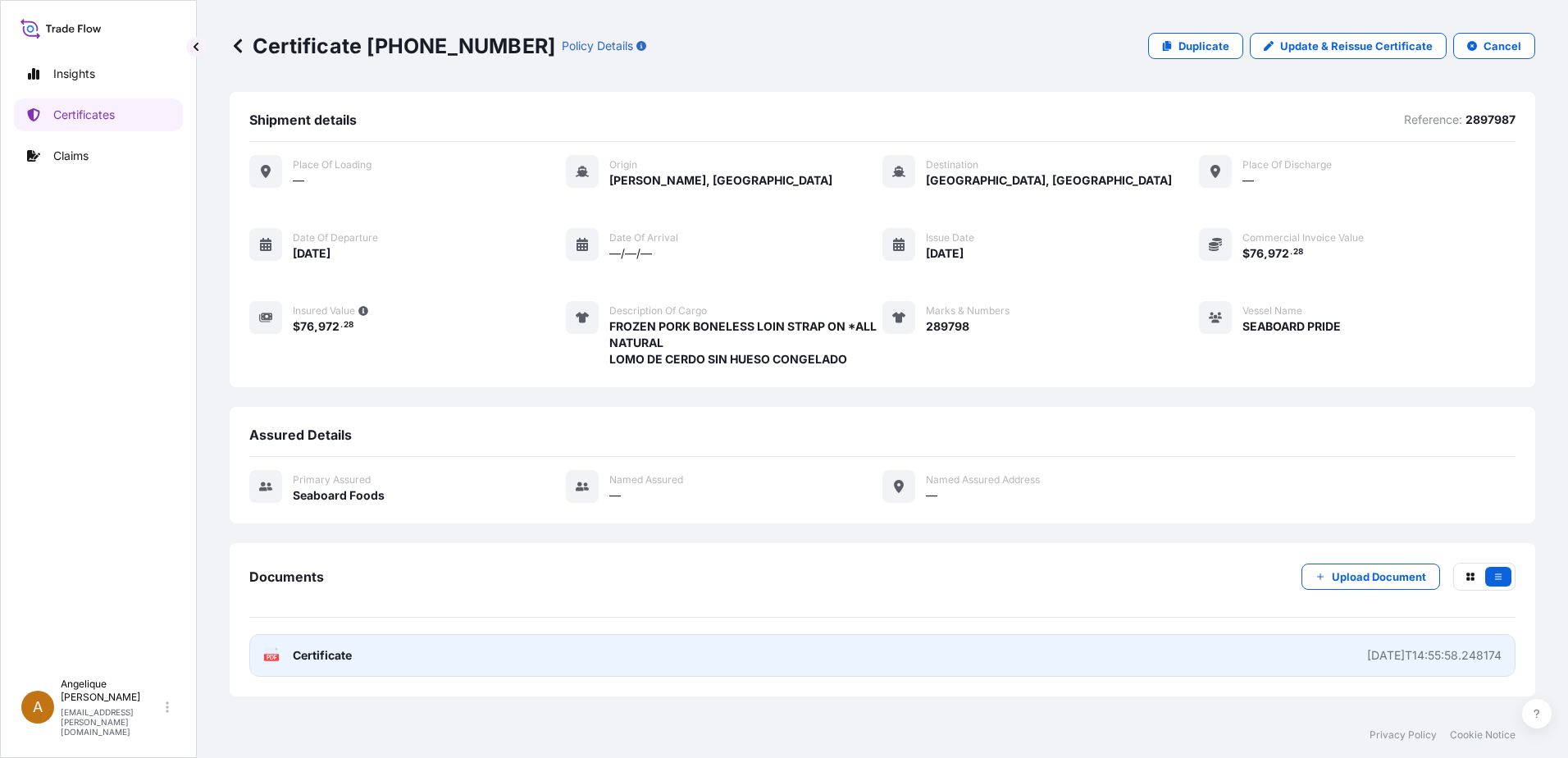
click at [665, 662] on link "PDF Certificate 2025-09-03T14:55:58.248174" at bounding box center [882, 656] width 1266 height 43
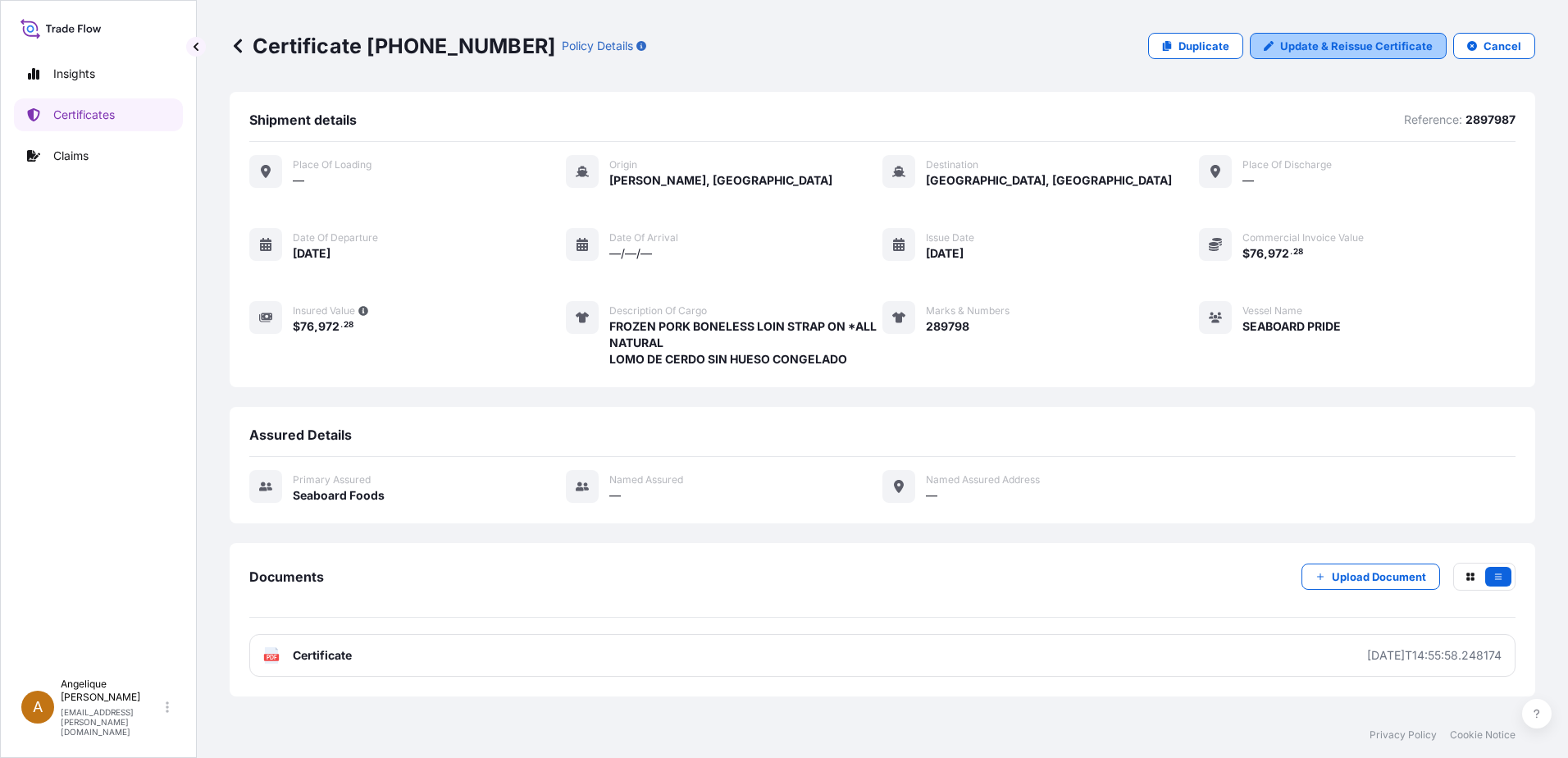
click at [1321, 47] on p "Update & Reissue Certificate" at bounding box center [1356, 46] width 152 height 16
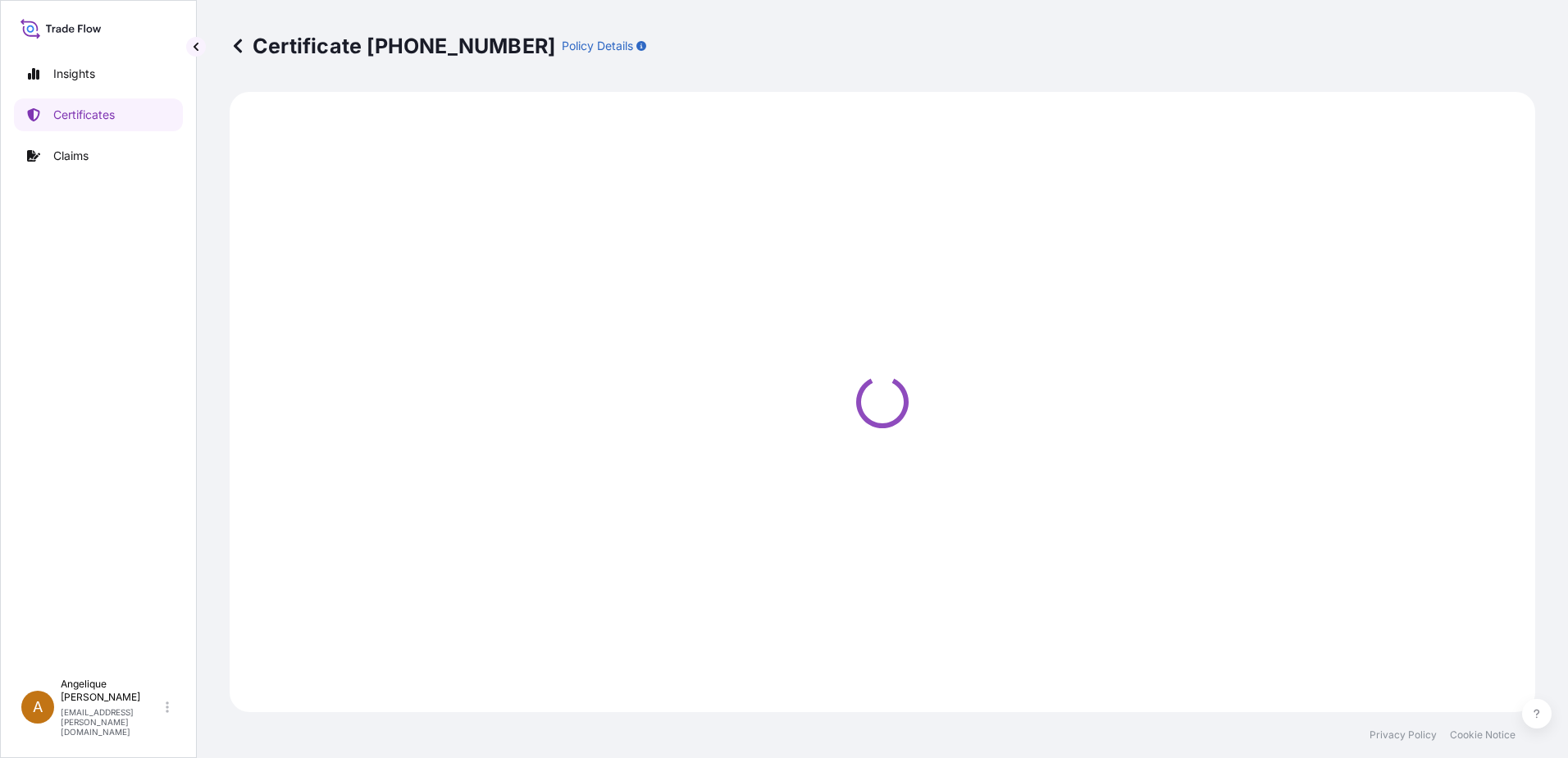
select select "Ocean Vessel"
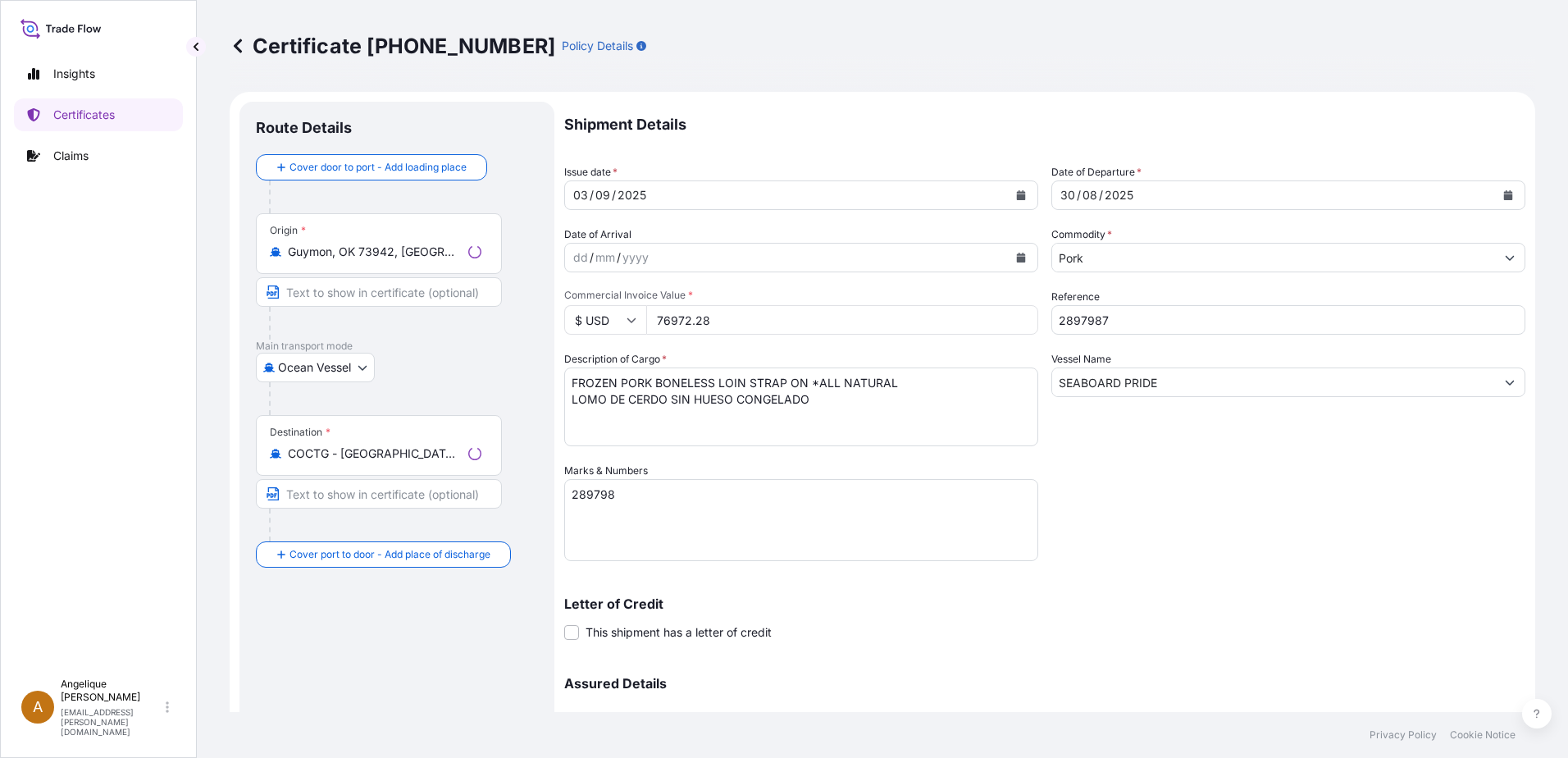
select select "31638"
click at [613, 495] on textarea "289798" at bounding box center [801, 521] width 474 height 82
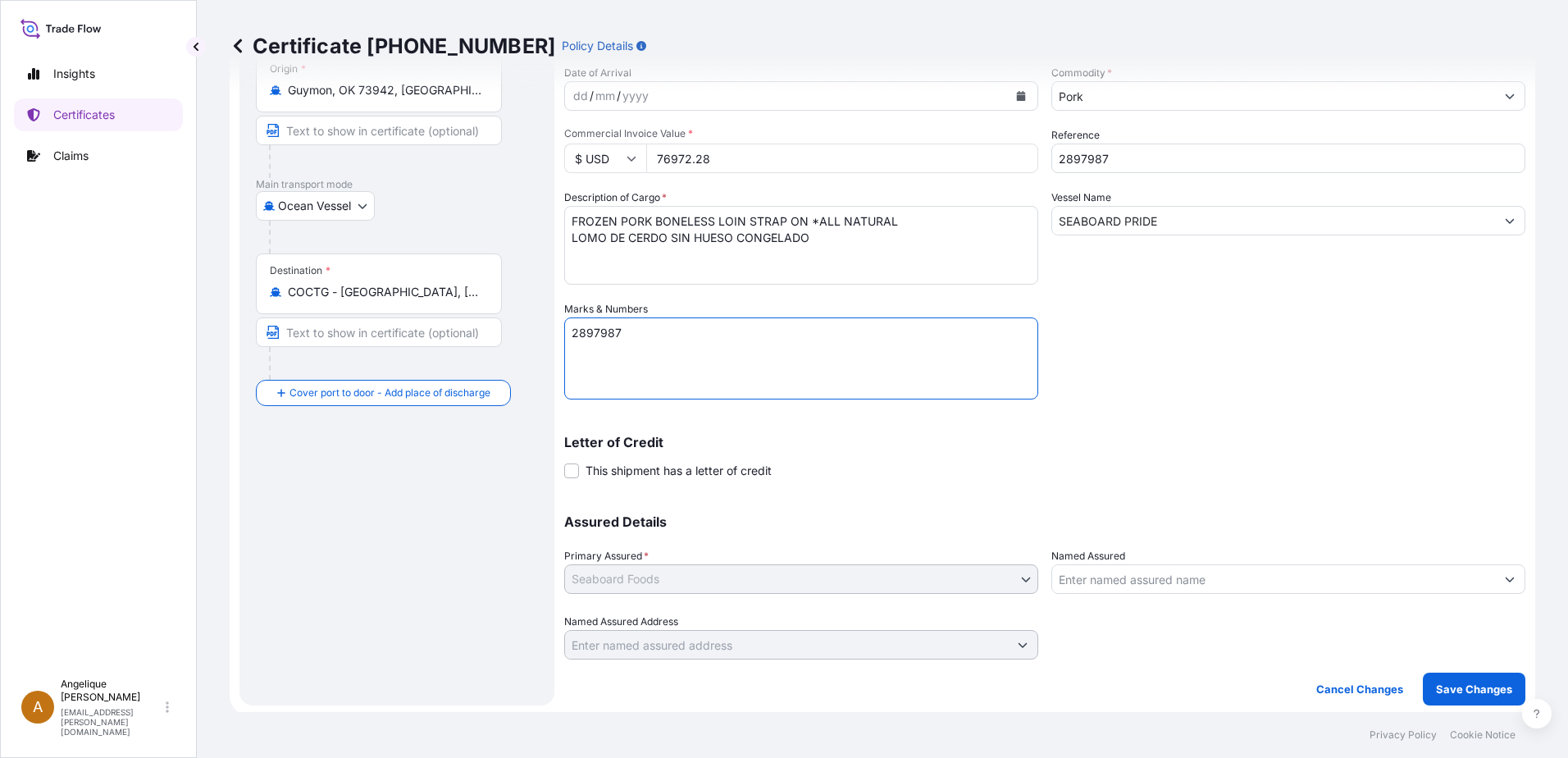
scroll to position [165, 0]
type textarea "2897987"
click at [1449, 678] on p "Save Changes" at bounding box center [1473, 685] width 76 height 16
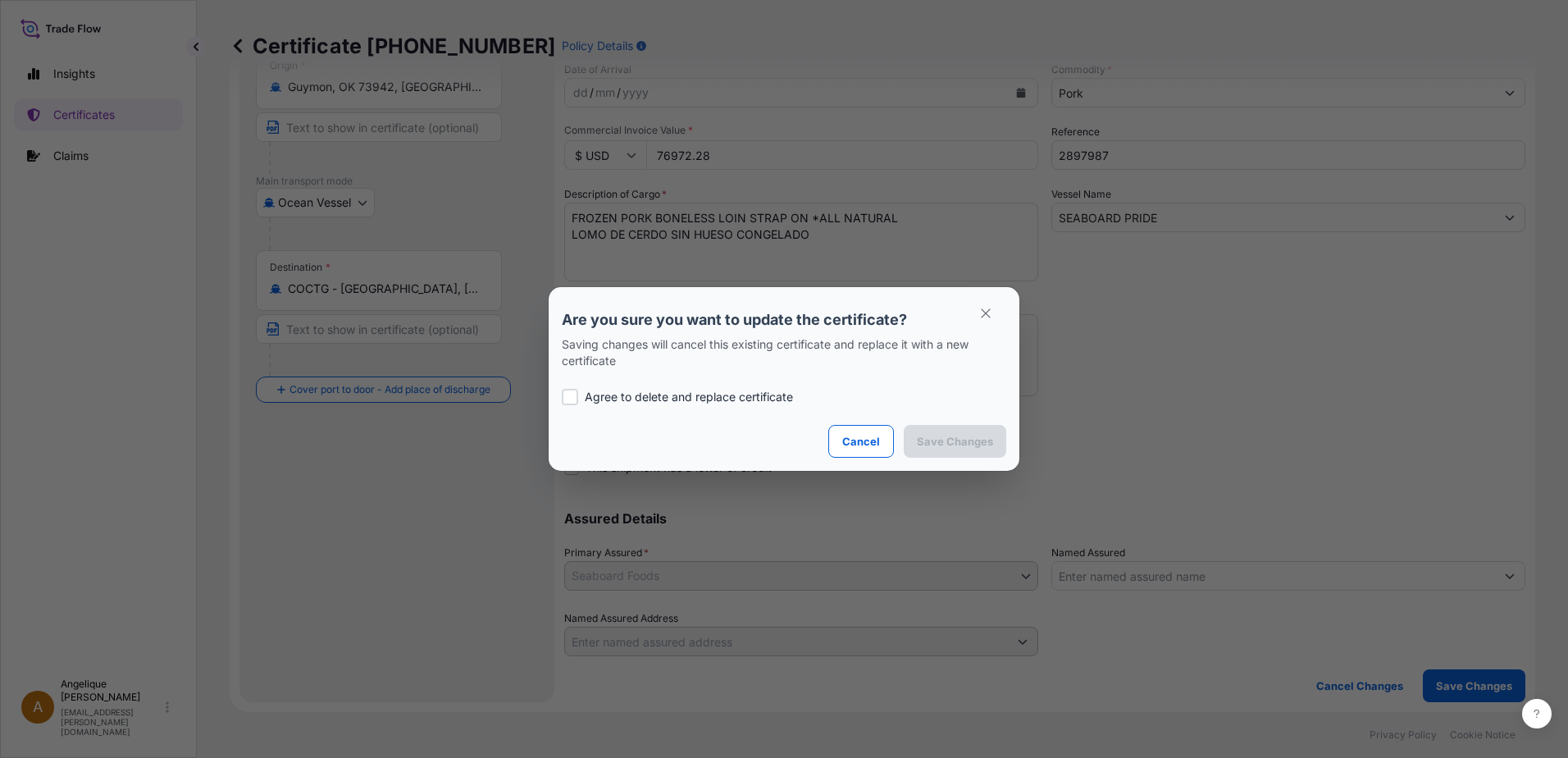
click at [572, 399] on div at bounding box center [570, 397] width 16 height 16
checkbox input "true"
click at [990, 440] on p "Save Changes" at bounding box center [955, 441] width 76 height 16
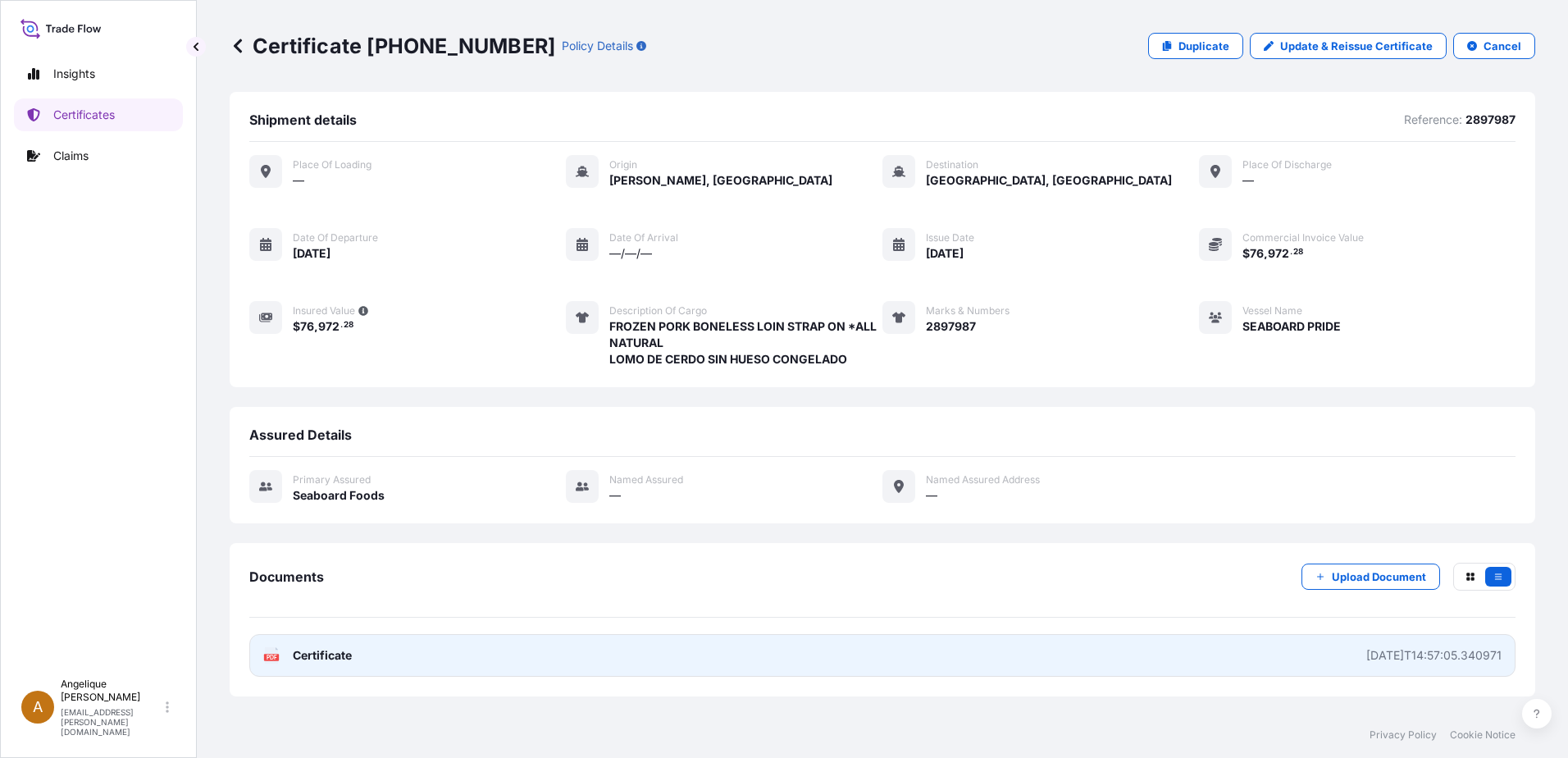
click at [730, 659] on link "PDF Certificate 2025-09-03T14:57:05.340971" at bounding box center [882, 656] width 1266 height 43
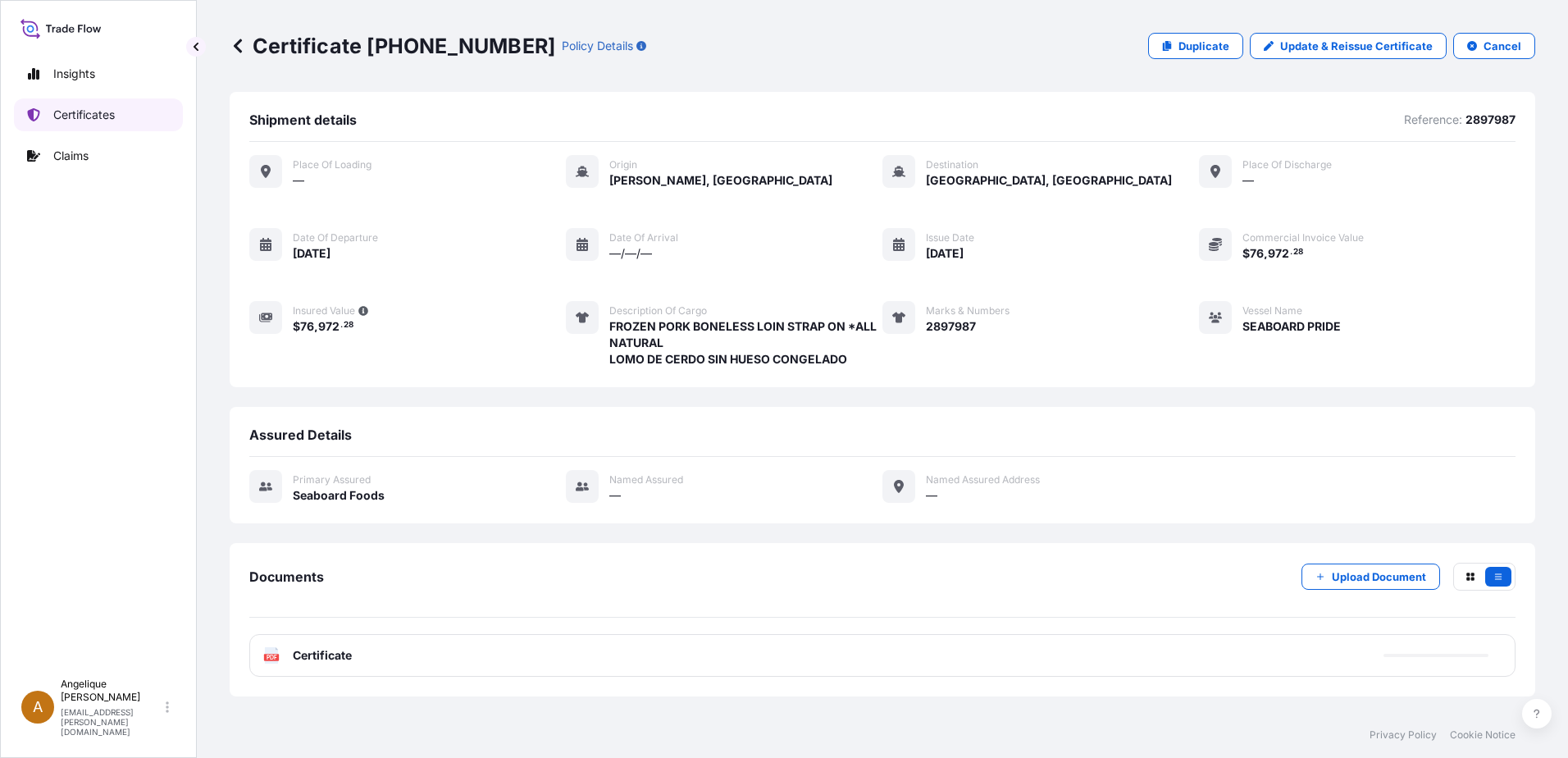
click at [82, 112] on p "Certificates" at bounding box center [84, 115] width 62 height 16
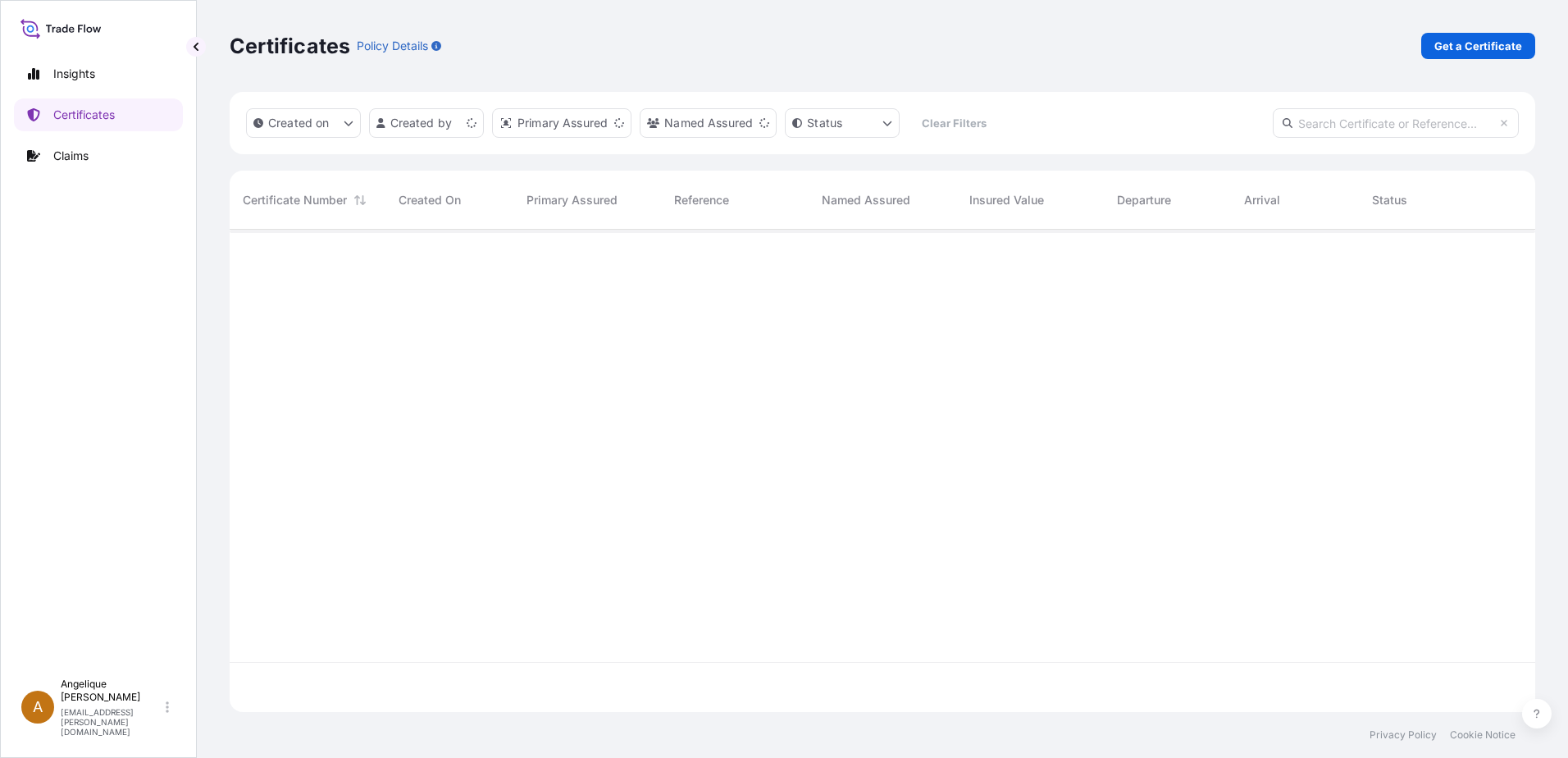
scroll to position [479, 1293]
click at [1439, 48] on p "Get a Certificate" at bounding box center [1478, 46] width 88 height 16
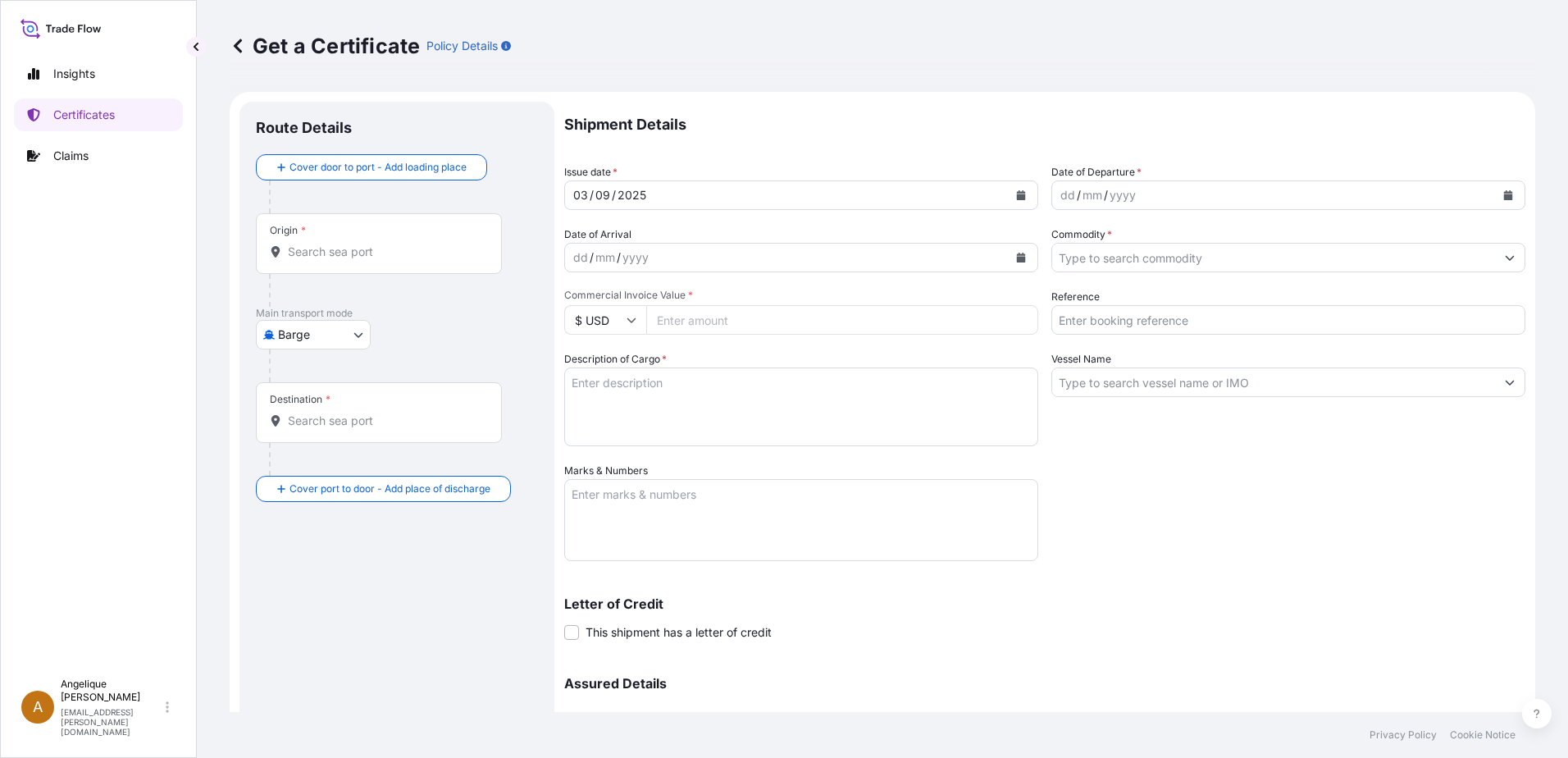
click at [360, 332] on body "Insights Certificates Claims A Angelique Gutierrez angelique.gutierrez@seaboard…" at bounding box center [784, 379] width 1568 height 758
click at [311, 460] on span "Ocean Vessel" at bounding box center [322, 466] width 73 height 16
select select "Ocean Vessel"
click at [330, 262] on input "Origin *" at bounding box center [384, 258] width 193 height 16
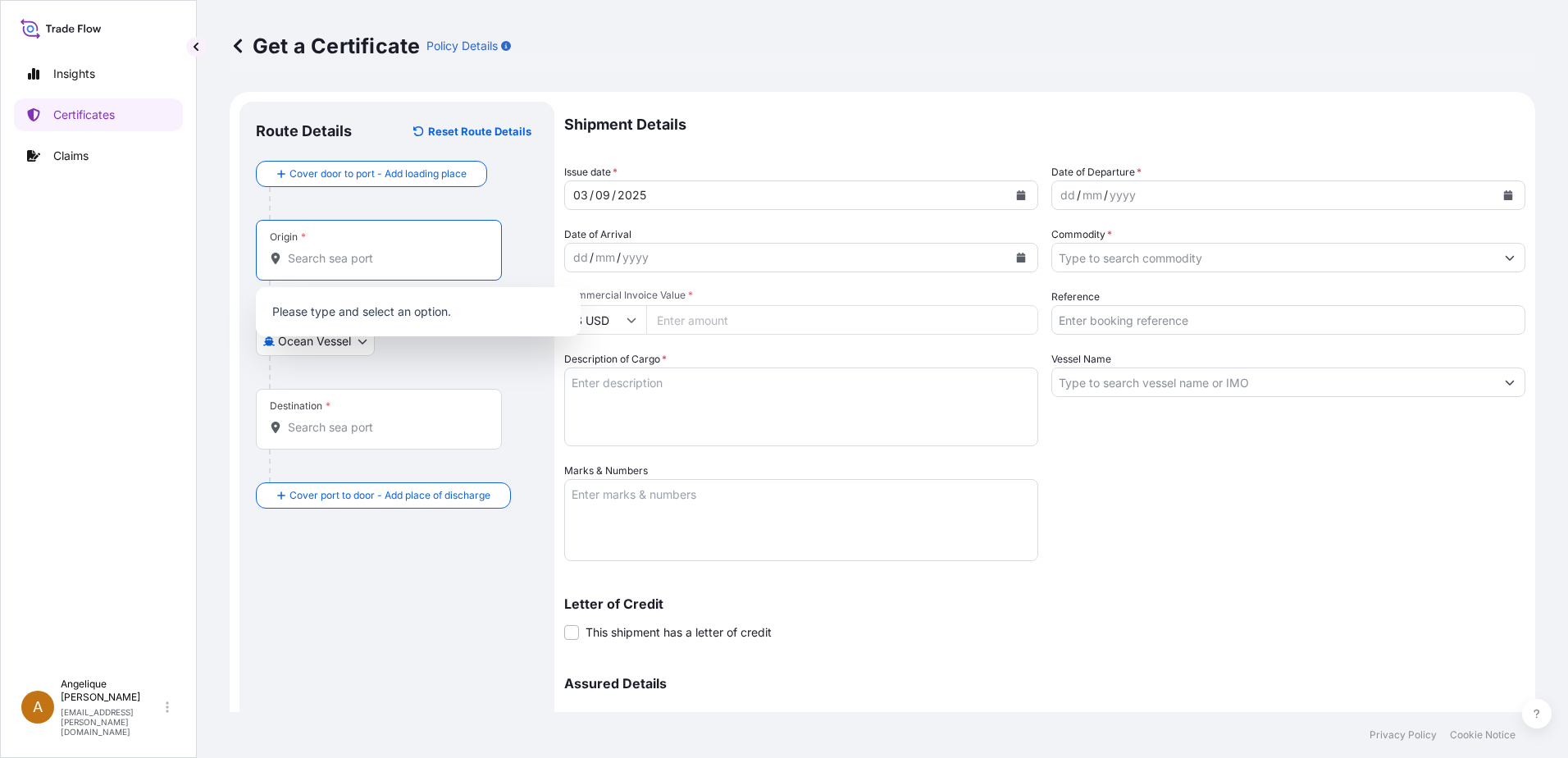
click at [355, 252] on input "Origin *" at bounding box center [384, 258] width 193 height 16
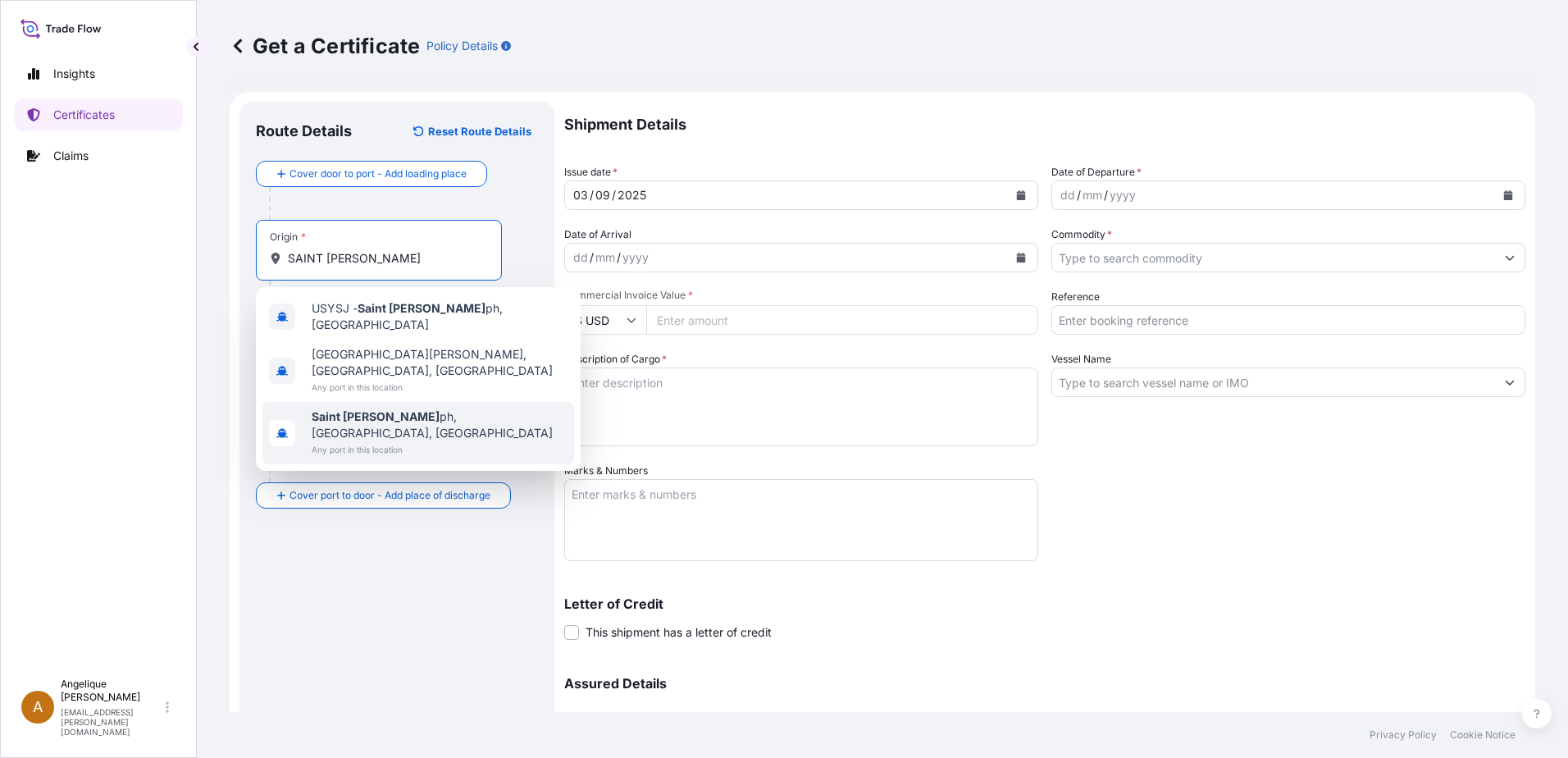
click at [376, 442] on span "Any port in this location" at bounding box center [440, 450] width 256 height 16
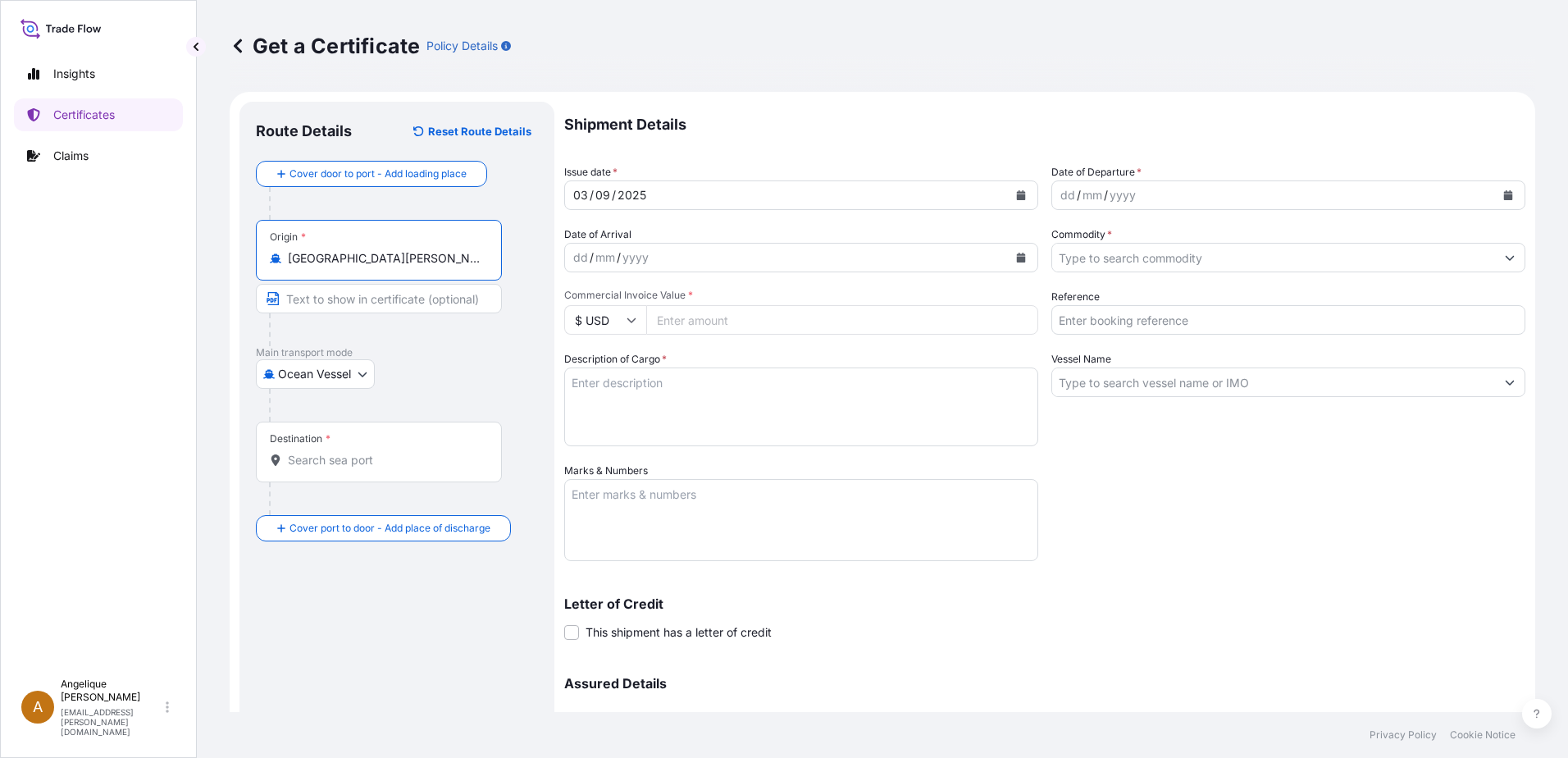
type input "Saint Joseph, MO, USA"
click at [342, 469] on div "Destination *" at bounding box center [379, 452] width 246 height 61
click at [342, 469] on input "Destination *" at bounding box center [384, 460] width 193 height 16
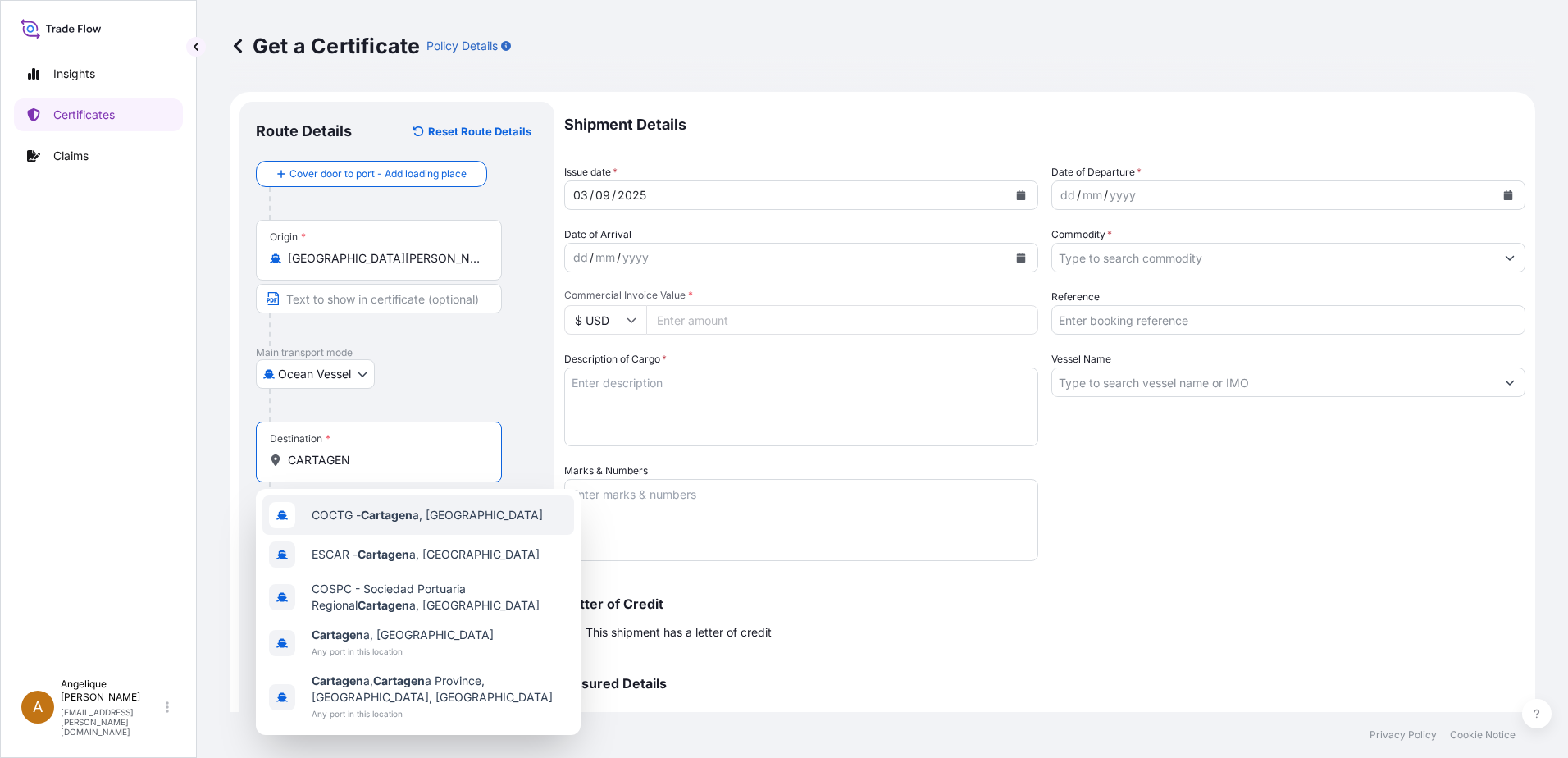
click at [417, 521] on span "COCTG - Cartagen a, Colombia" at bounding box center [427, 515] width 231 height 16
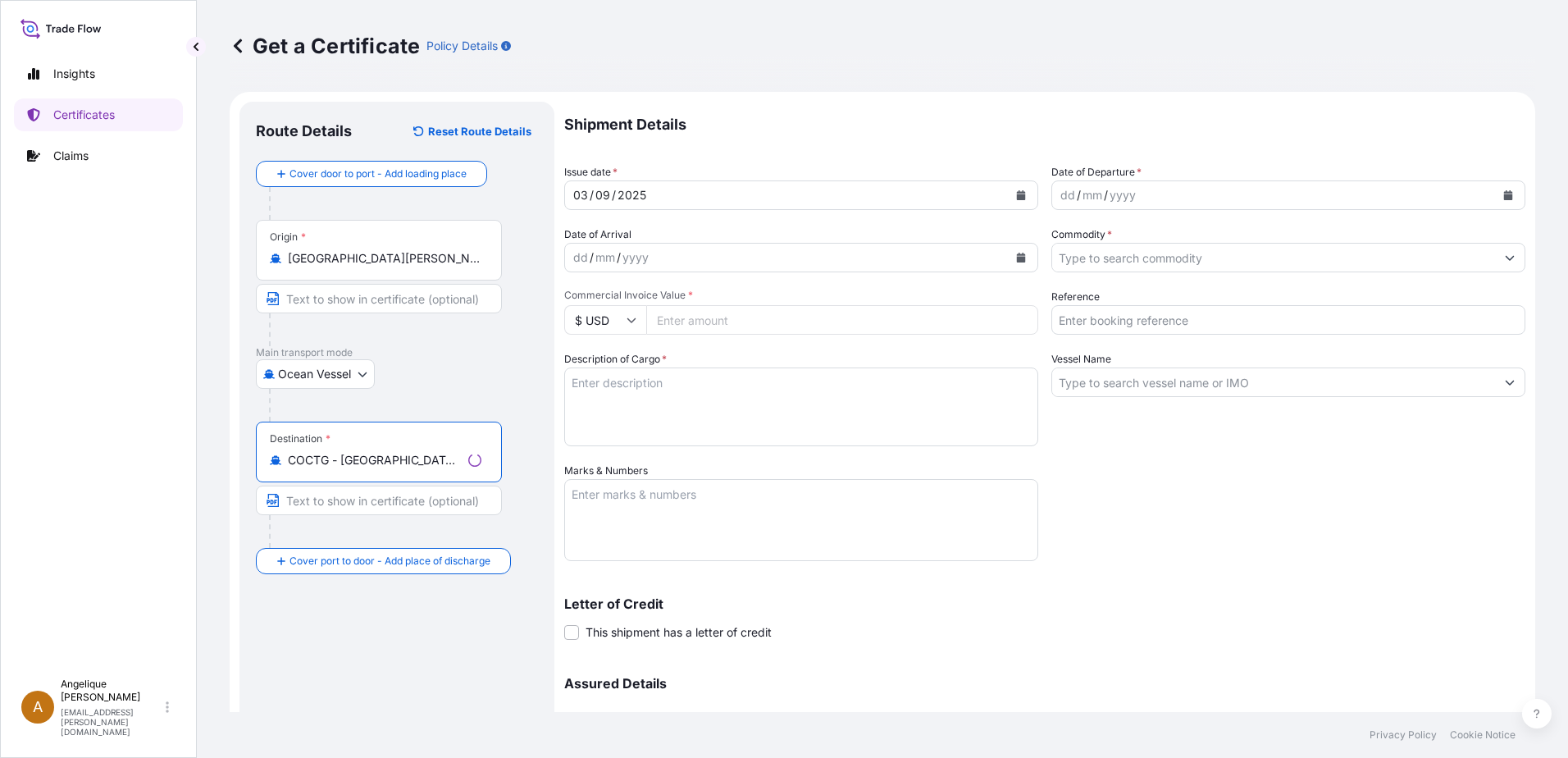
type input "COCTG - [GEOGRAPHIC_DATA], [GEOGRAPHIC_DATA]"
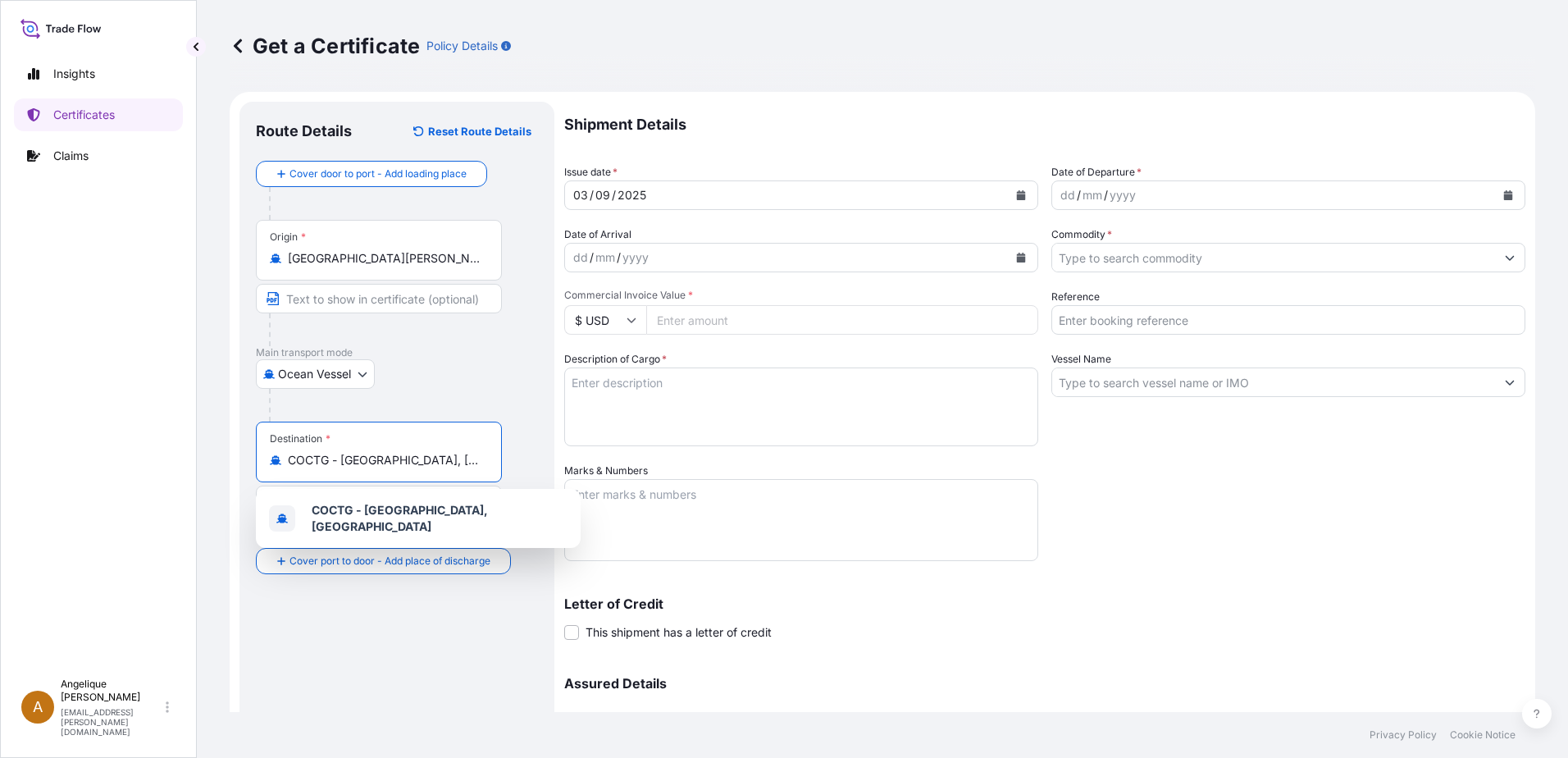
click at [1495, 199] on button "Calendar" at bounding box center [1507, 194] width 26 height 26
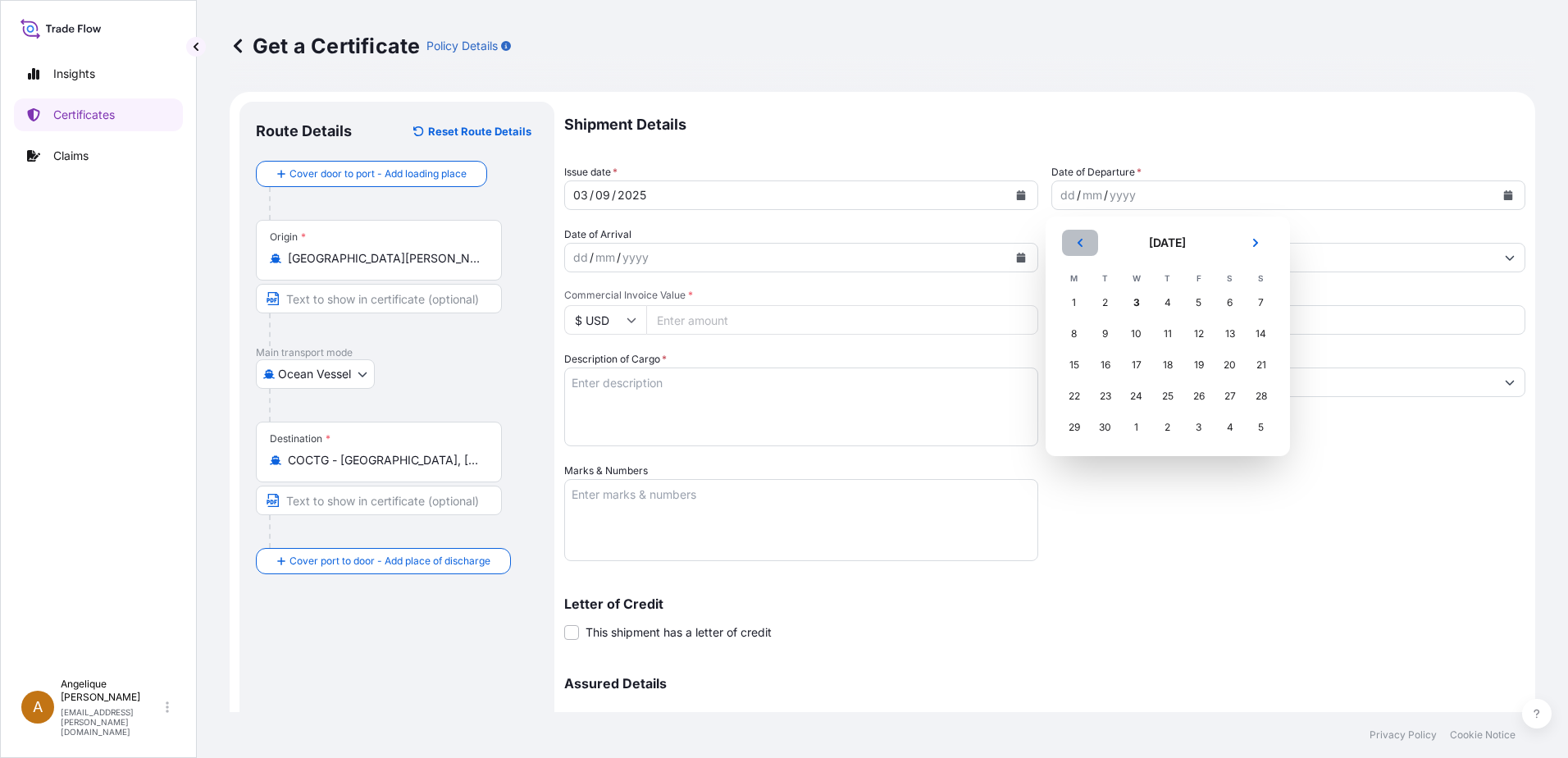
click at [1085, 245] on button "Previous" at bounding box center [1080, 242] width 36 height 26
click at [1225, 428] on div "30" at bounding box center [1230, 427] width 30 height 30
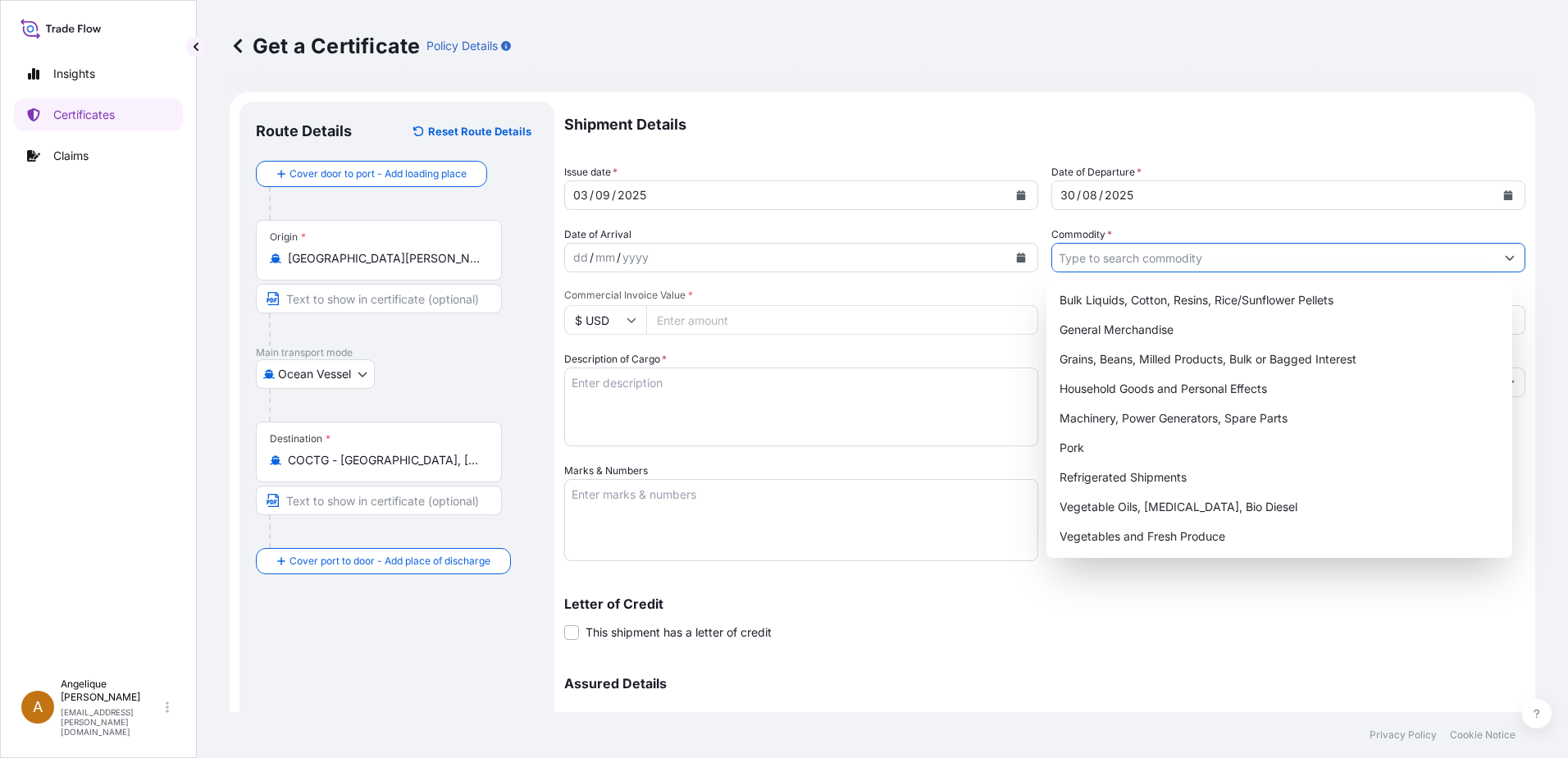
click at [1092, 260] on input "Commodity *" at bounding box center [1273, 257] width 442 height 30
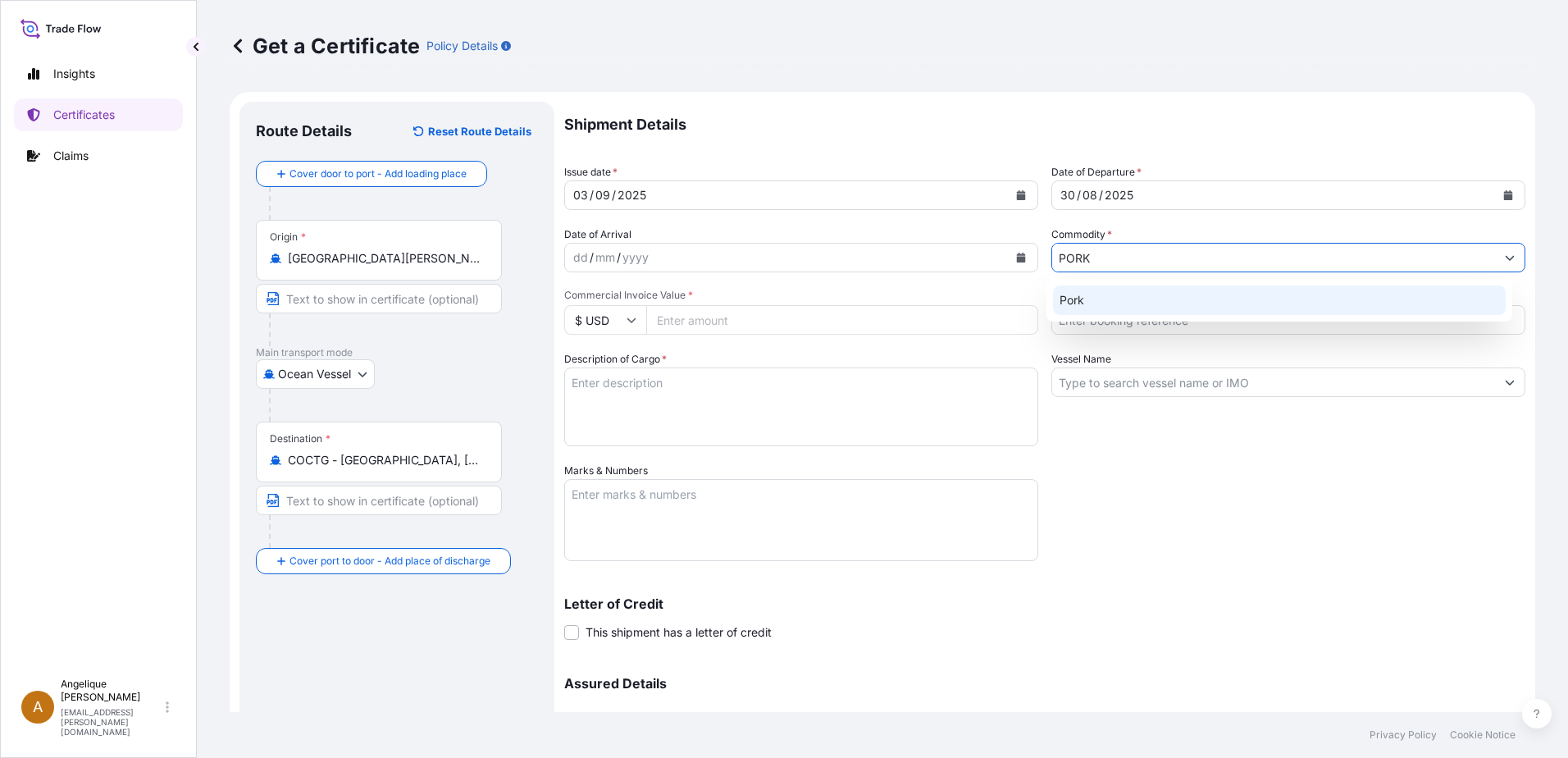
click at [1102, 308] on div "Pork" at bounding box center [1280, 300] width 453 height 30
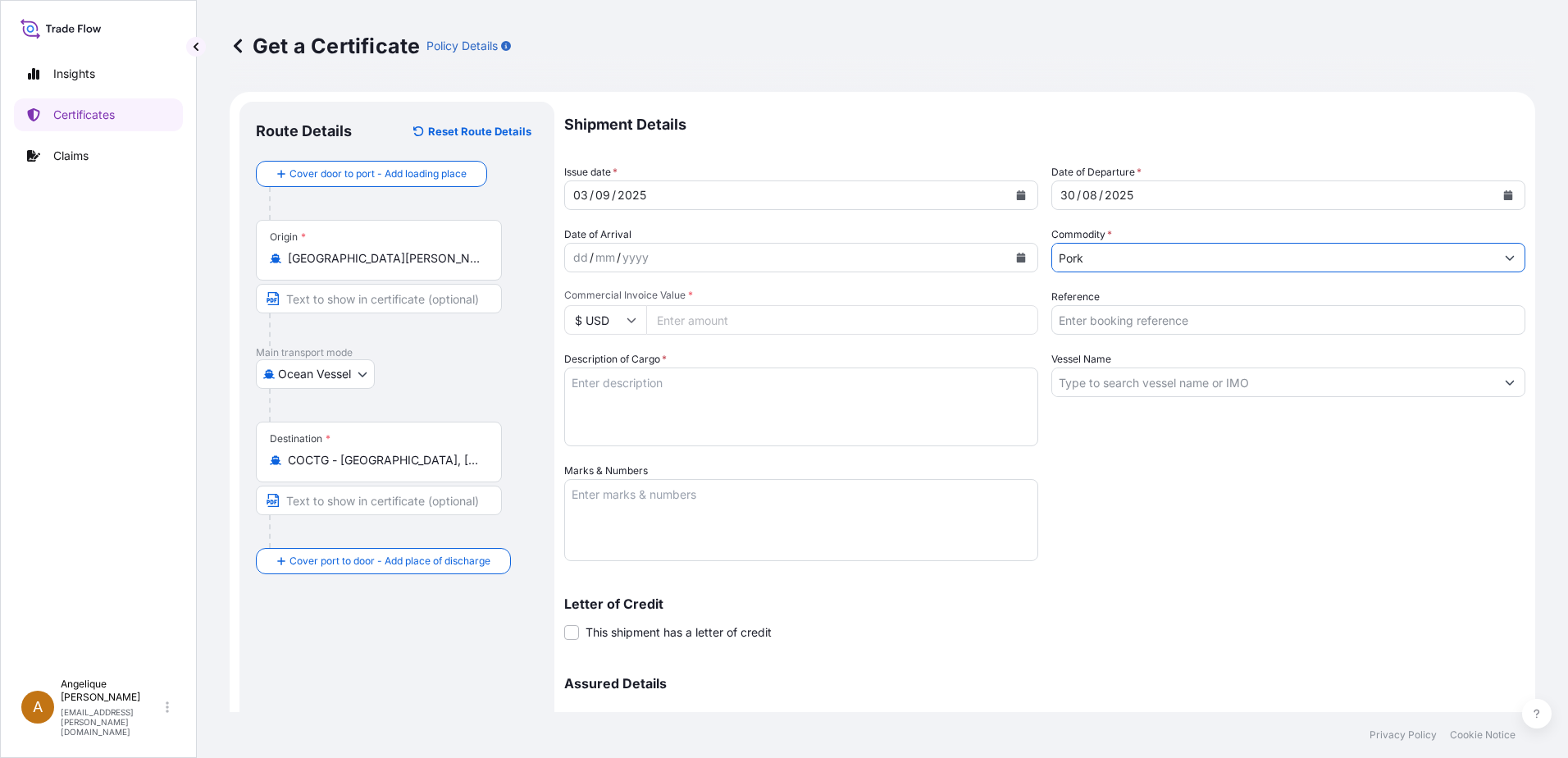
type input "Pork"
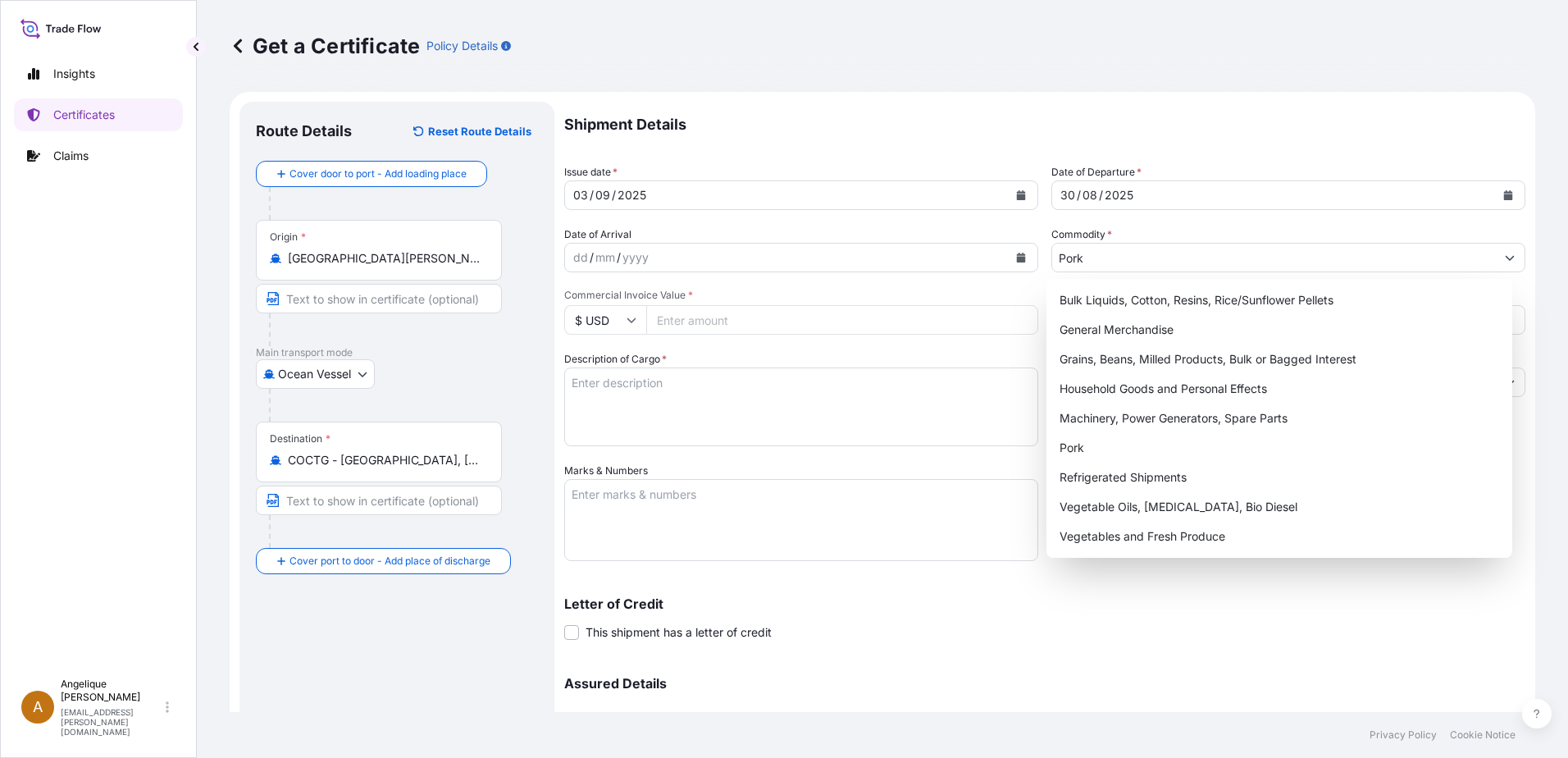
click at [761, 319] on input "Commercial Invoice Value *" at bounding box center [842, 320] width 392 height 30
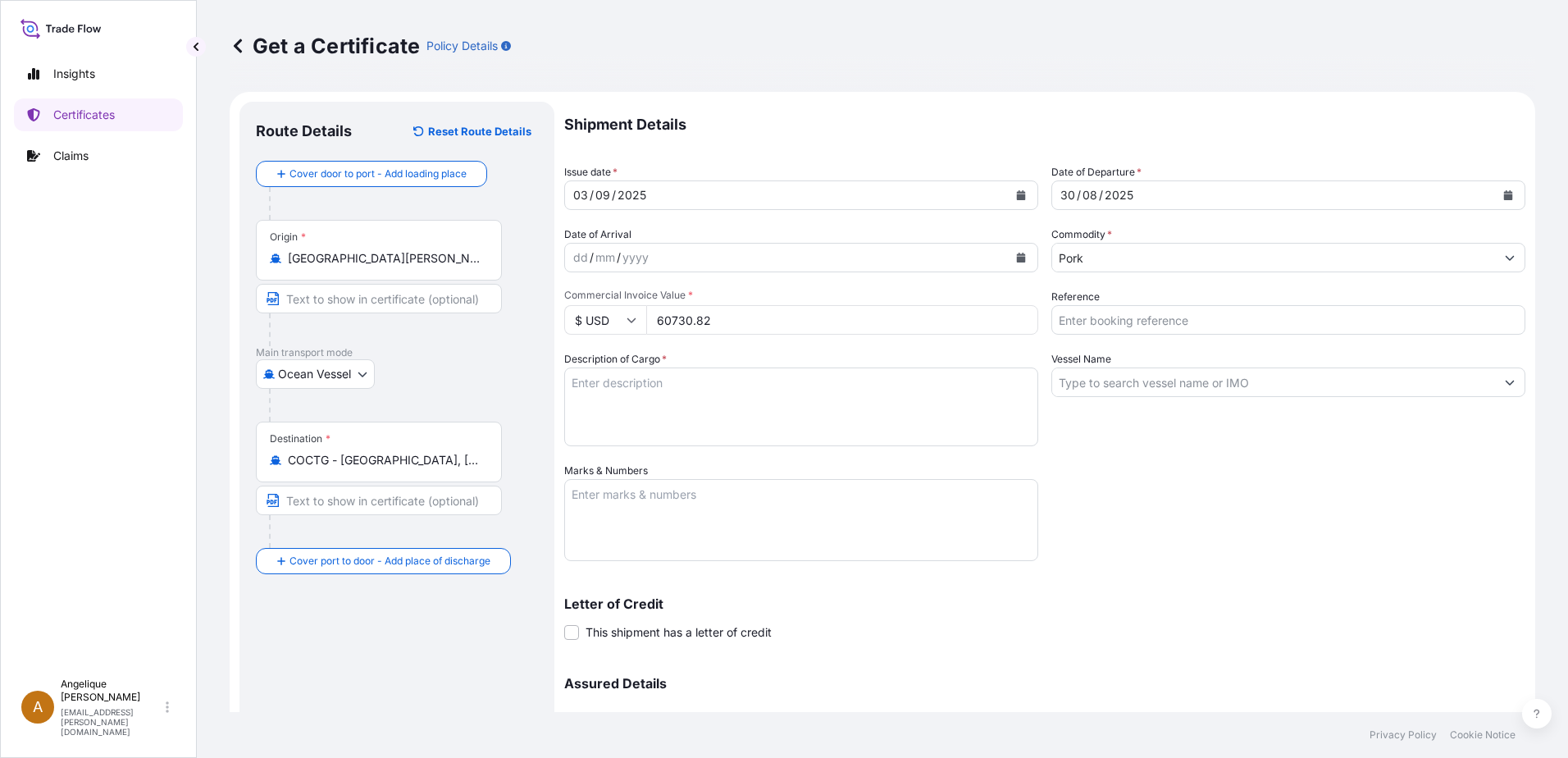
type input "60730.82"
type input "2877492"
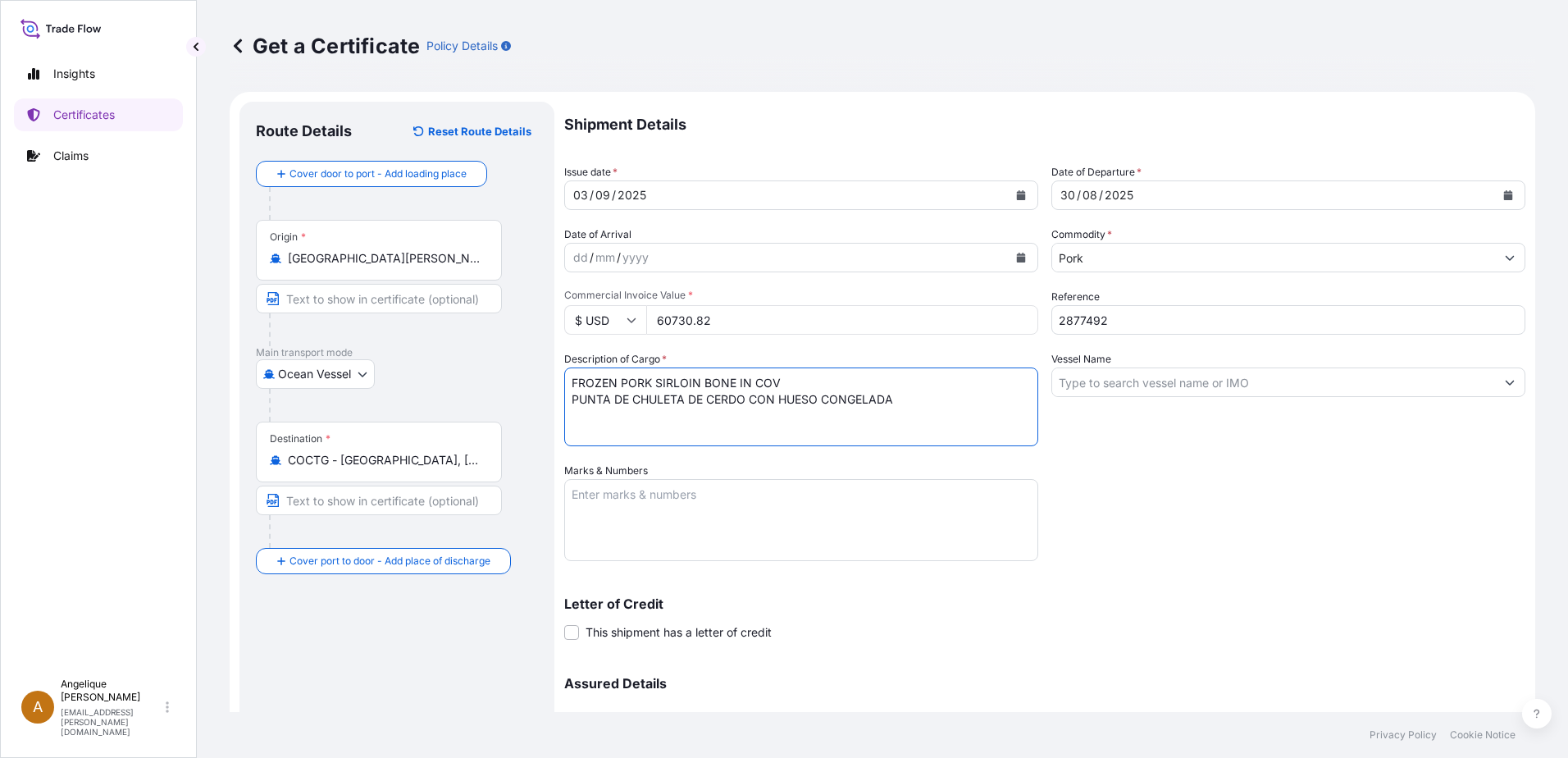
type textarea "FROZEN PORK SIRLOIN BONE IN COV PUNTA DE CHULETA DE CERDO CON HUESO CONGELADA"
click at [1069, 386] on input "Vessel Name" at bounding box center [1273, 382] width 442 height 30
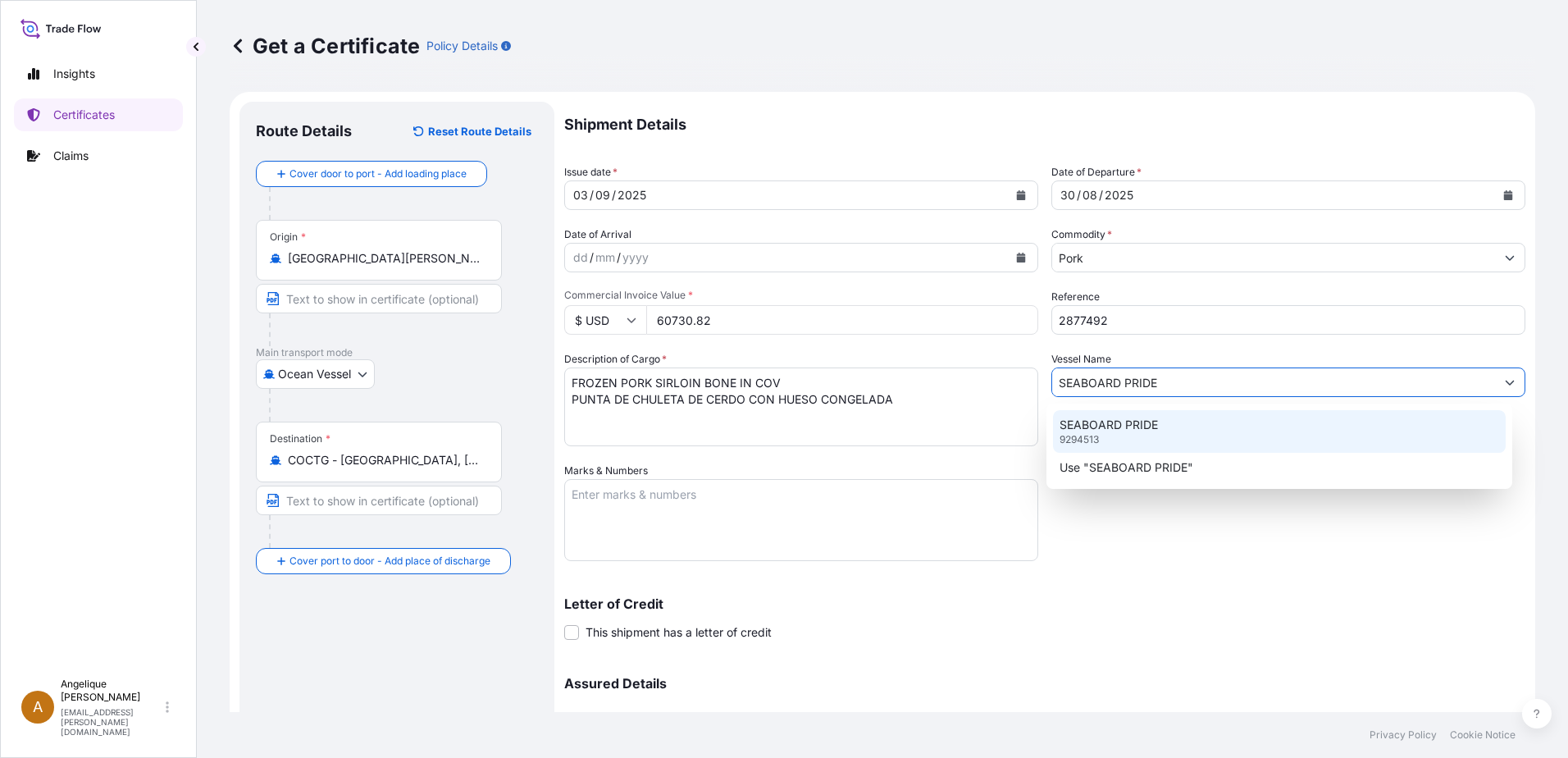
click at [1092, 435] on p "9294513" at bounding box center [1079, 439] width 39 height 13
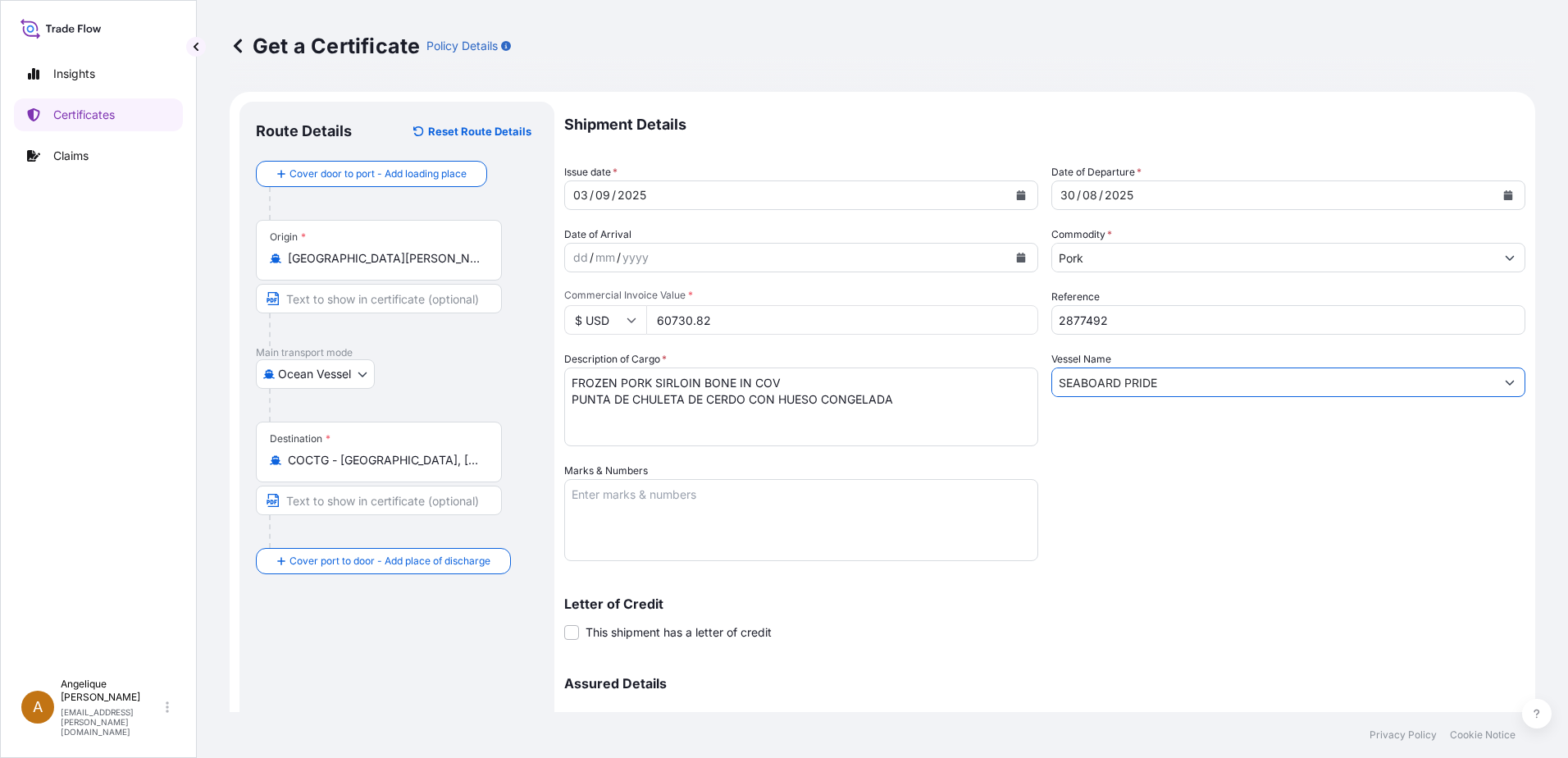
type input "SEABOARD PRIDE"
click at [611, 500] on textarea "Marks & Numbers" at bounding box center [801, 521] width 474 height 82
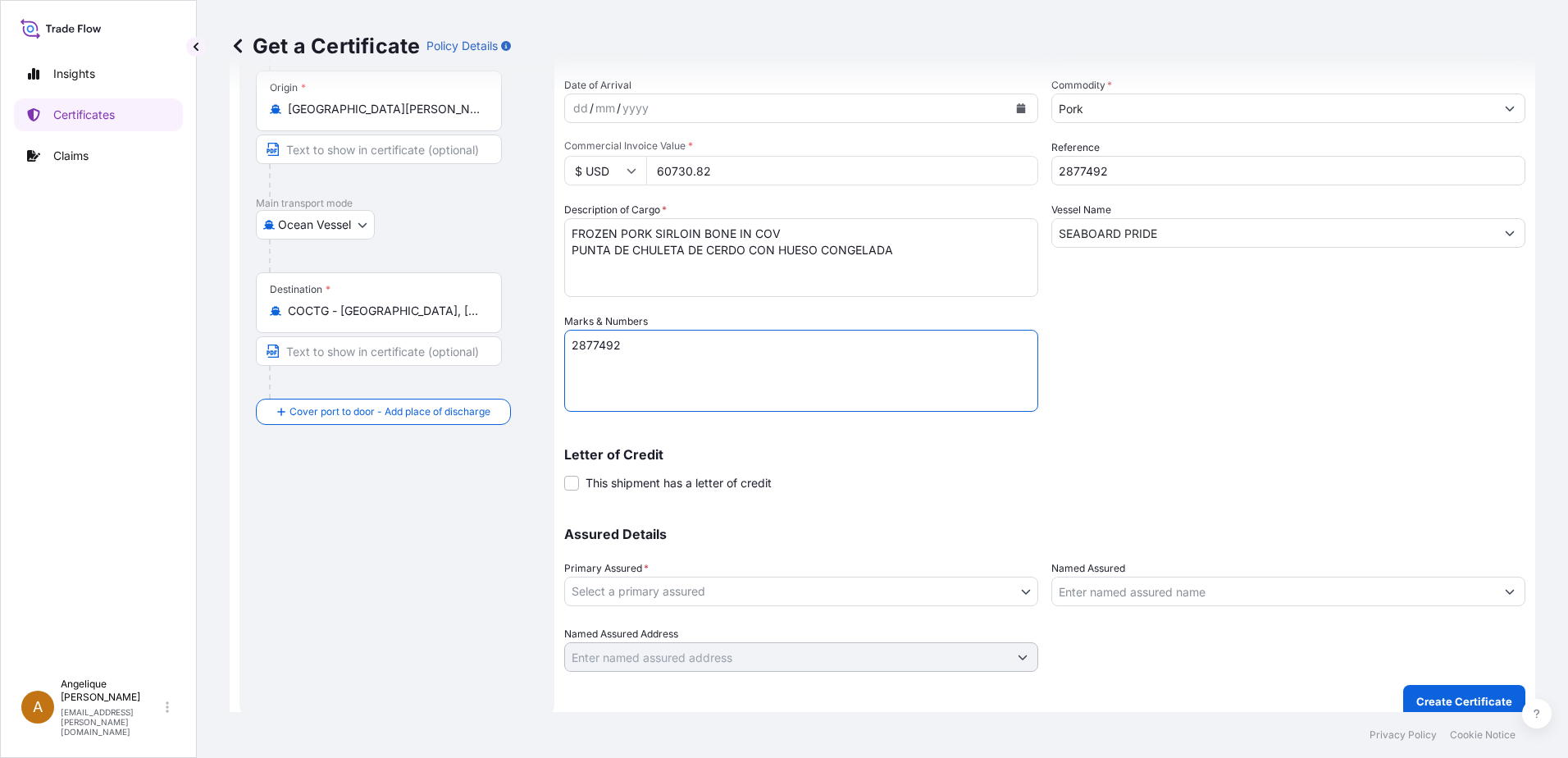
scroll to position [164, 0]
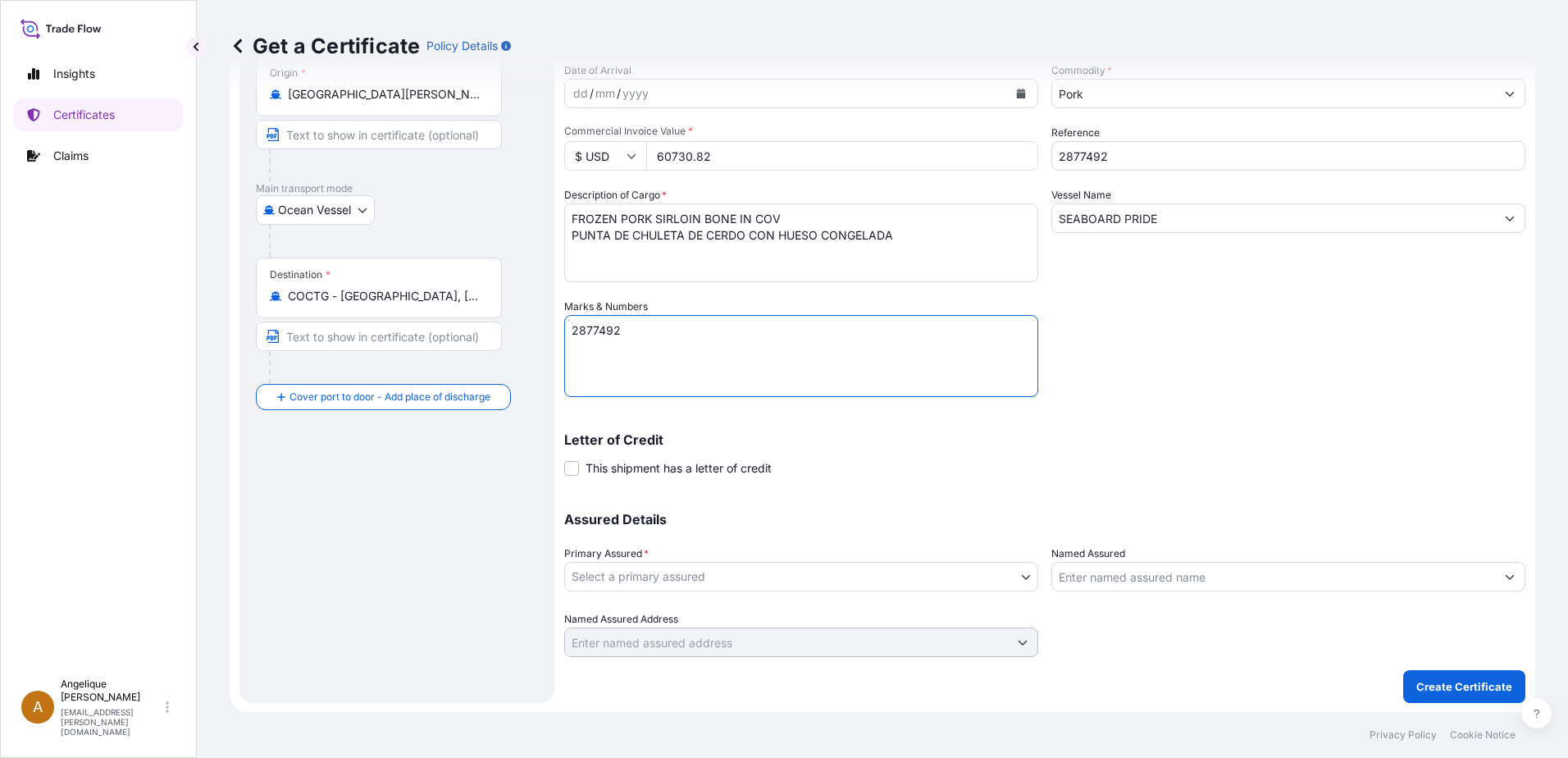
type textarea "2877492"
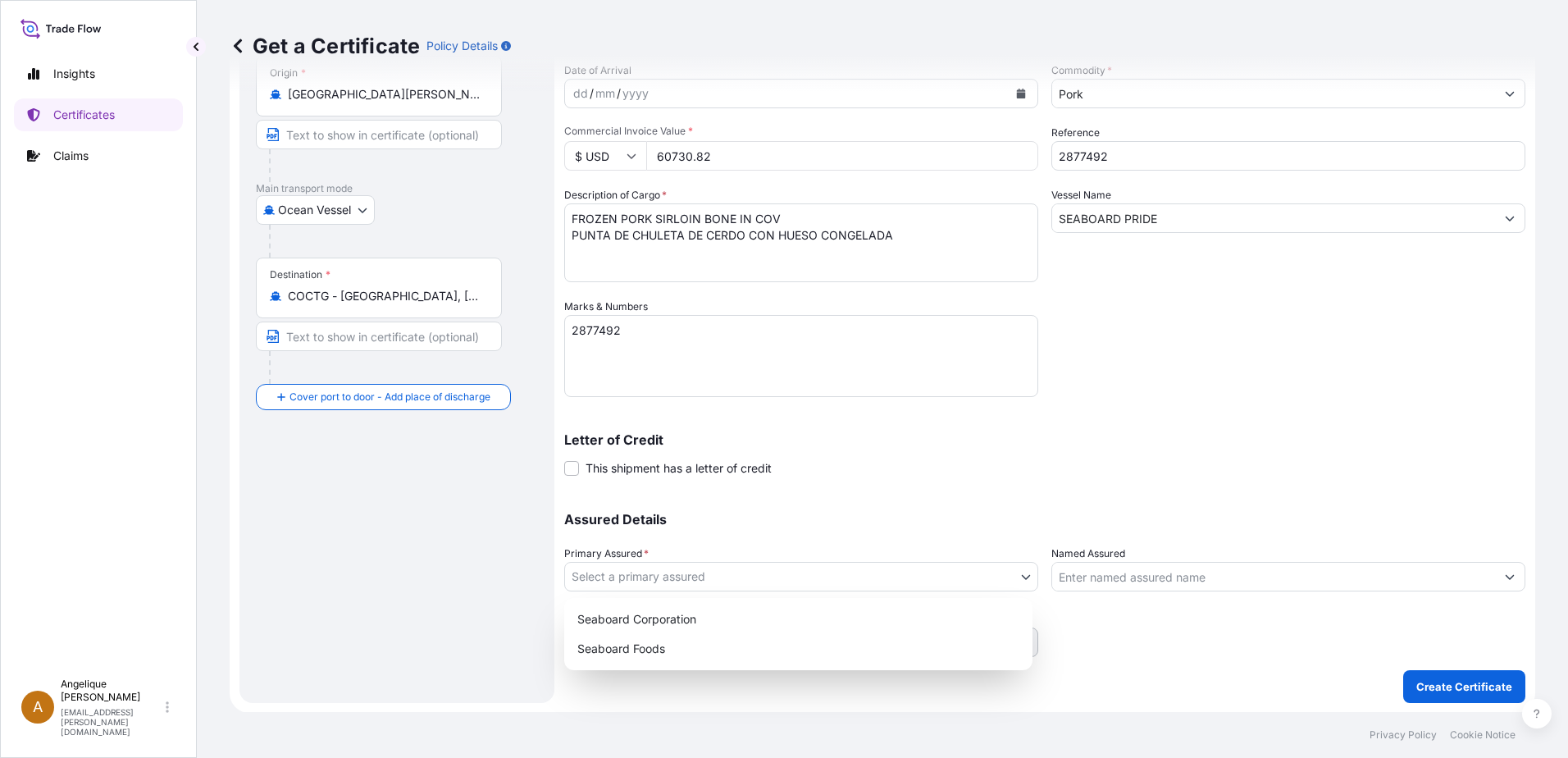
click at [684, 580] on body "Insights Certificates Claims A Angelique Gutierrez angelique.gutierrez@seaboard…" at bounding box center [784, 379] width 1568 height 758
click at [647, 650] on div "Seaboard Foods" at bounding box center [798, 649] width 455 height 30
select select "31638"
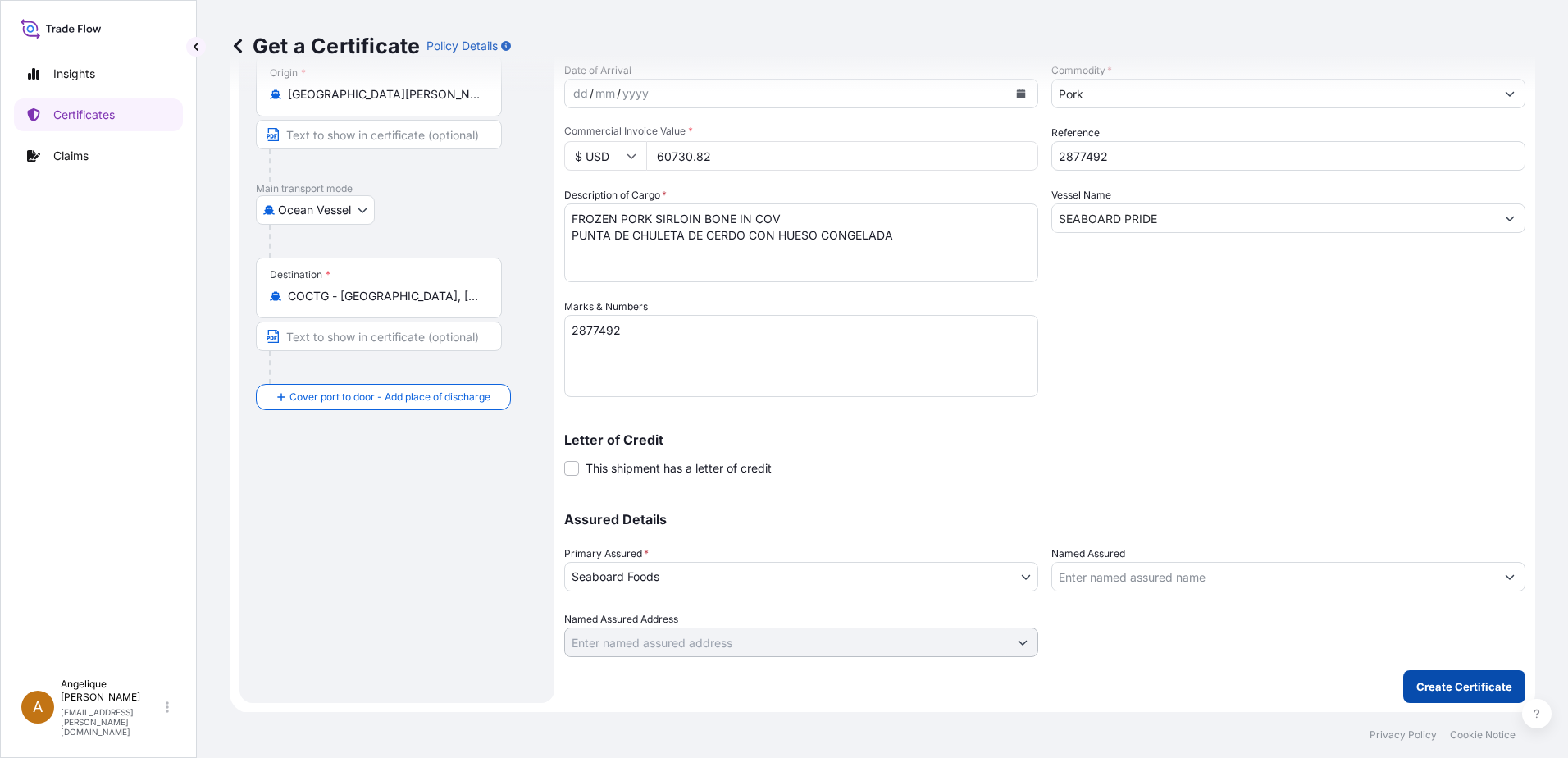
click at [1458, 687] on p "Create Certificate" at bounding box center [1463, 686] width 96 height 16
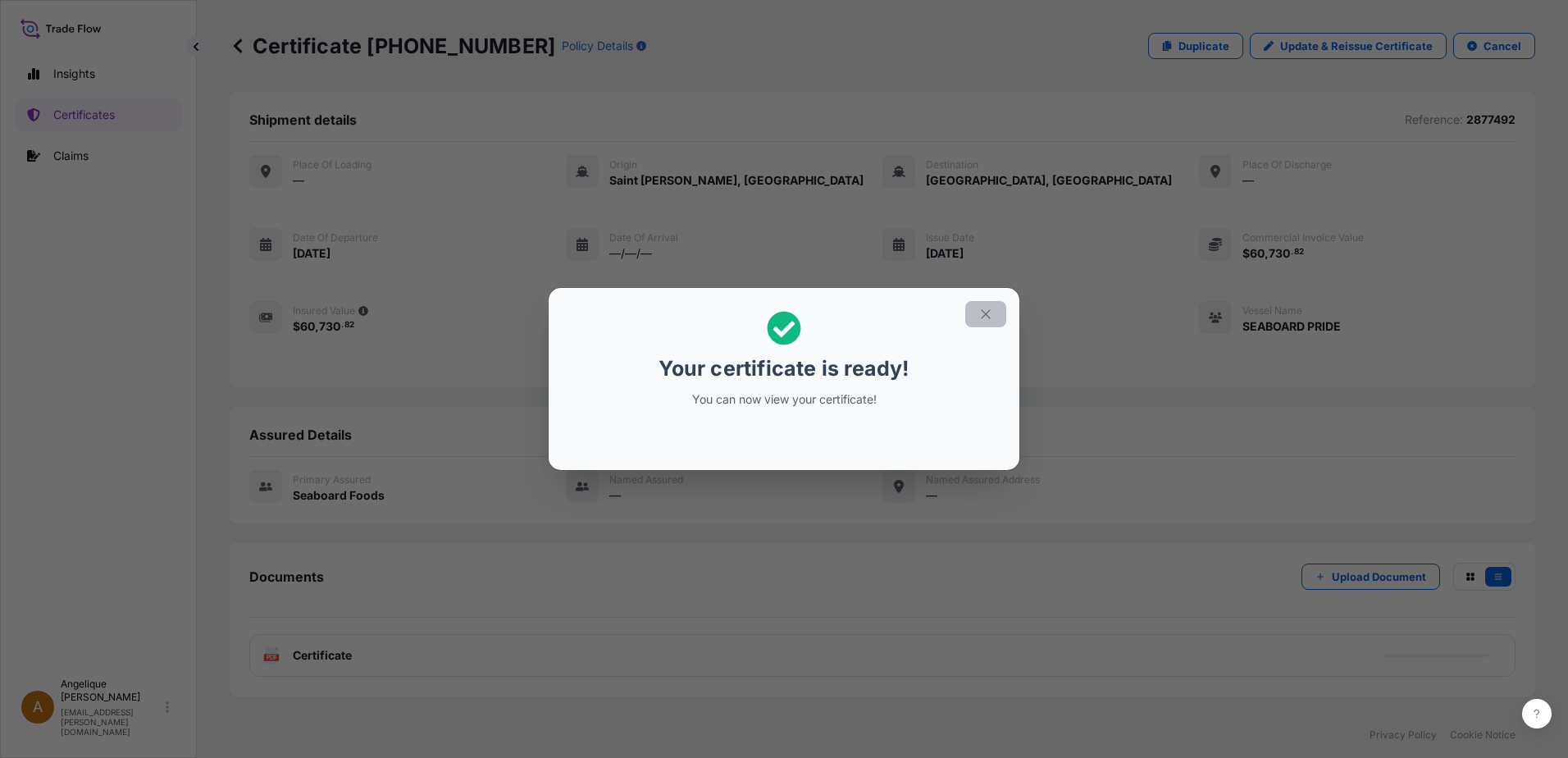
click at [986, 315] on icon "button" at bounding box center [985, 314] width 14 height 14
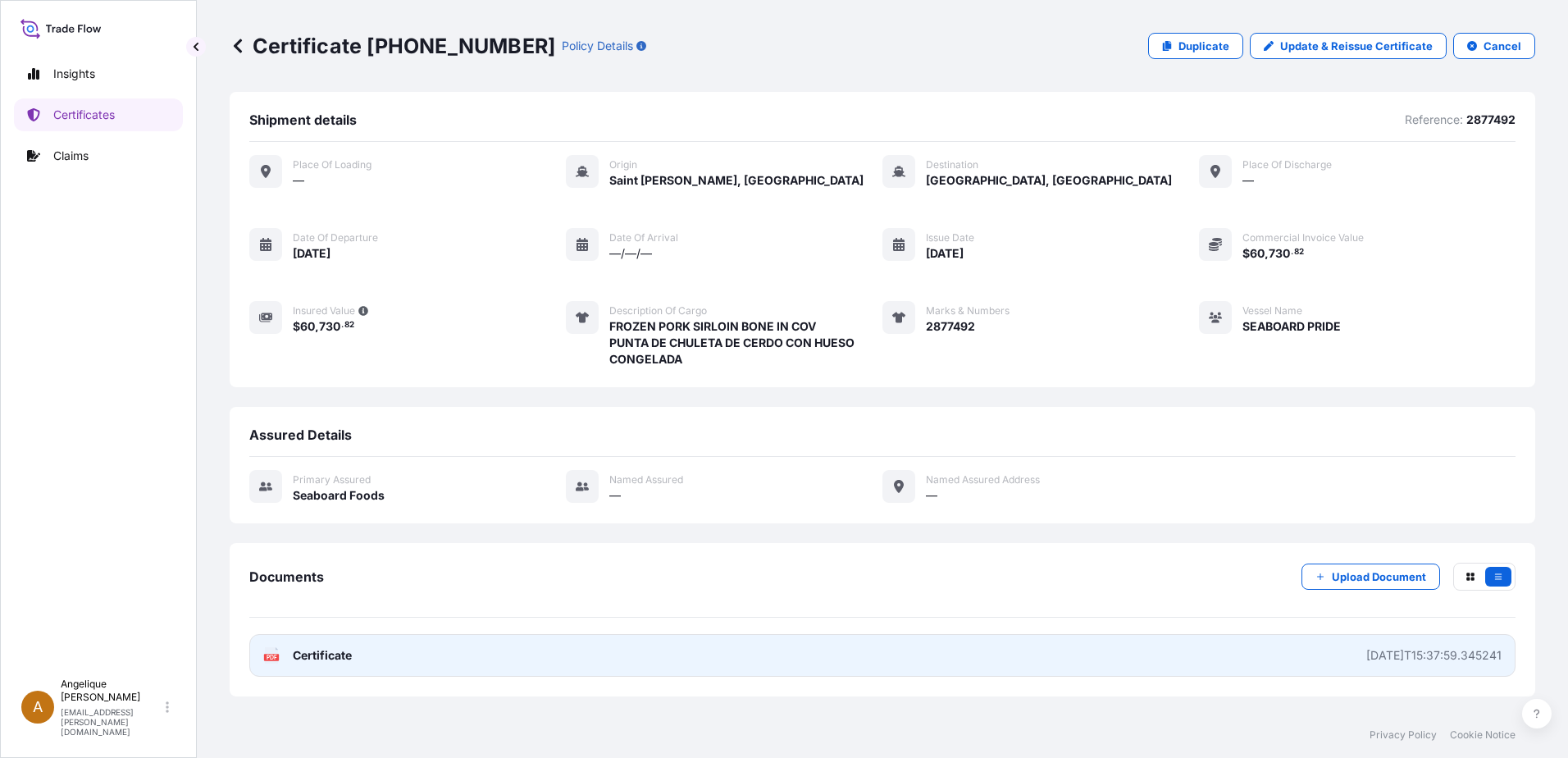
click at [329, 656] on span "Certificate" at bounding box center [322, 655] width 59 height 16
